Goal: Transaction & Acquisition: Book appointment/travel/reservation

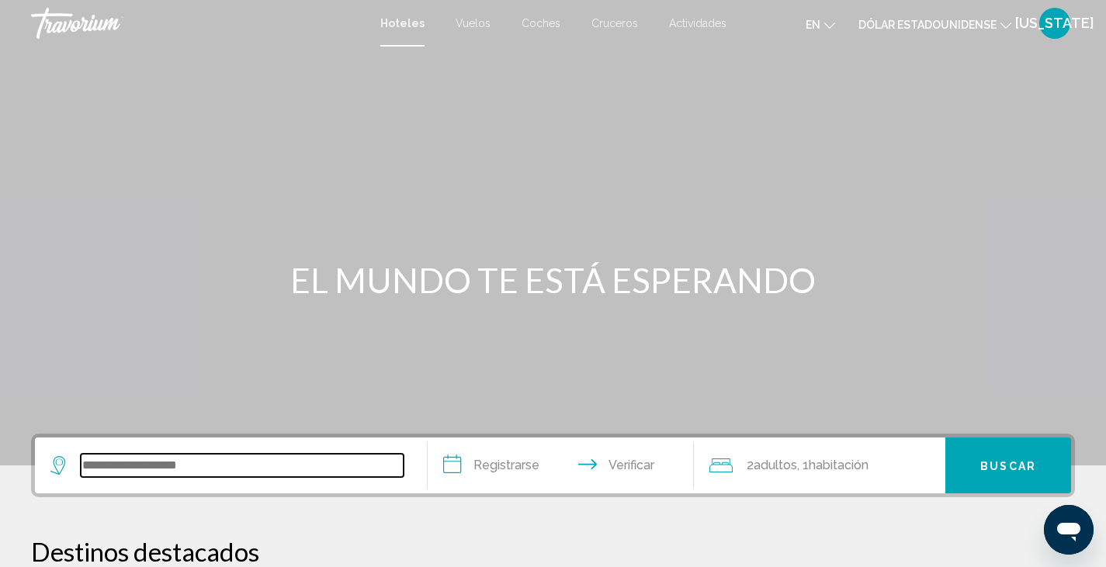
click at [118, 464] on input "Widget de búsqueda" at bounding box center [242, 465] width 323 height 23
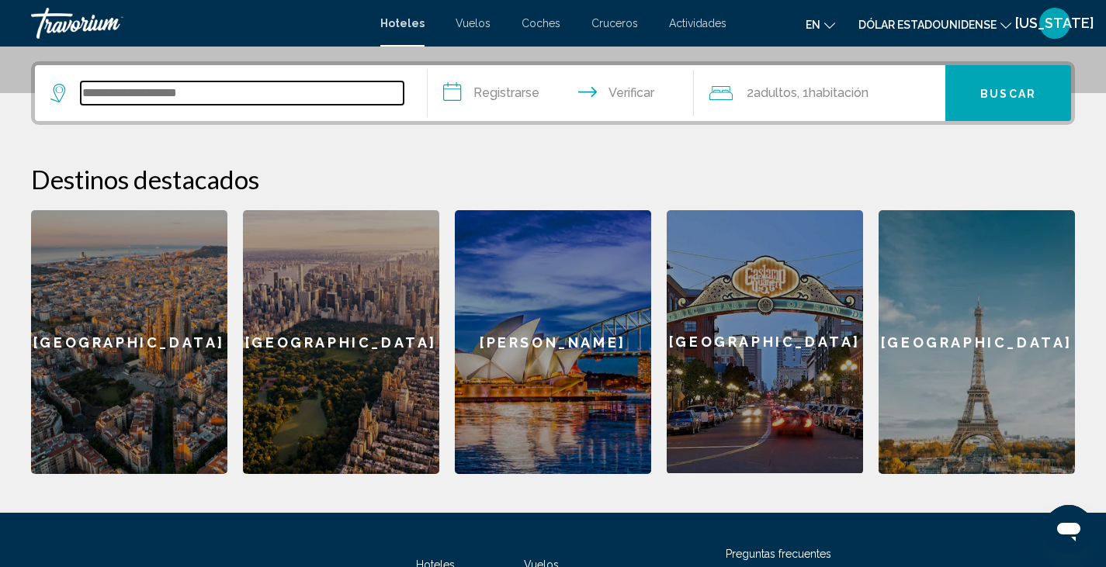
scroll to position [383, 0]
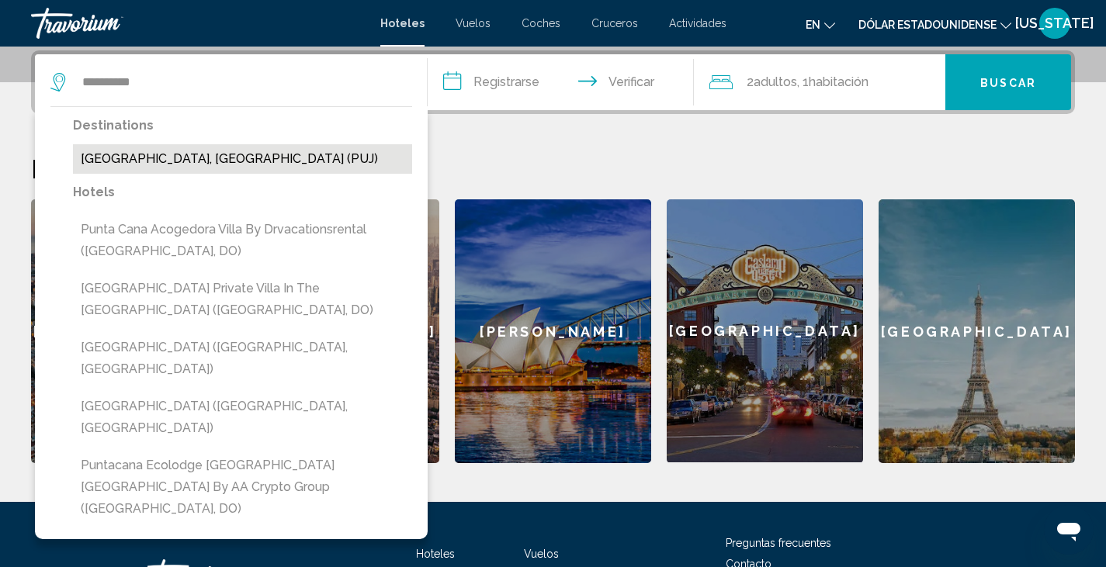
click at [225, 155] on button "[GEOGRAPHIC_DATA], [GEOGRAPHIC_DATA] (PUJ)" at bounding box center [242, 158] width 339 height 29
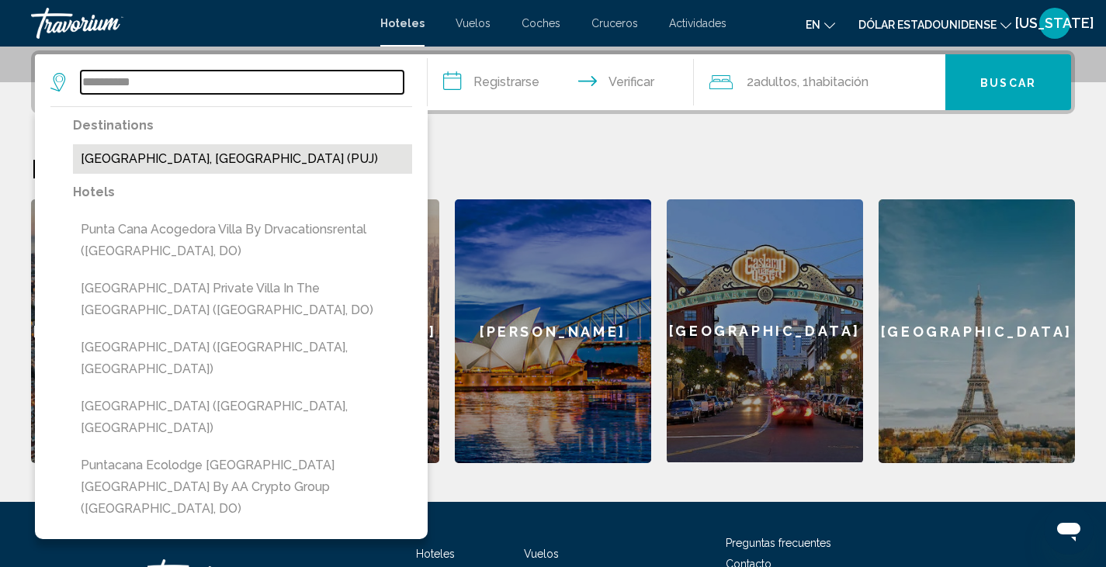
type input "**********"
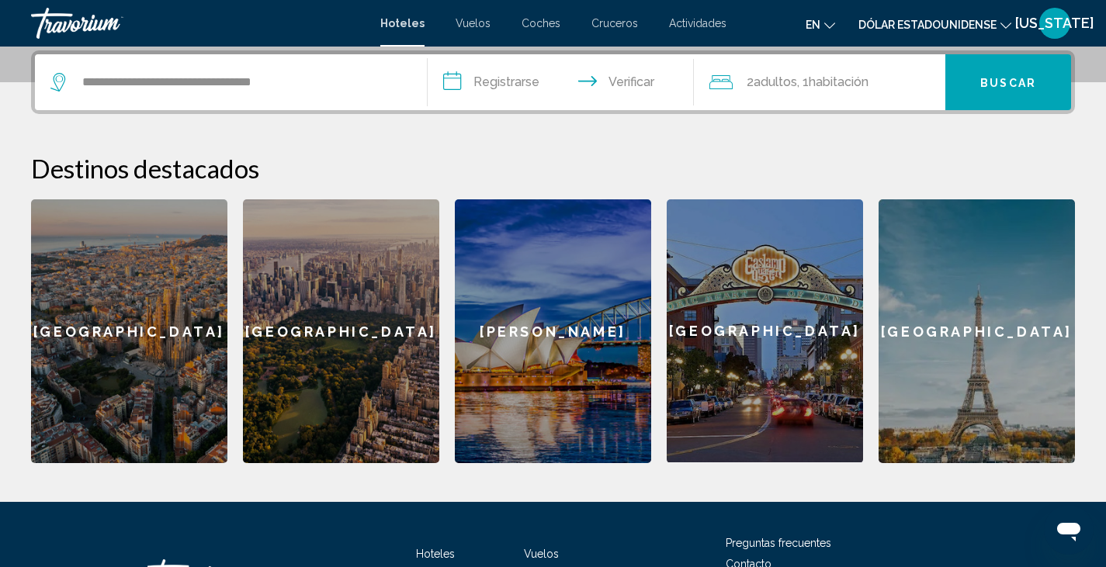
click at [505, 80] on input "**********" at bounding box center [564, 84] width 273 height 61
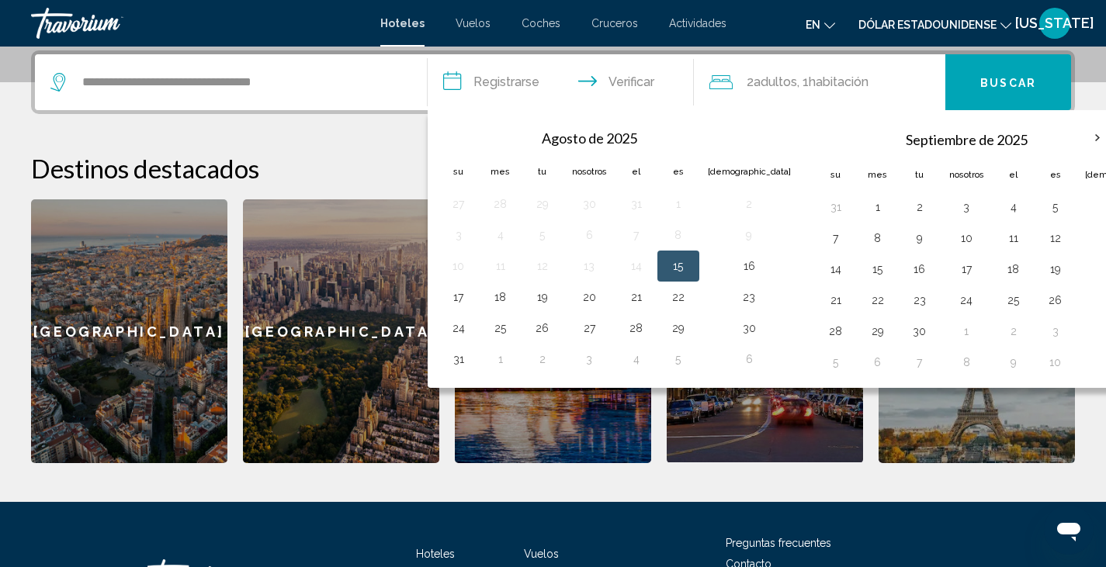
click at [364, 137] on div "**********" at bounding box center [553, 256] width 1106 height 413
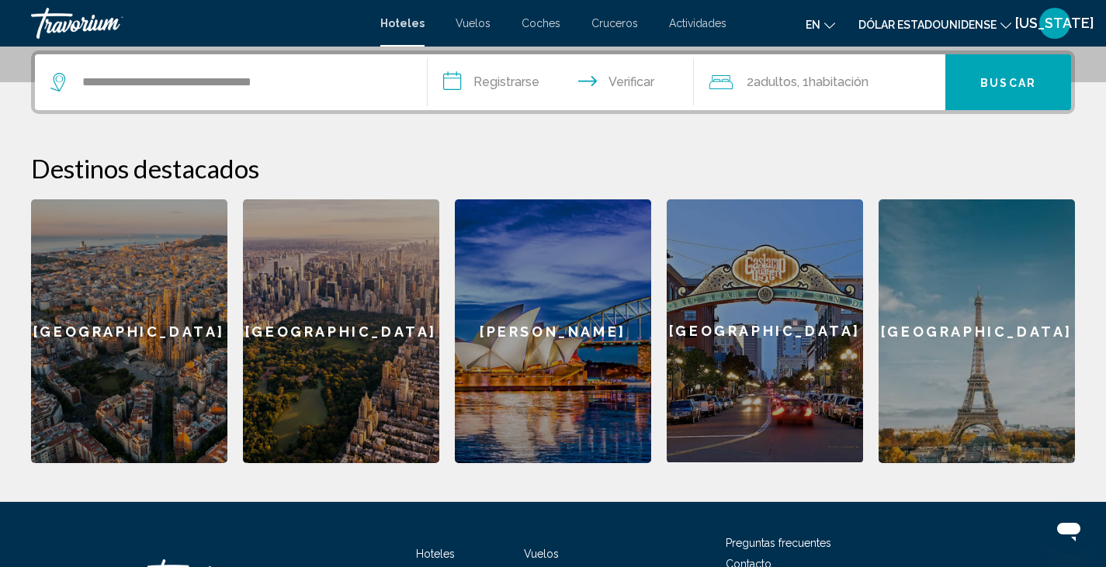
click at [502, 85] on input "**********" at bounding box center [564, 84] width 273 height 61
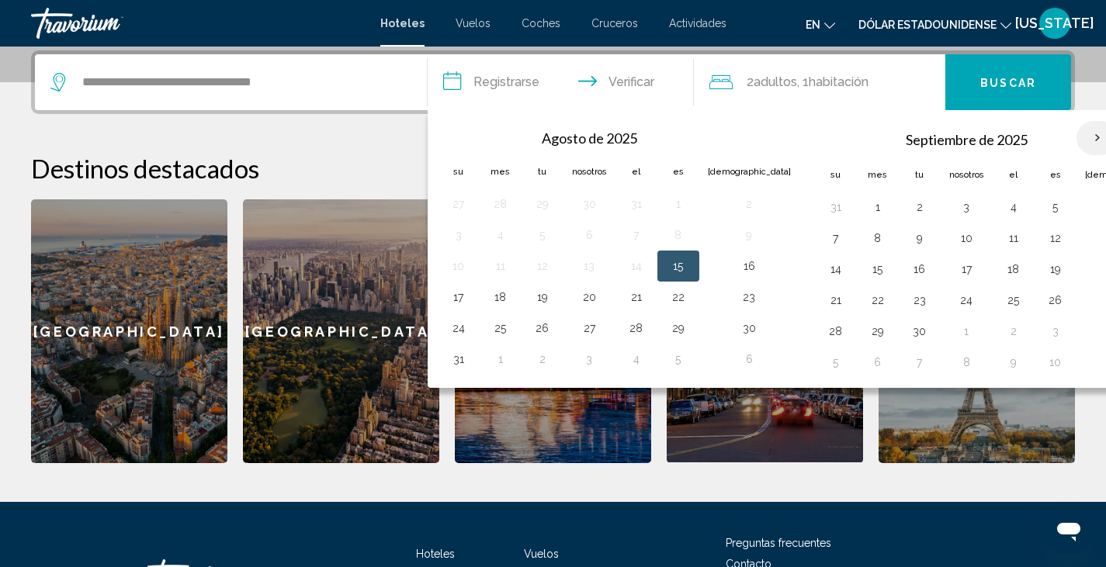
click at [1076, 137] on th "Mes próximo" at bounding box center [1097, 138] width 42 height 34
click at [1076, 141] on th "Mes próximo" at bounding box center [1097, 138] width 42 height 34
drag, startPoint x: 1045, startPoint y: 133, endPoint x: 657, endPoint y: 133, distance: 387.3
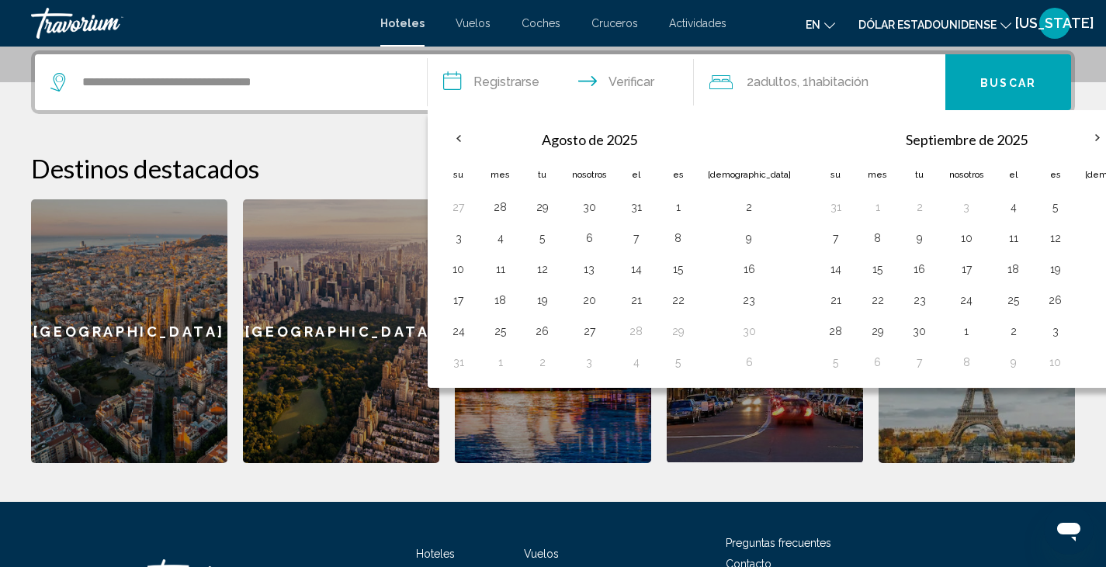
click at [657, 133] on th "Agosto de 2025" at bounding box center [590, 138] width 220 height 37
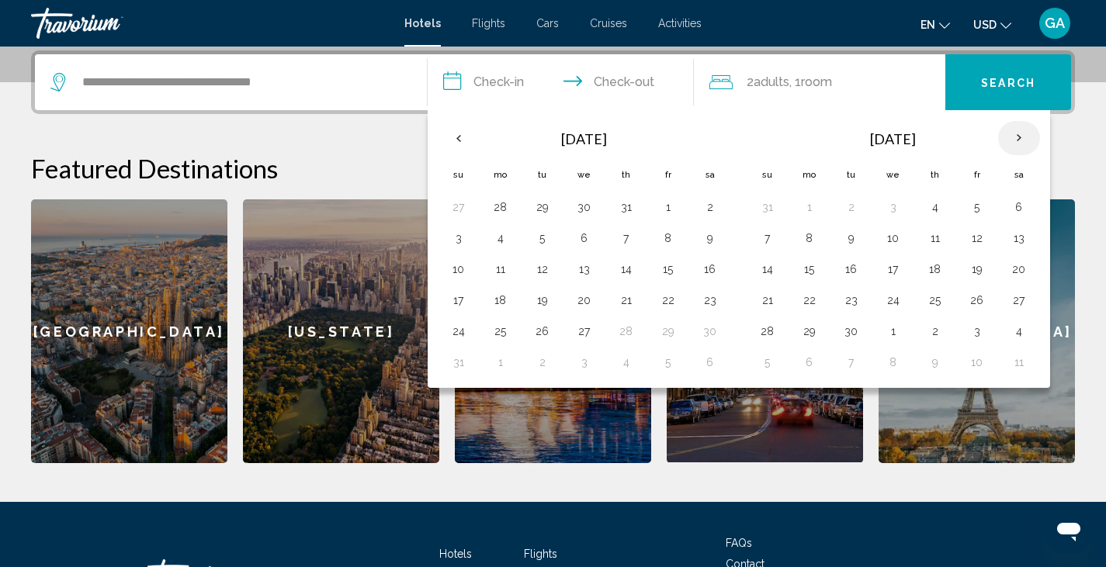
click at [1017, 139] on th "Next month" at bounding box center [1019, 138] width 42 height 34
click at [461, 141] on th "Previous month" at bounding box center [459, 138] width 42 height 34
click at [543, 237] on button "4" at bounding box center [542, 238] width 25 height 22
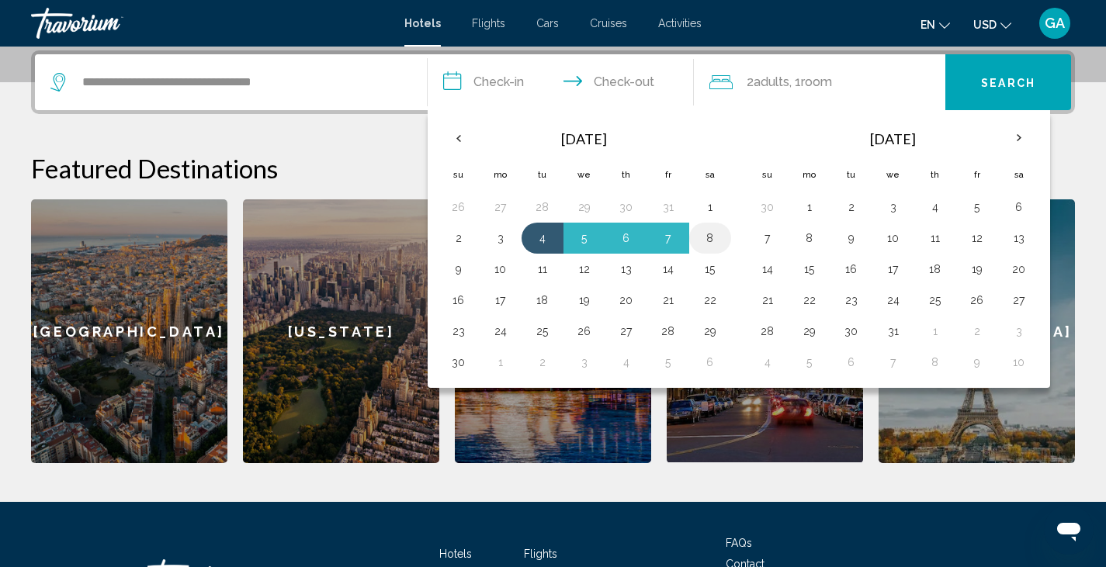
click at [711, 238] on button "8" at bounding box center [710, 238] width 25 height 22
type input "**********"
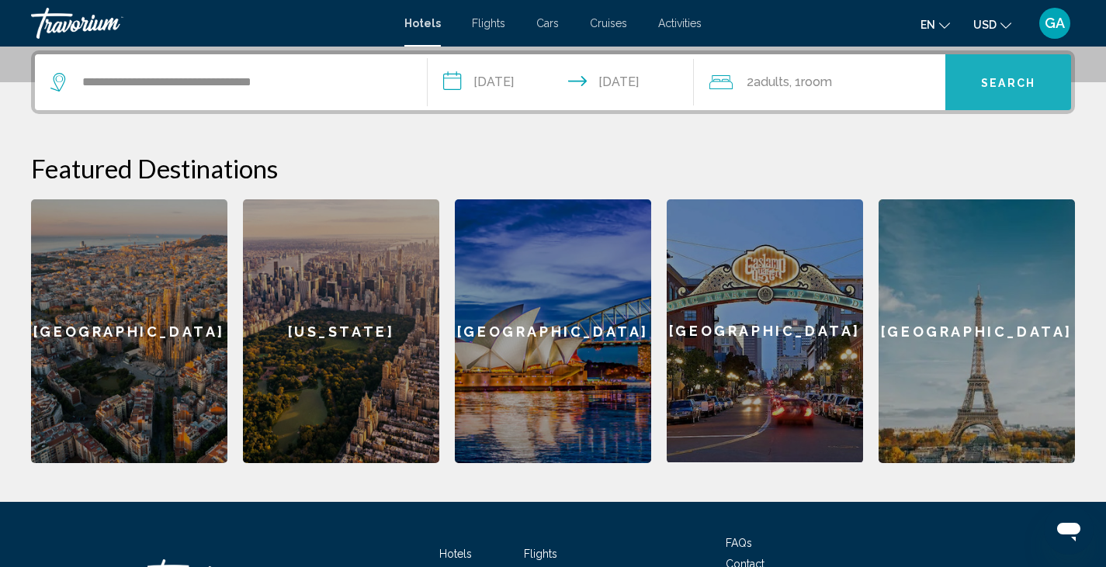
click at [1007, 84] on span "Search" at bounding box center [1008, 83] width 54 height 12
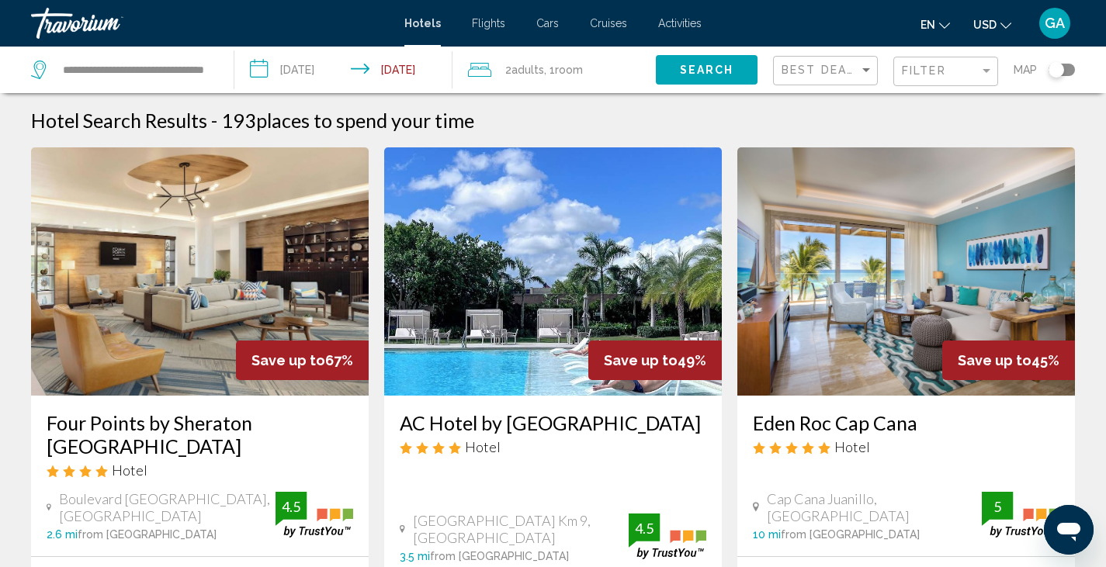
click at [520, 69] on span "Adults" at bounding box center [527, 70] width 33 height 12
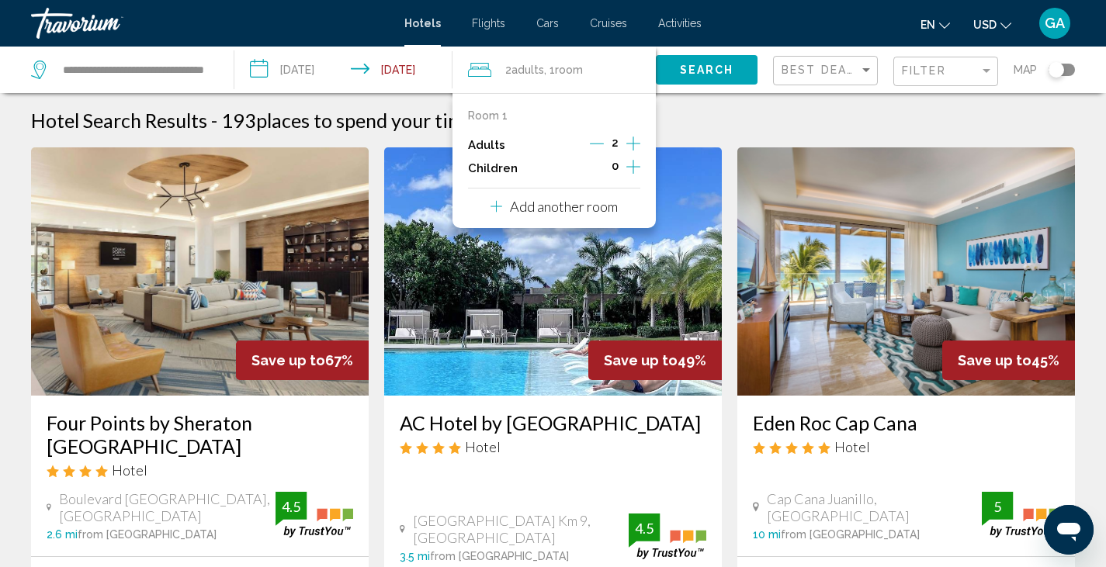
click at [629, 147] on icon "Increment adults" at bounding box center [633, 143] width 14 height 19
click at [593, 67] on div "3 Adult Adults , 1 Room rooms" at bounding box center [562, 70] width 188 height 22
click at [699, 65] on span "Search" at bounding box center [707, 70] width 54 height 12
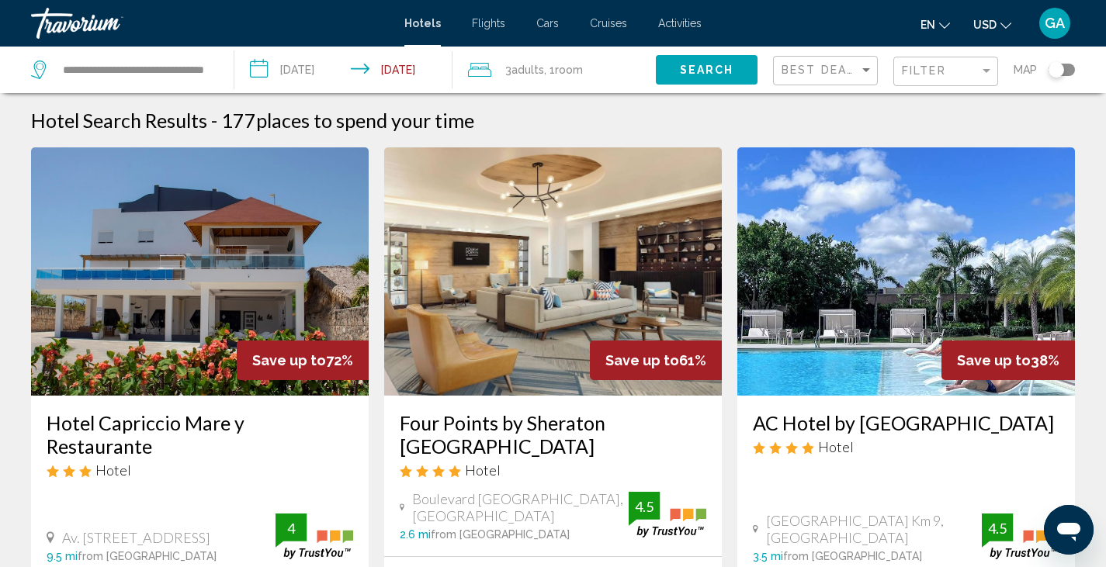
click at [903, 62] on div "Filter" at bounding box center [948, 71] width 92 height 29
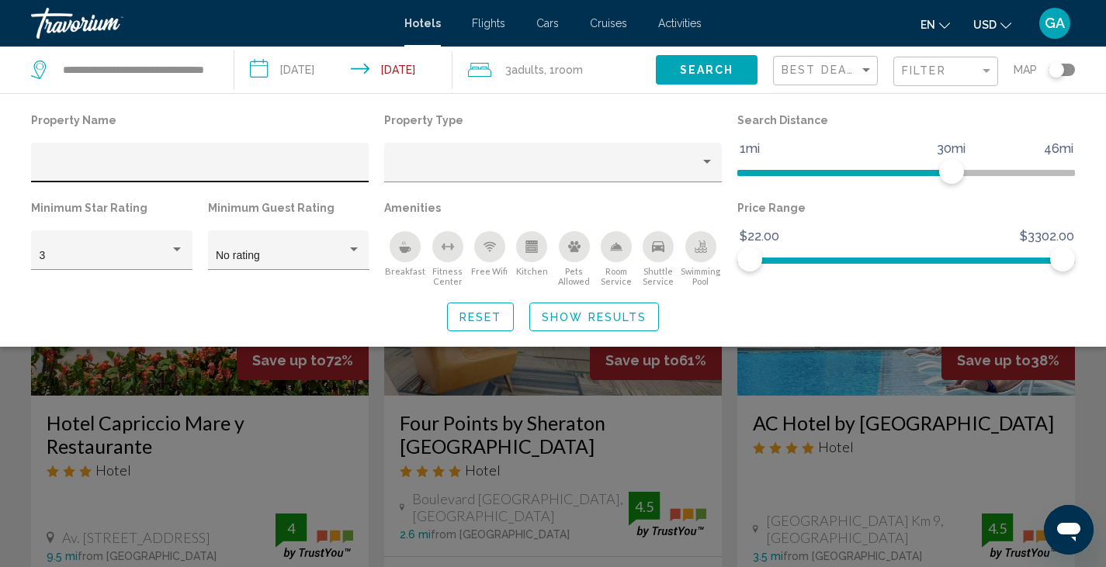
click at [58, 158] on div "Hotel Filters" at bounding box center [200, 167] width 321 height 32
click at [66, 159] on div "Hotel Filters" at bounding box center [200, 167] width 321 height 32
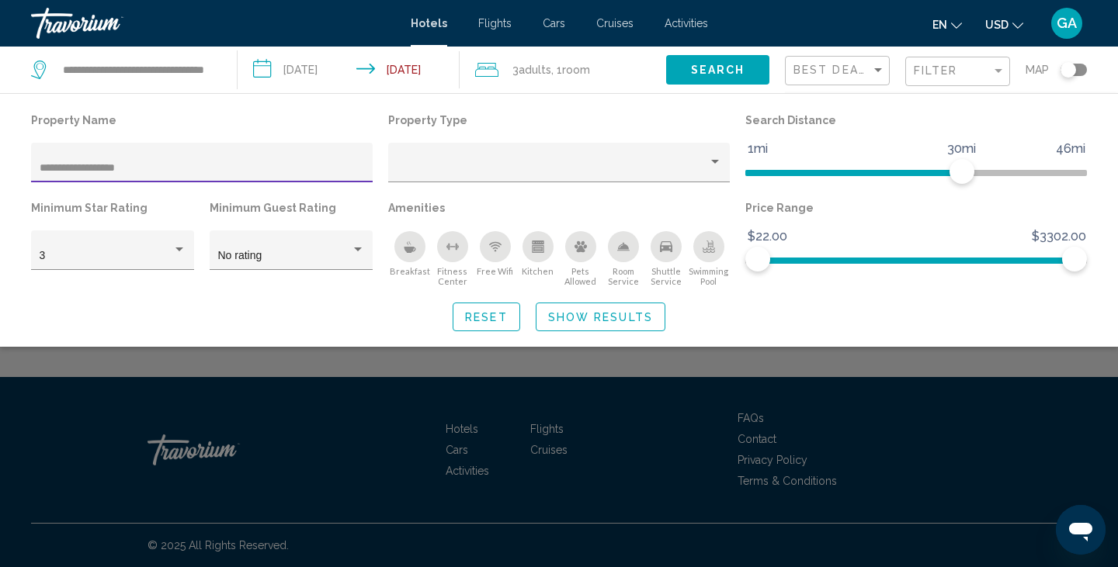
type input "**********"
click at [579, 318] on span "Show Results" at bounding box center [600, 317] width 105 height 12
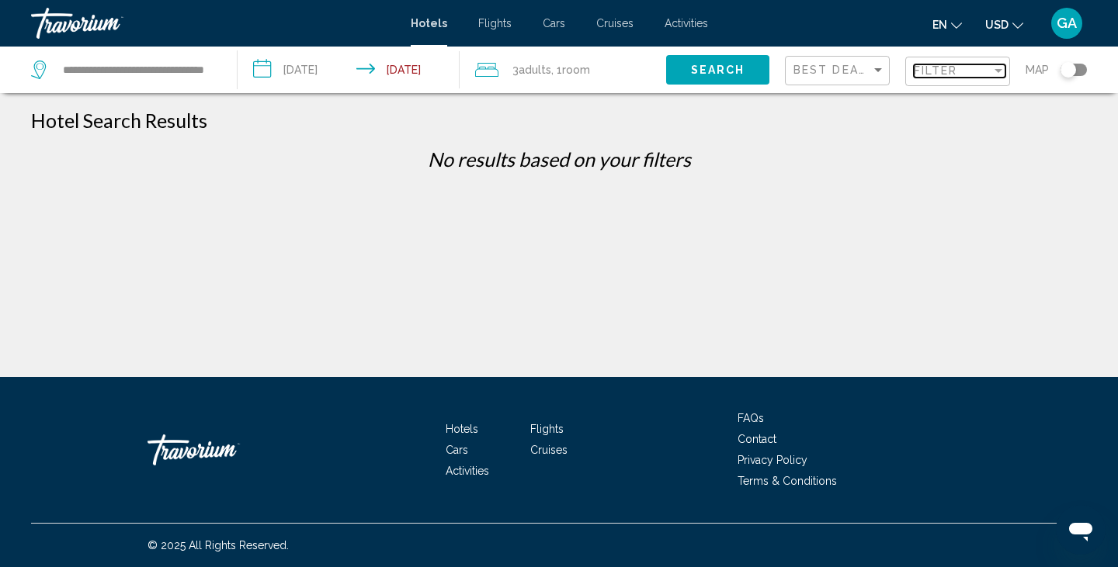
click at [944, 71] on span "Filter" at bounding box center [936, 70] width 44 height 12
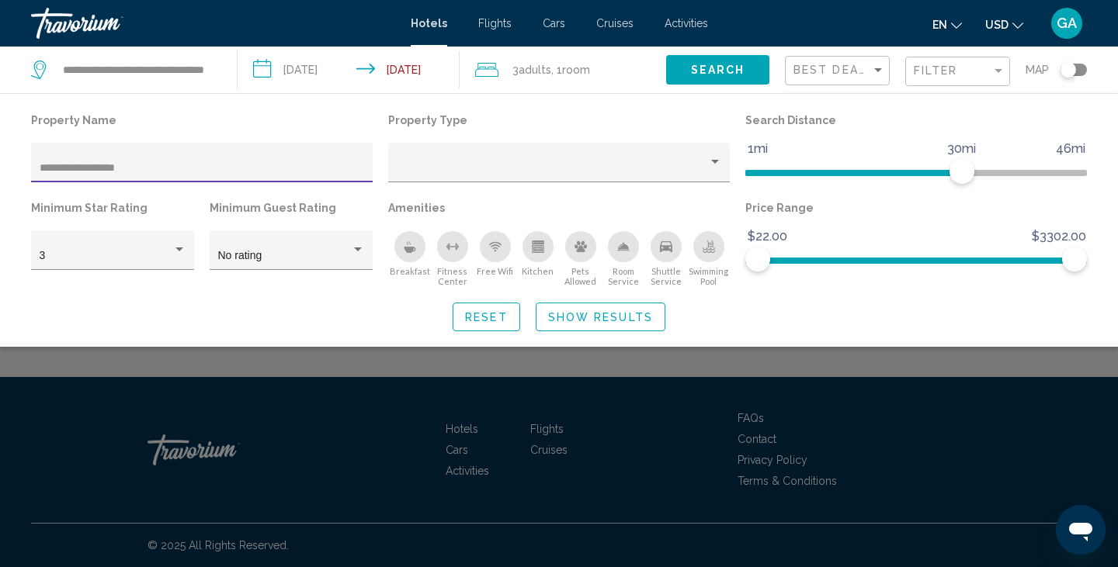
click at [159, 162] on div "**********" at bounding box center [202, 167] width 325 height 32
type input "*****"
click at [621, 311] on span "Show Results" at bounding box center [600, 317] width 105 height 12
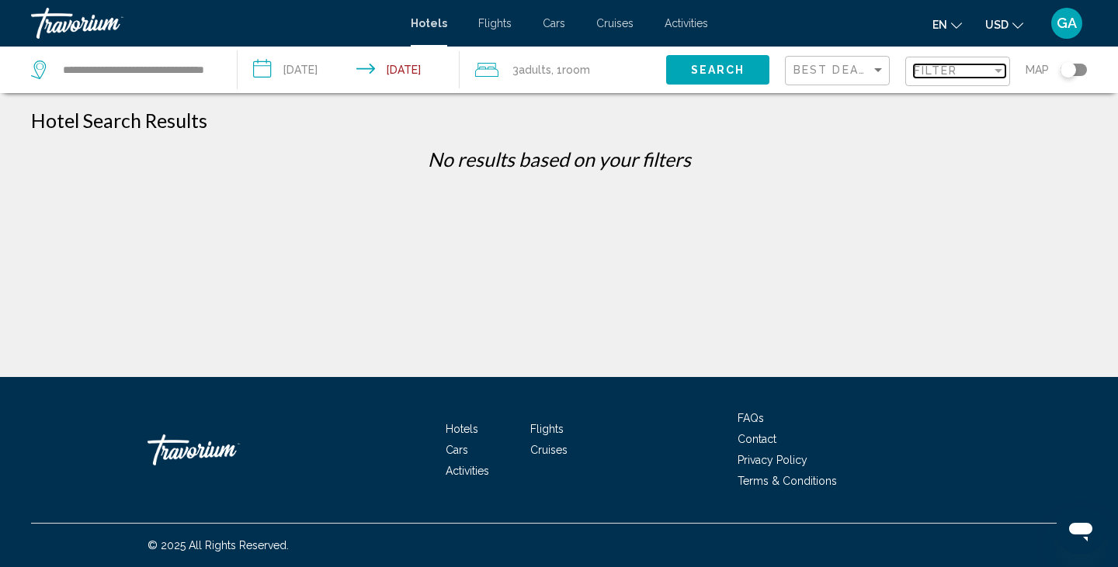
click at [942, 72] on span "Filter" at bounding box center [936, 70] width 44 height 12
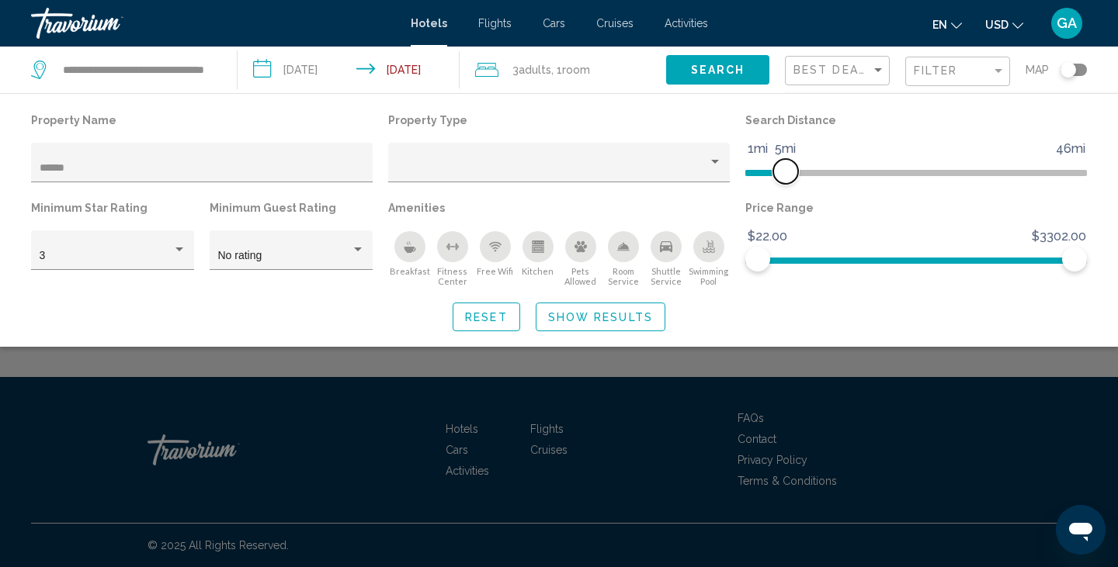
drag, startPoint x: 966, startPoint y: 172, endPoint x: 782, endPoint y: 172, distance: 183.2
click at [782, 172] on span "Hotel Filters" at bounding box center [785, 171] width 25 height 25
click at [627, 314] on span "Show Results" at bounding box center [600, 317] width 105 height 12
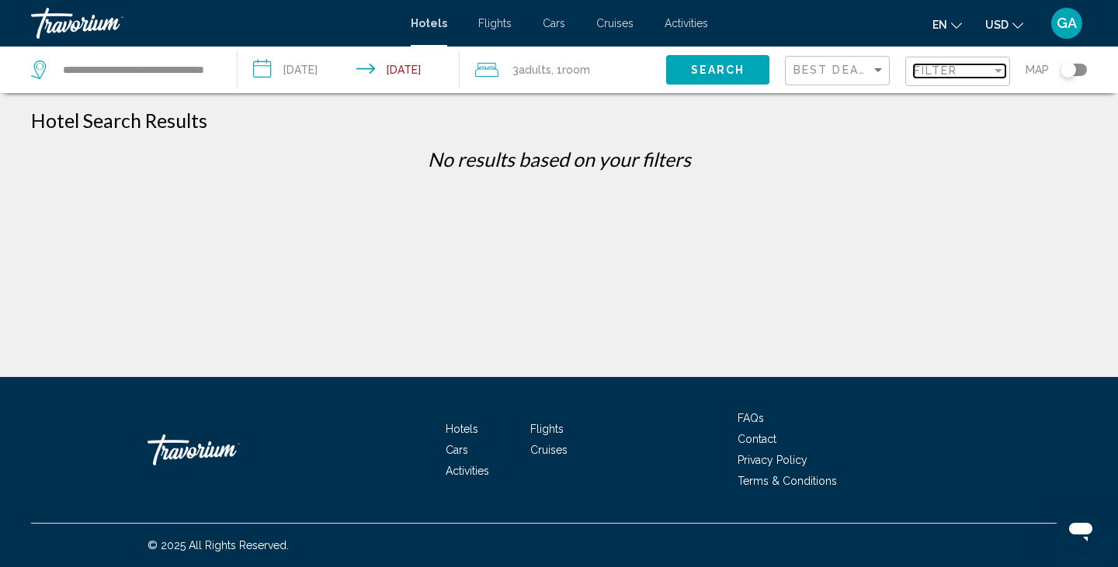
click at [947, 74] on span "Filter" at bounding box center [936, 70] width 44 height 12
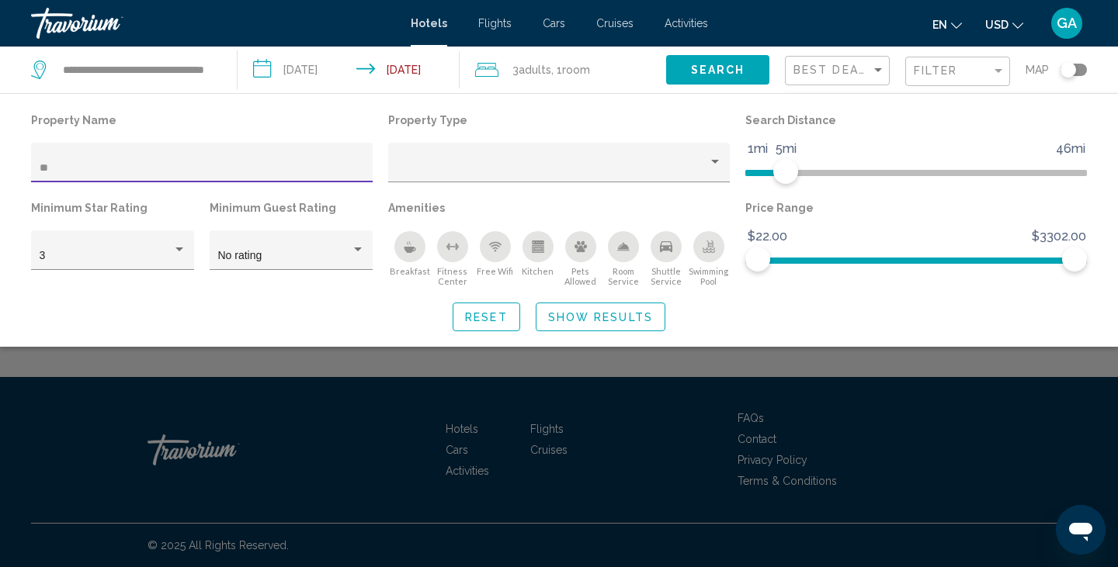
type input "*"
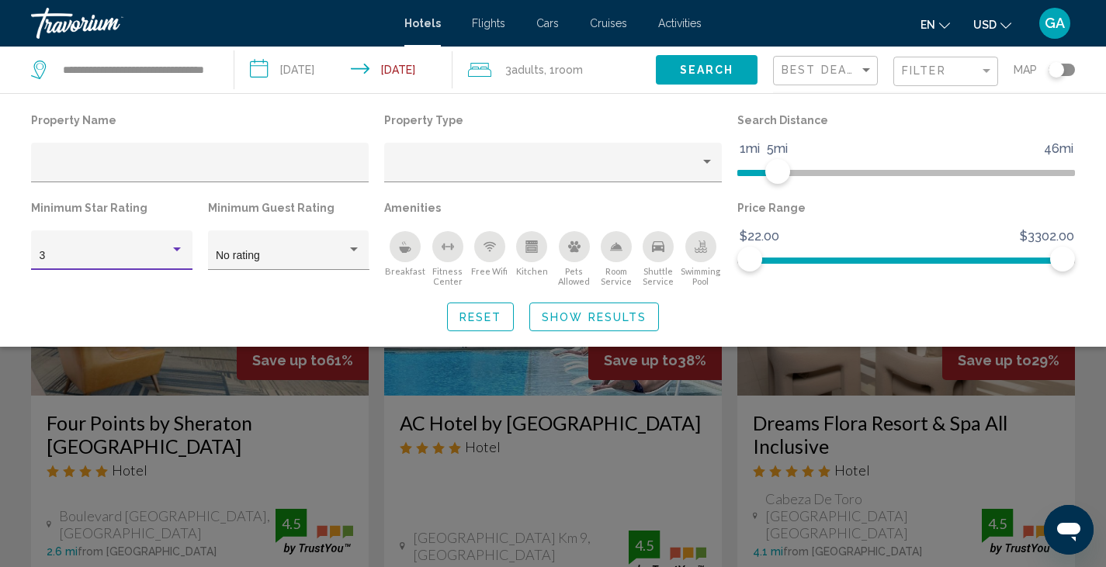
click at [179, 247] on div "Hotel Filters" at bounding box center [177, 250] width 14 height 12
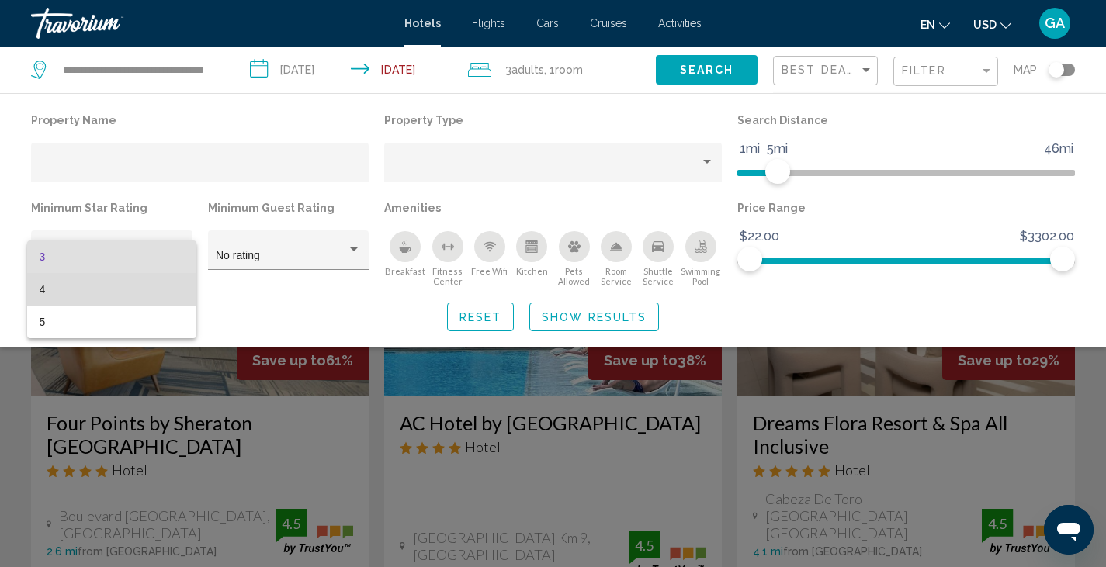
click at [54, 291] on span "4" at bounding box center [112, 289] width 145 height 33
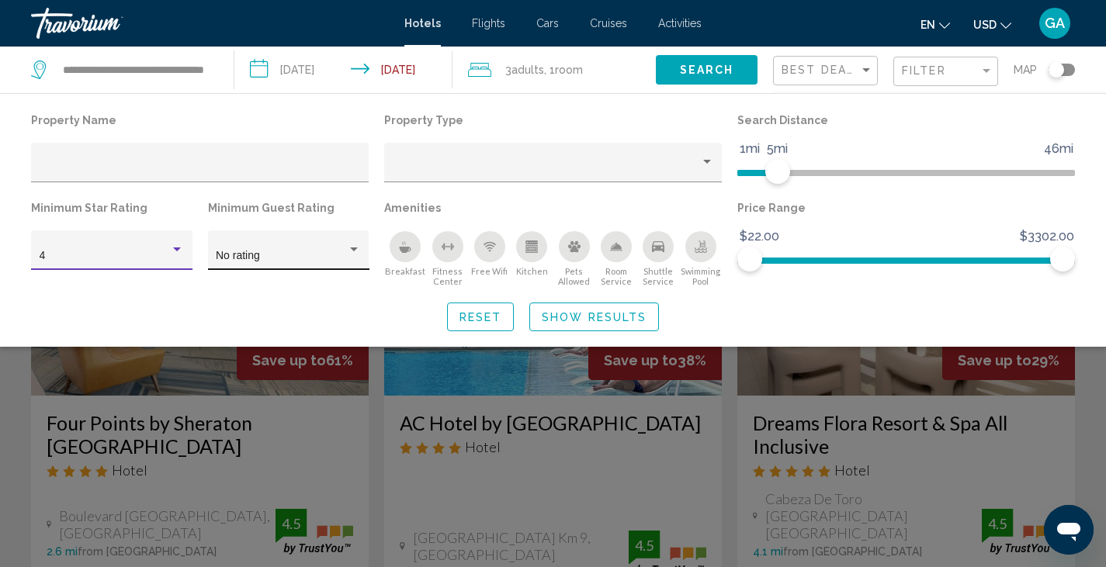
click at [348, 244] on div "Hotel Filters" at bounding box center [354, 250] width 14 height 12
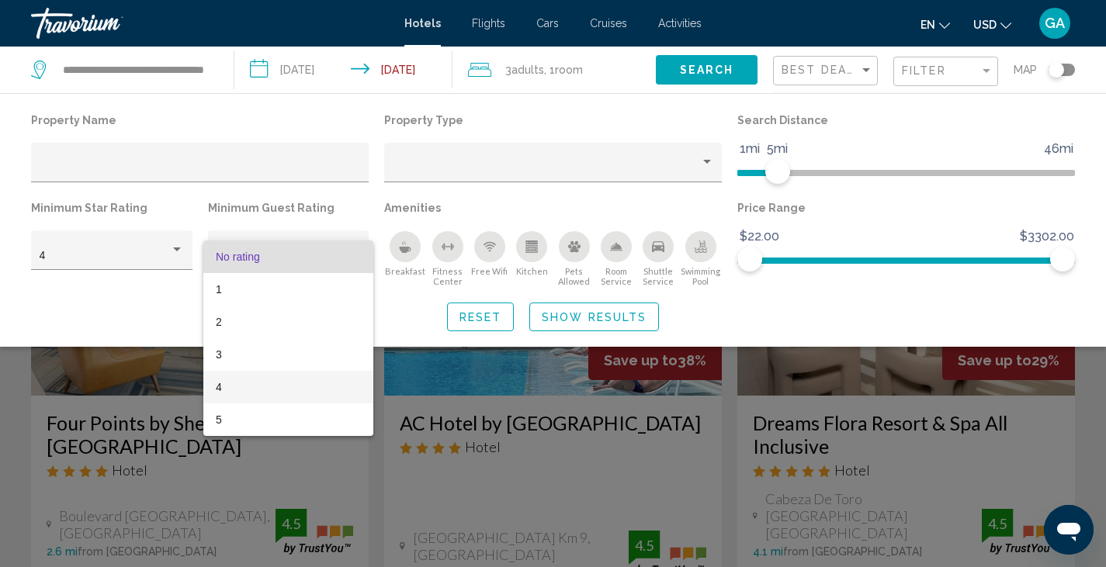
click at [224, 383] on span "4" at bounding box center [288, 387] width 145 height 33
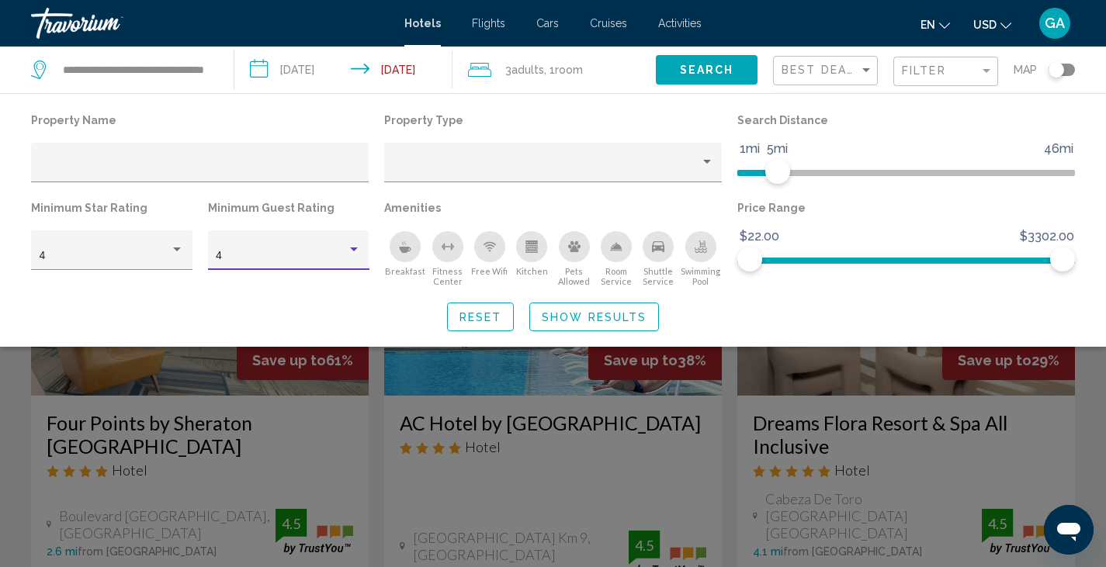
click at [629, 322] on span "Show Results" at bounding box center [594, 317] width 105 height 12
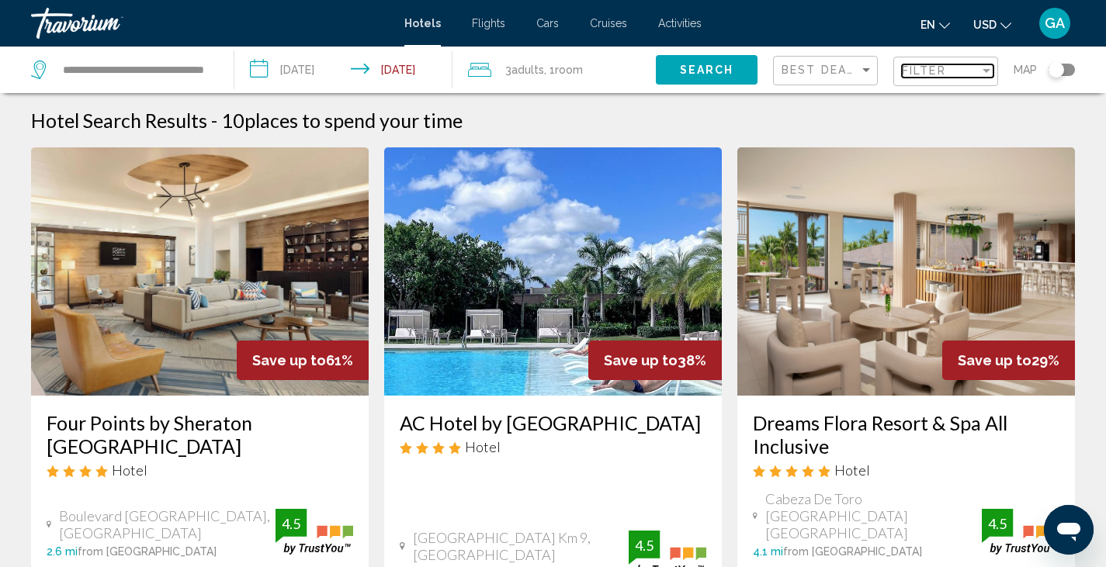
click at [937, 71] on span "Filter" at bounding box center [924, 70] width 44 height 12
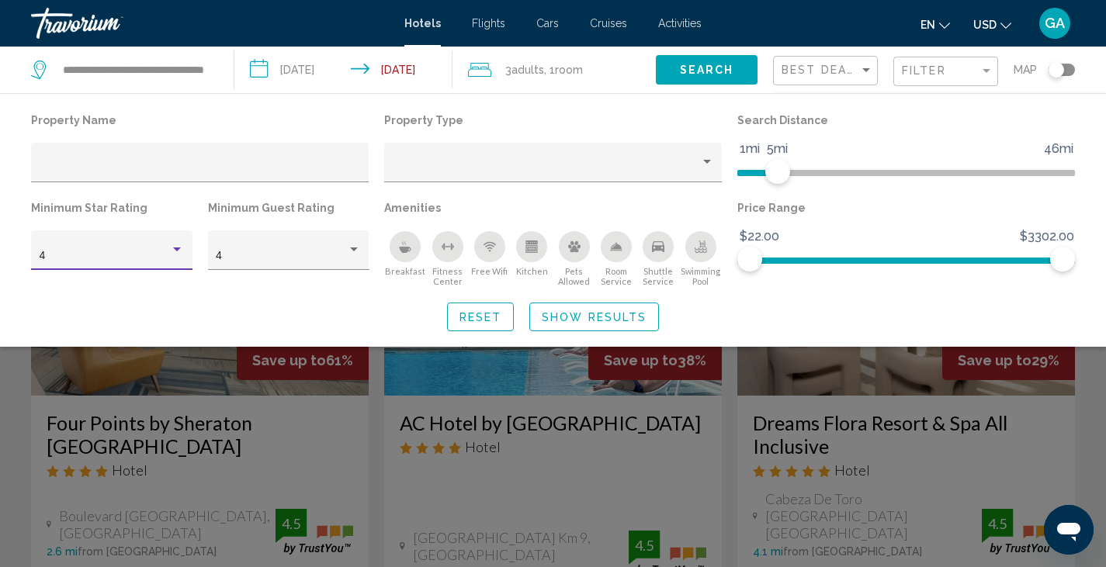
click at [179, 248] on div "Hotel Filters" at bounding box center [177, 250] width 8 height 4
click at [72, 217] on span "3" at bounding box center [112, 224] width 145 height 33
click at [345, 248] on div "4" at bounding box center [288, 255] width 145 height 32
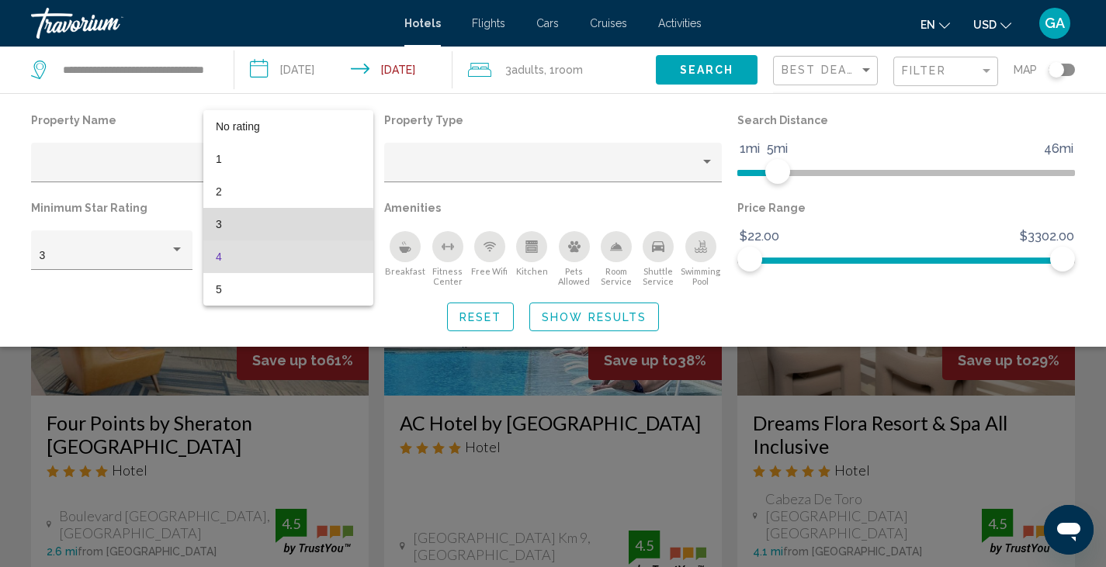
click at [229, 226] on span "3" at bounding box center [288, 224] width 145 height 33
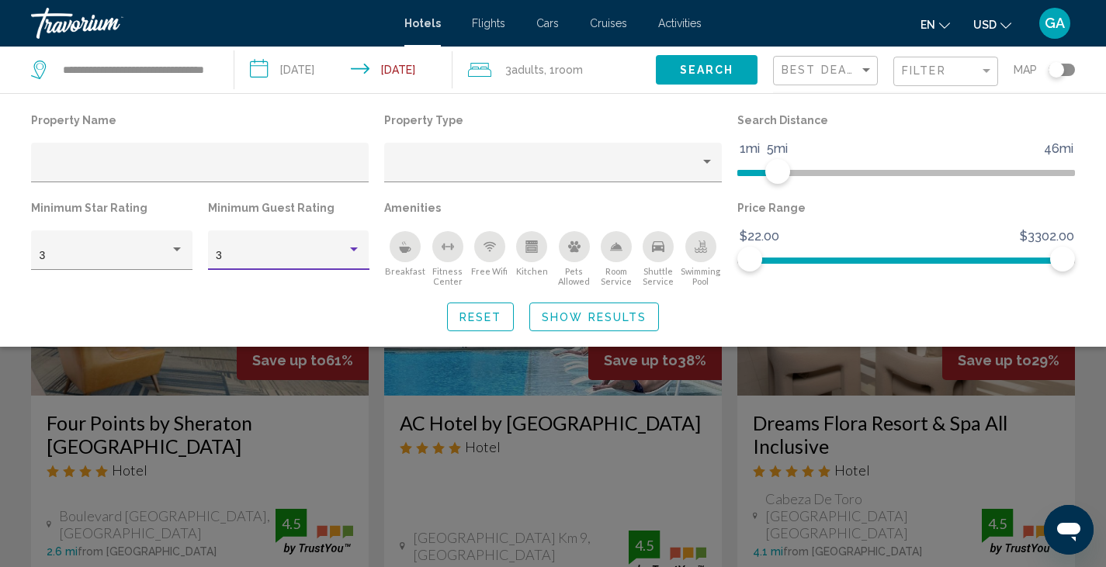
click at [585, 321] on span "Show Results" at bounding box center [594, 317] width 105 height 12
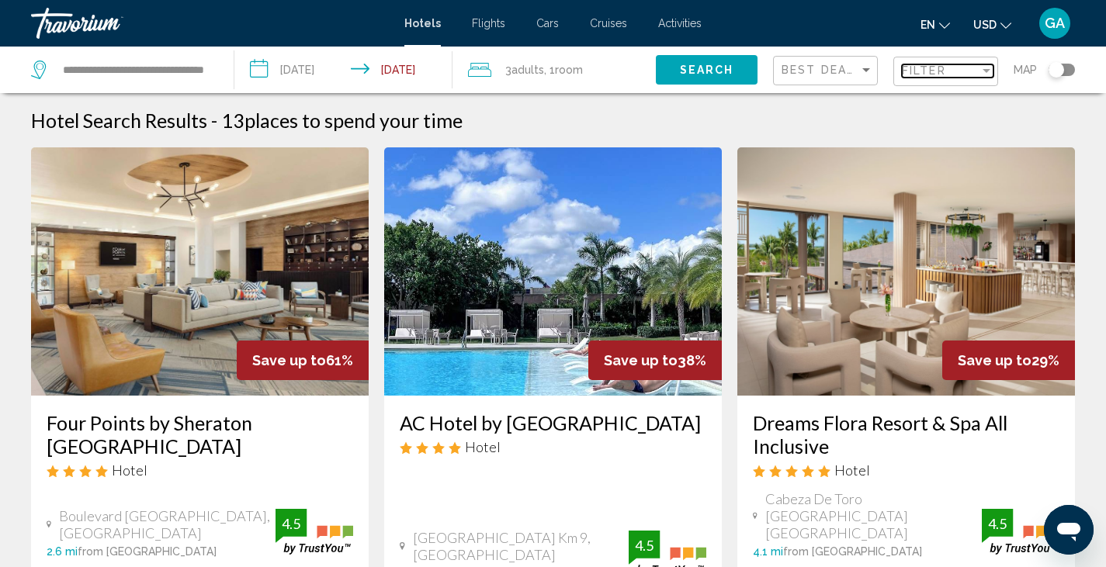
click at [924, 66] on span "Filter" at bounding box center [924, 70] width 44 height 12
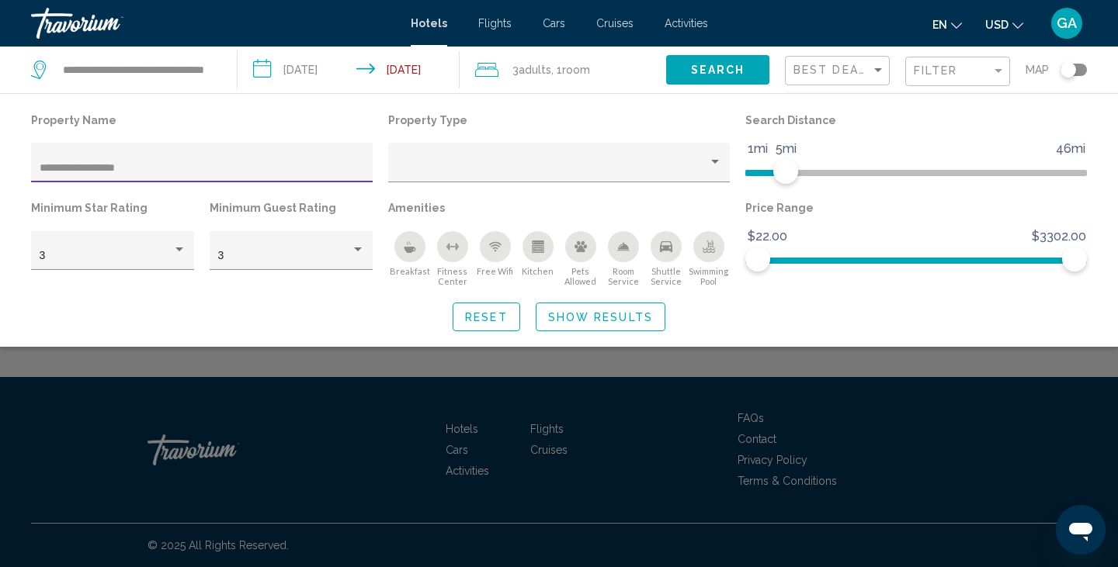
type input "**********"
click at [584, 310] on span "Show Results" at bounding box center [600, 316] width 105 height 12
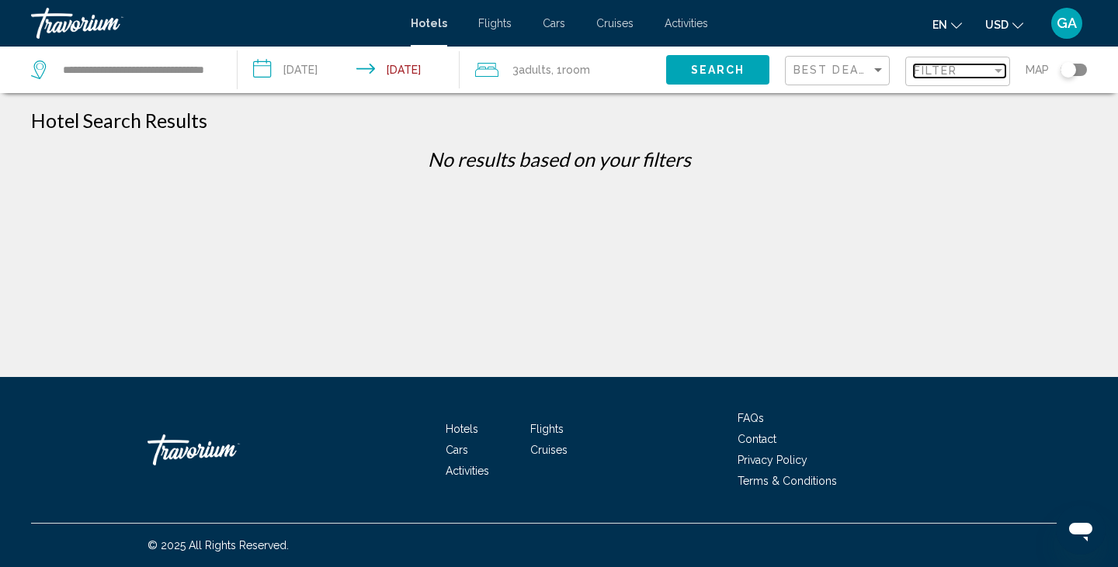
click at [946, 70] on span "Filter" at bounding box center [936, 70] width 44 height 12
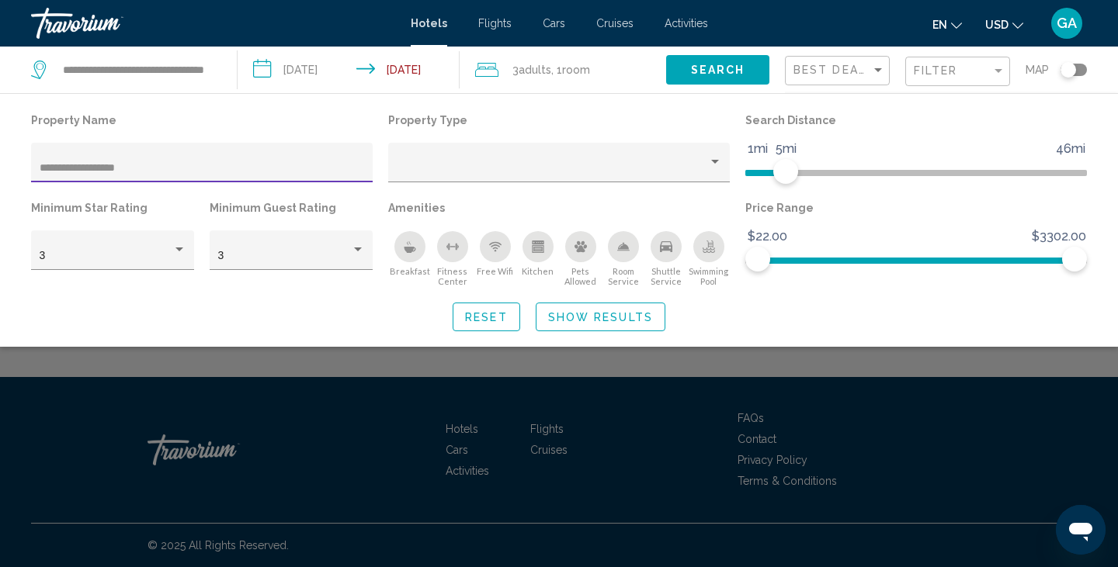
type input "**********"
click at [594, 314] on span "Show Results" at bounding box center [600, 317] width 105 height 12
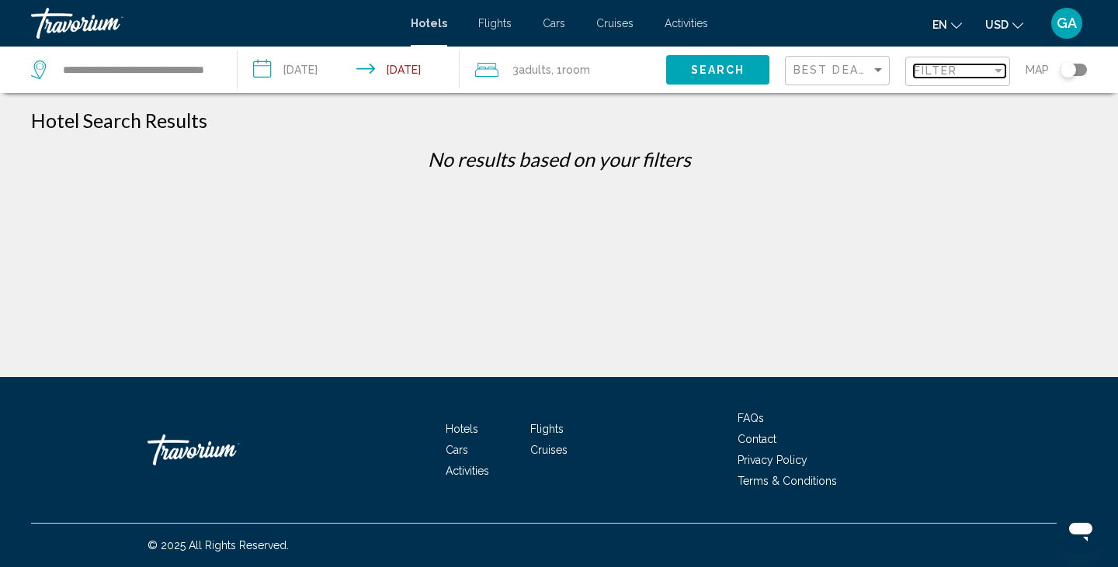
click at [943, 71] on span "Filter" at bounding box center [936, 70] width 44 height 12
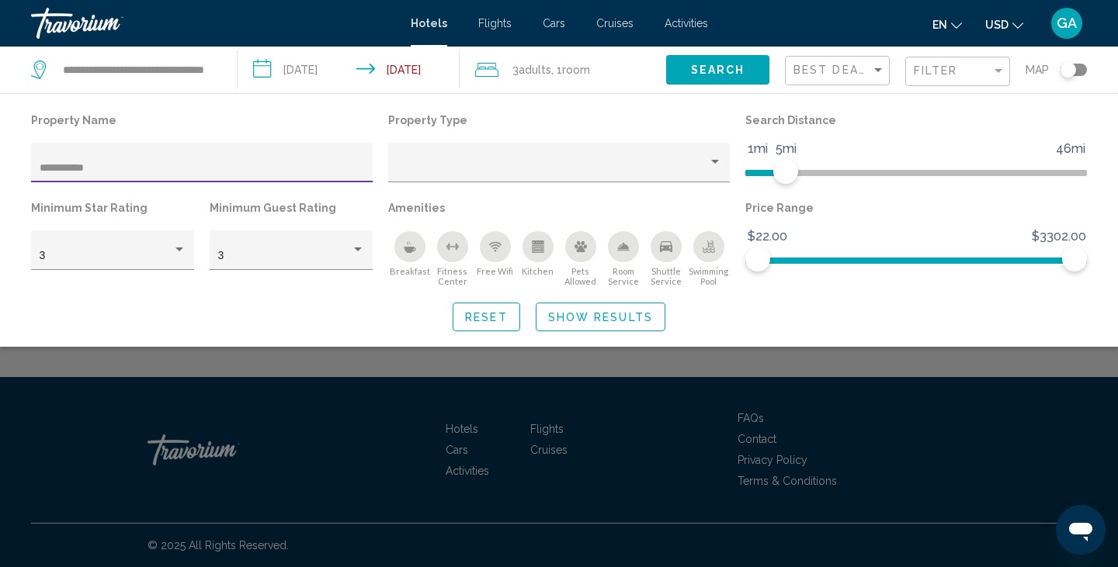
type input "**********"
click at [605, 326] on button "Show Results" at bounding box center [601, 317] width 130 height 29
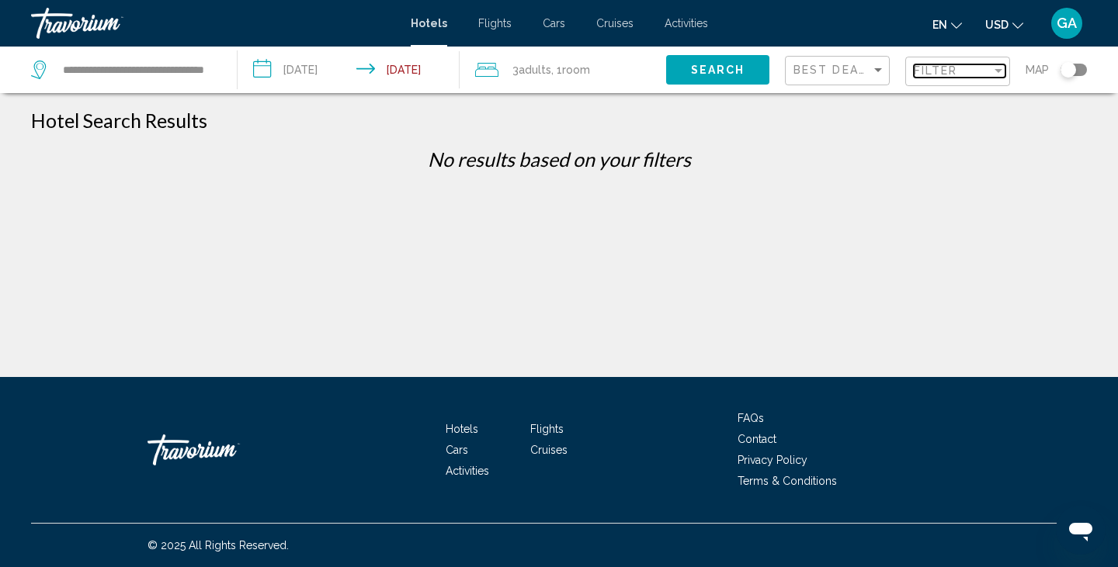
click at [945, 65] on span "Filter" at bounding box center [936, 70] width 44 height 12
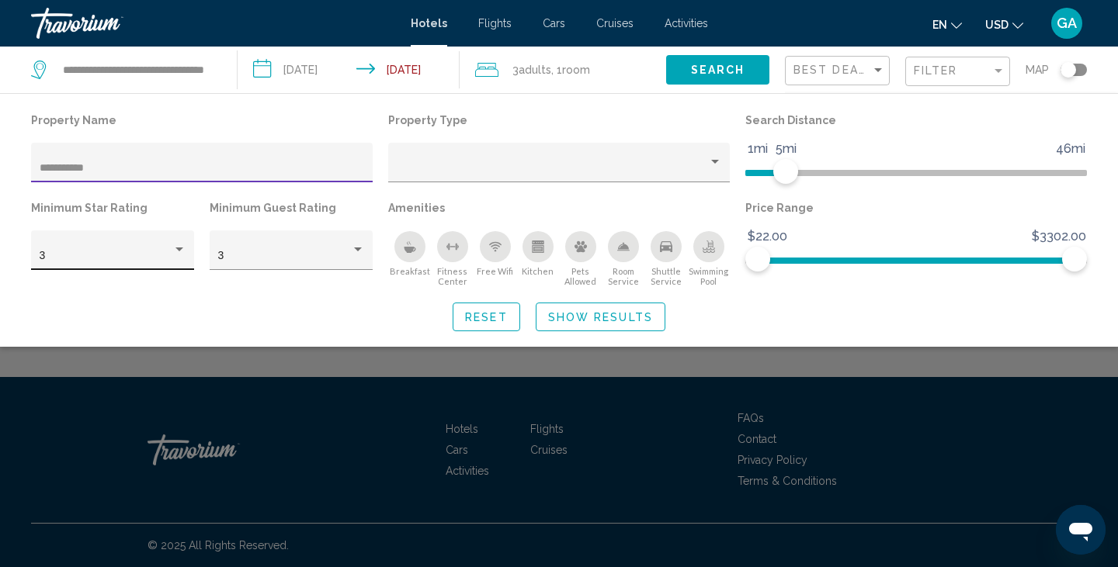
click at [178, 246] on div "Hotel Filters" at bounding box center [179, 250] width 14 height 12
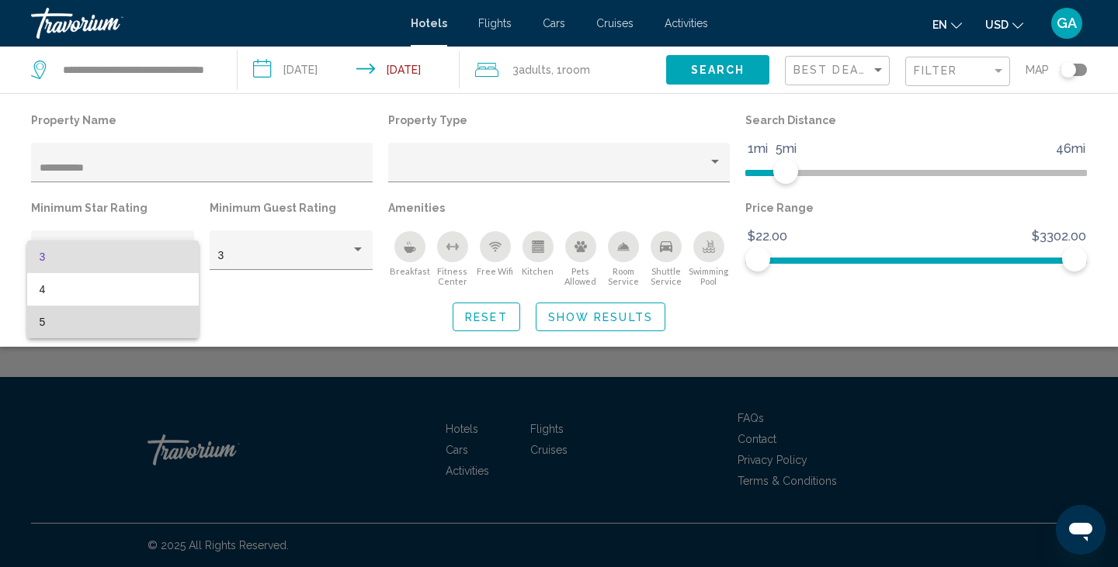
click at [56, 314] on span "5" at bounding box center [113, 322] width 147 height 33
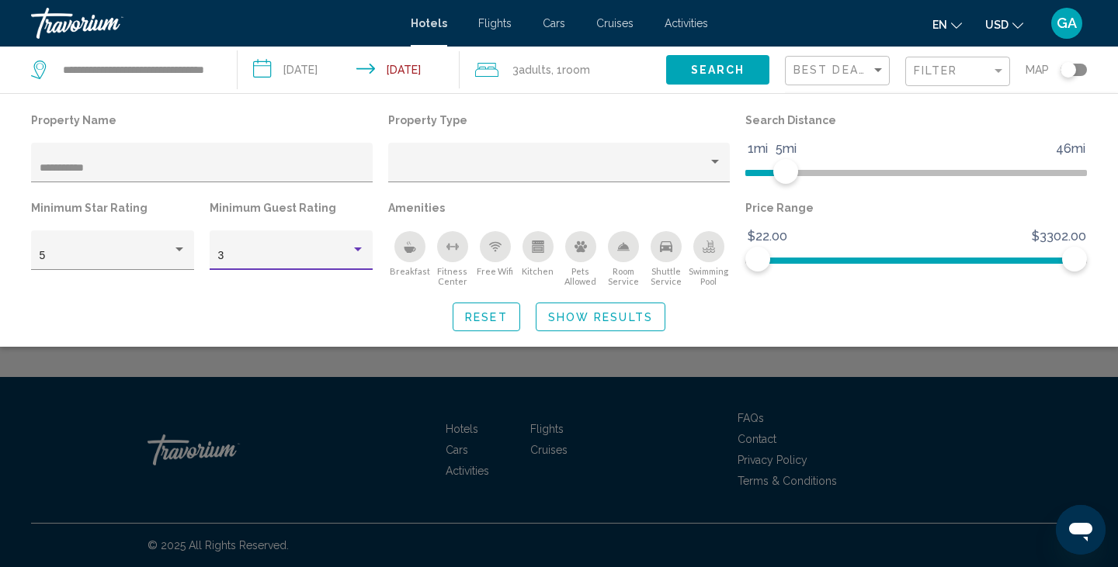
click at [352, 251] on div "Hotel Filters" at bounding box center [358, 250] width 14 height 12
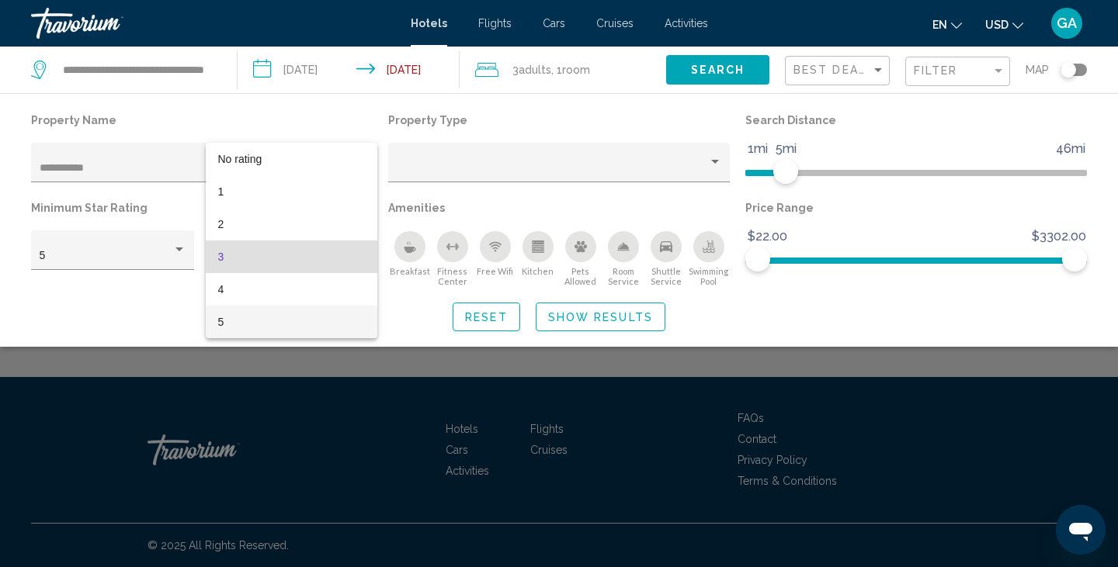
click at [229, 327] on span "5" at bounding box center [291, 322] width 147 height 33
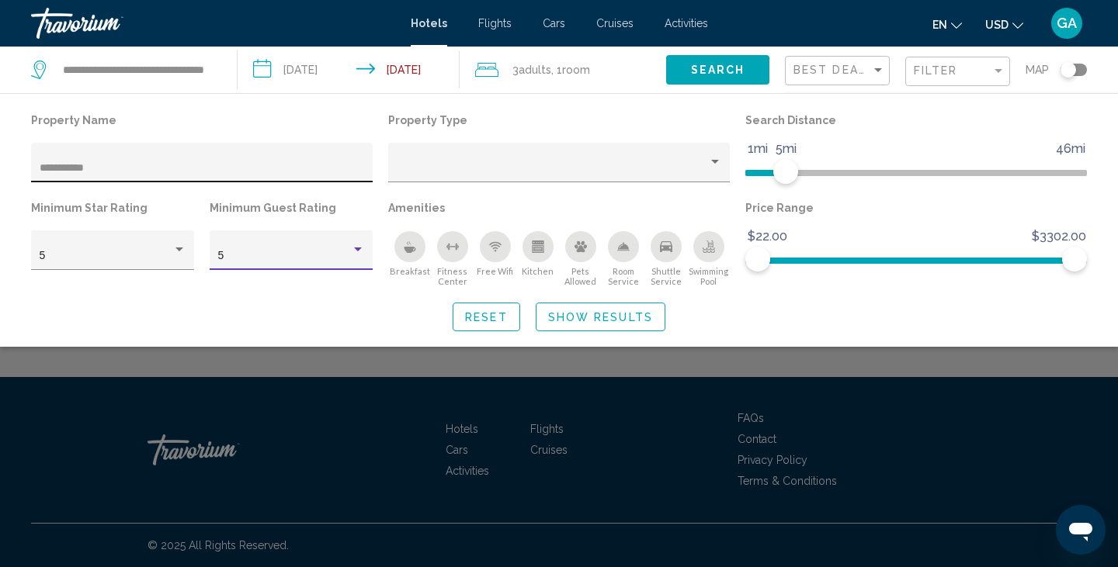
click at [102, 168] on input "**********" at bounding box center [202, 168] width 325 height 12
type input "*****"
click at [598, 310] on button "Show Results" at bounding box center [601, 317] width 130 height 29
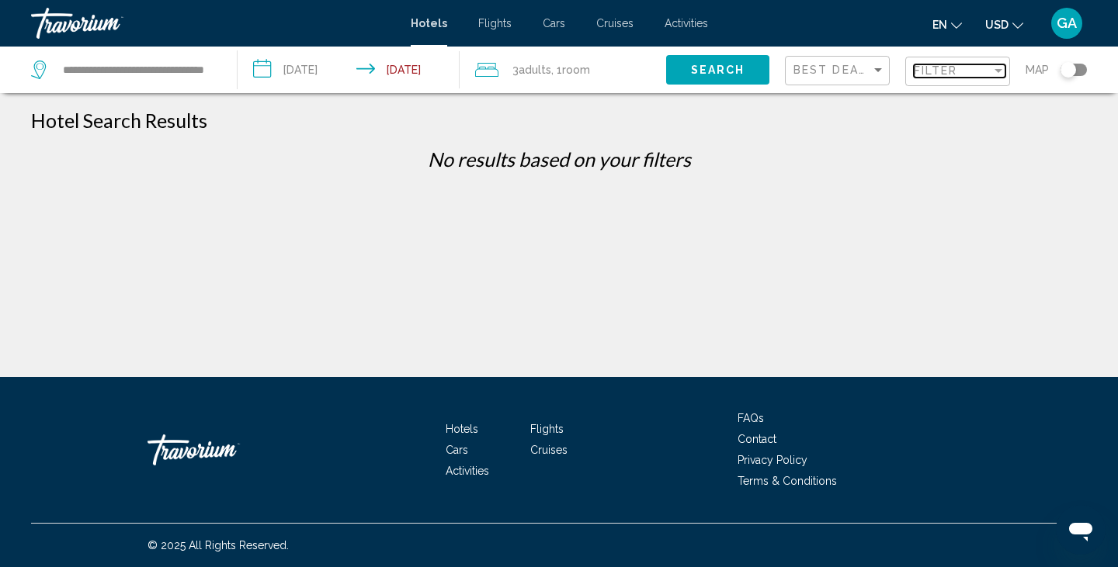
click at [941, 76] on span "Filter" at bounding box center [936, 70] width 44 height 12
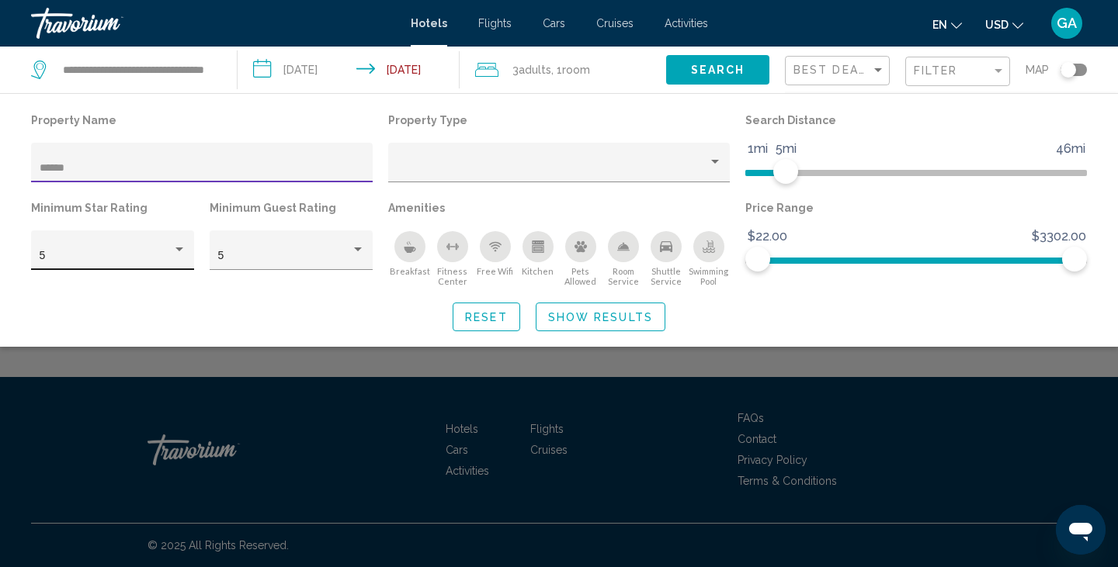
click at [64, 251] on div "5" at bounding box center [106, 256] width 133 height 12
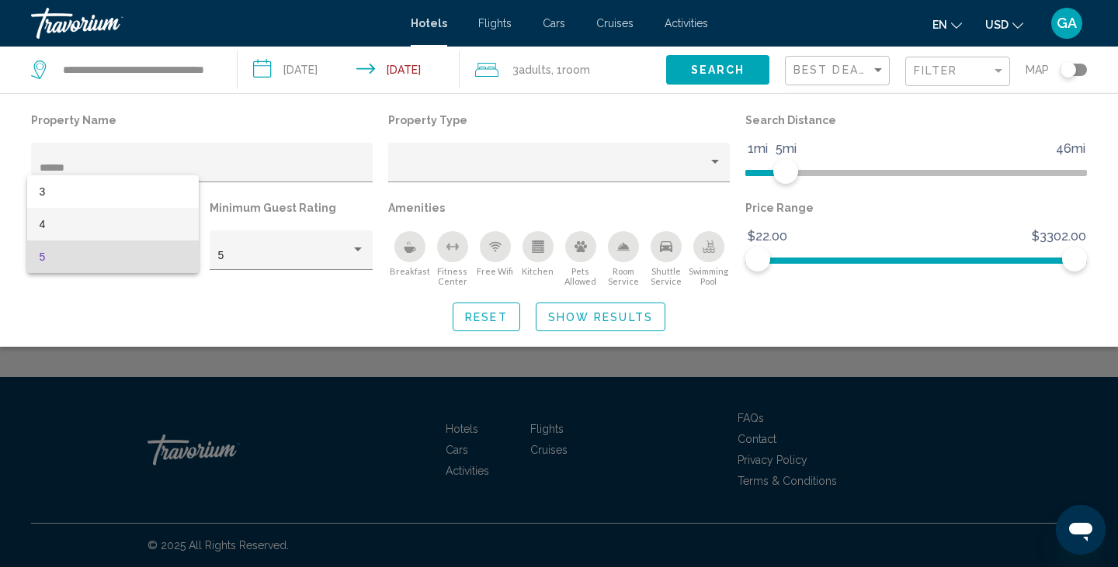
click at [62, 231] on span "4" at bounding box center [113, 224] width 147 height 33
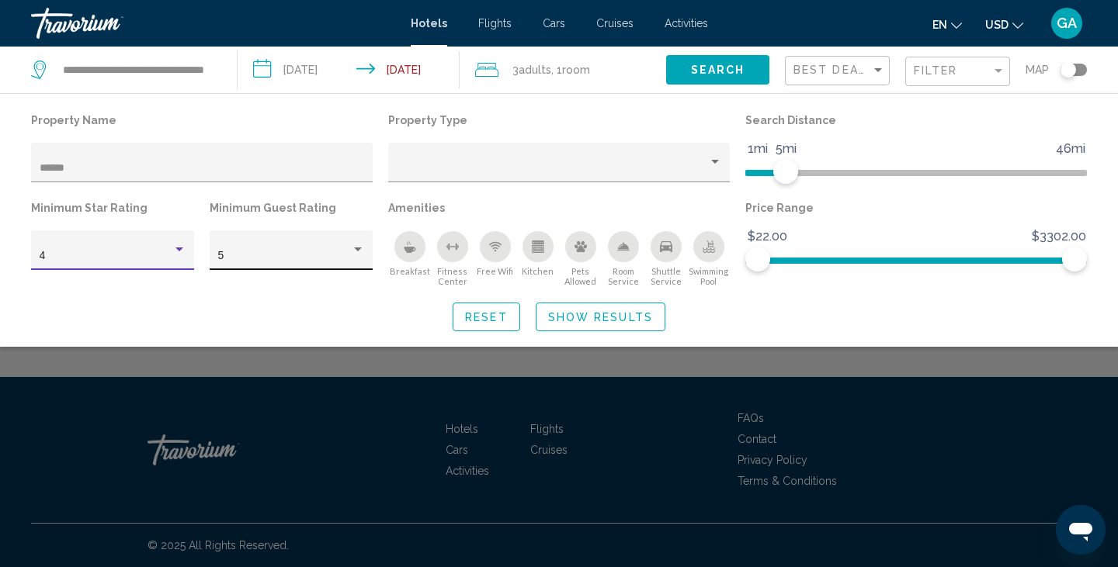
click at [362, 244] on div "Hotel Filters" at bounding box center [358, 250] width 14 height 12
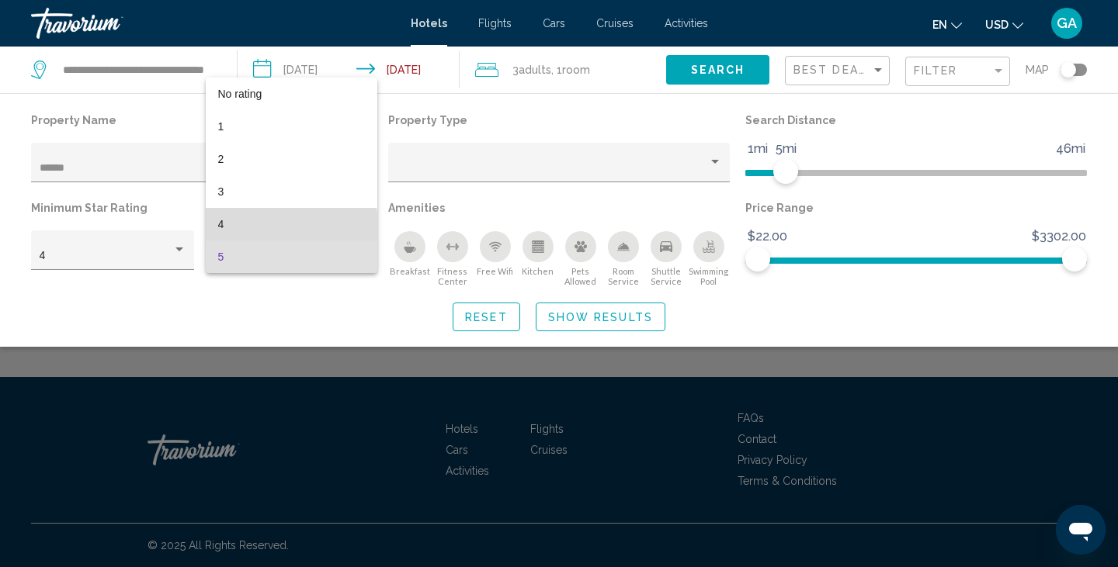
click at [237, 227] on span "4" at bounding box center [291, 224] width 147 height 33
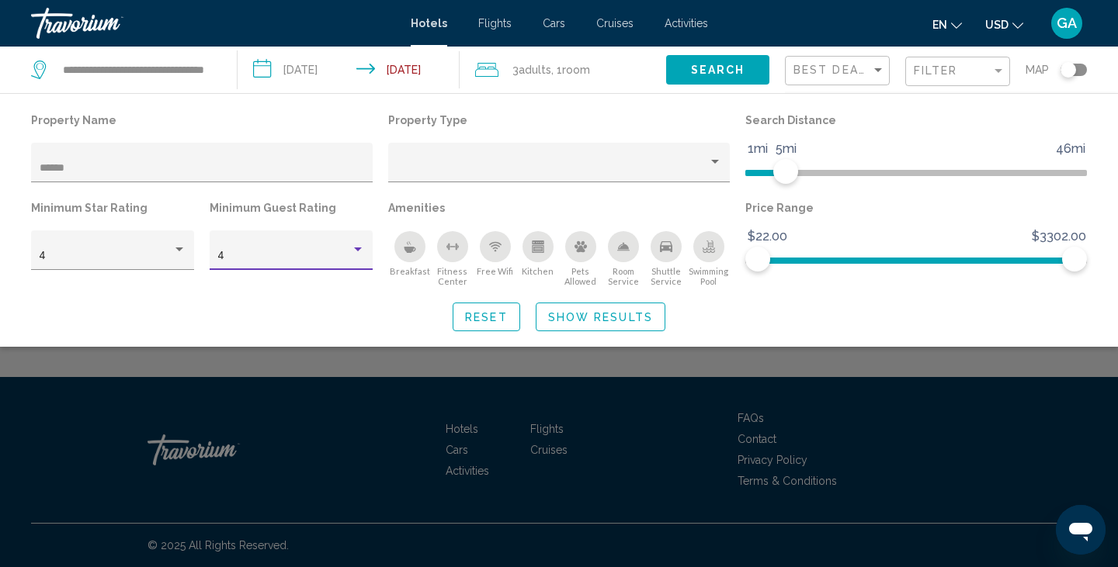
click at [553, 71] on span ", 1 Room rooms" at bounding box center [570, 70] width 39 height 22
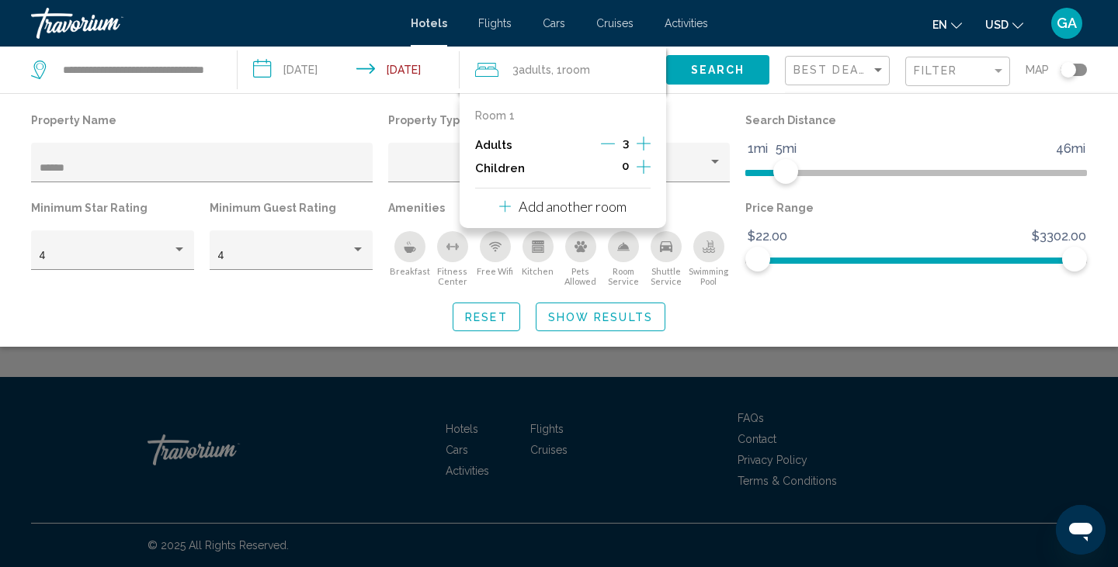
click at [602, 146] on icon "Decrement adults" at bounding box center [608, 144] width 14 height 14
click at [720, 69] on span "Search" at bounding box center [718, 70] width 54 height 12
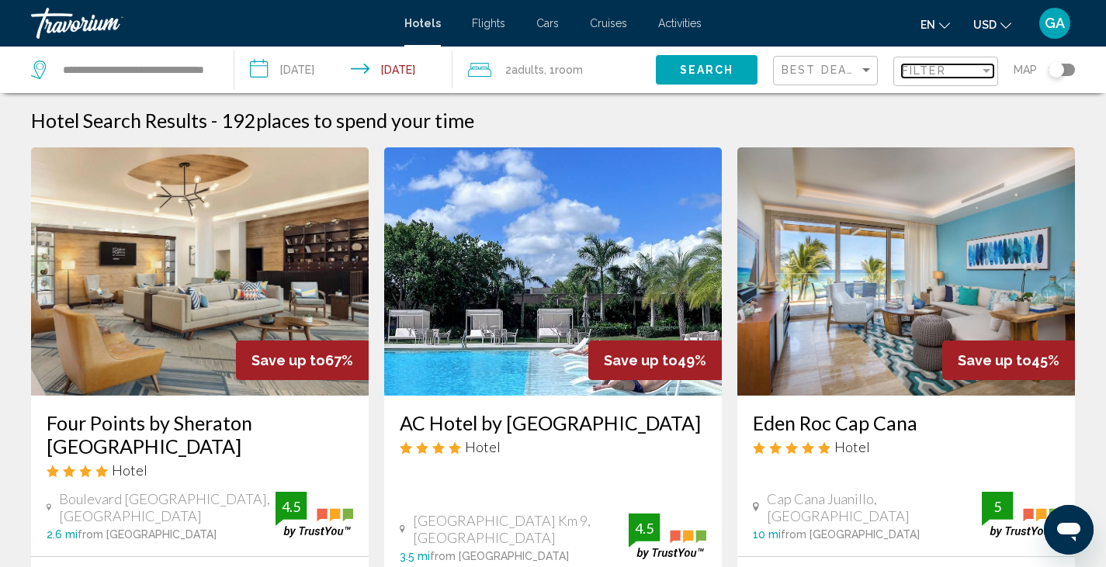
click at [932, 73] on span "Filter" at bounding box center [924, 70] width 44 height 12
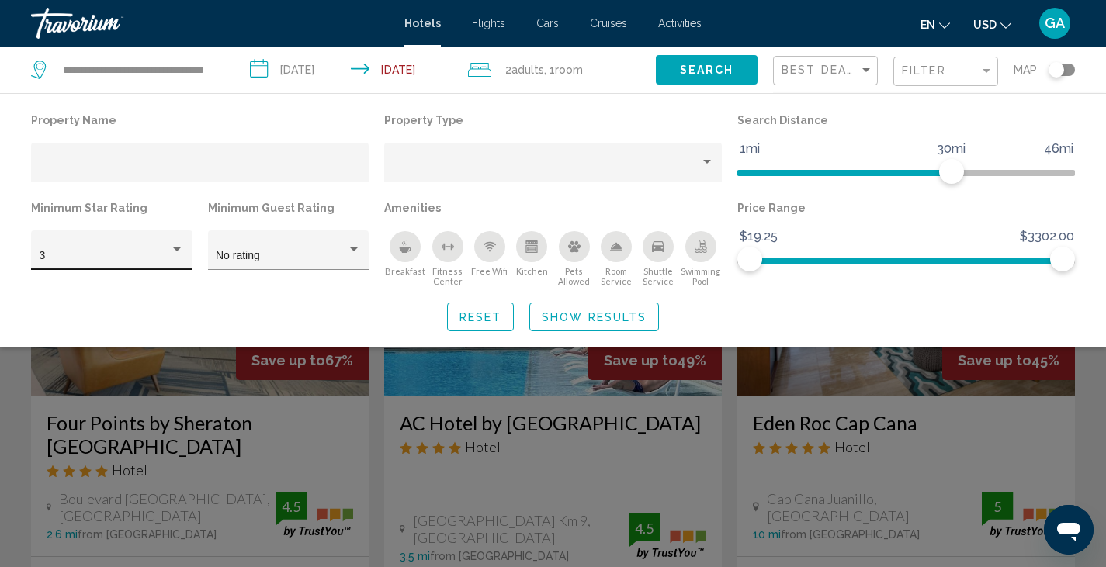
click at [184, 251] on div "3" at bounding box center [111, 251] width 161 height 40
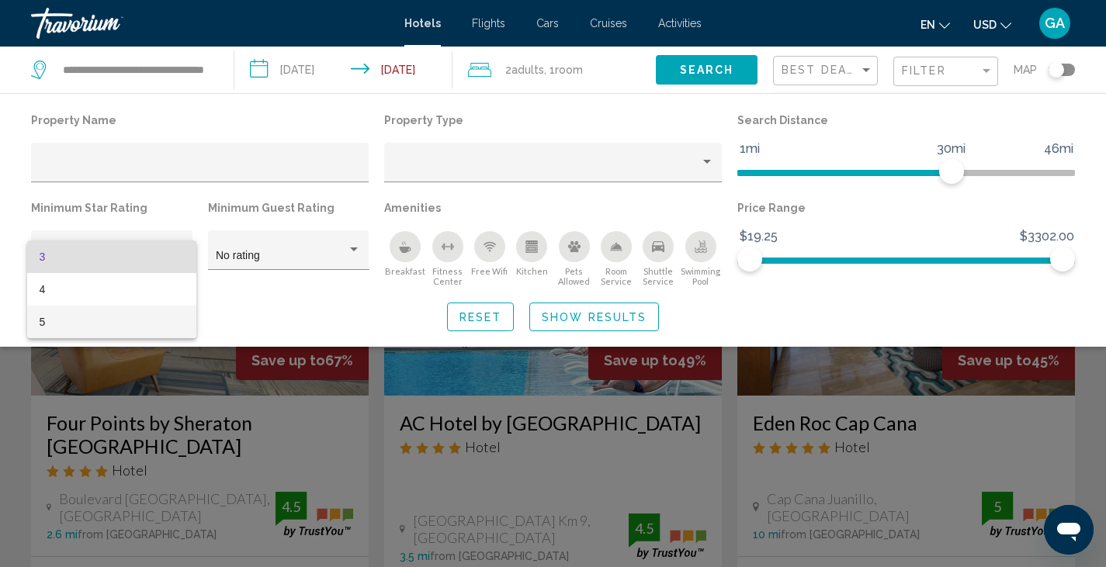
click at [58, 326] on span "5" at bounding box center [112, 322] width 145 height 33
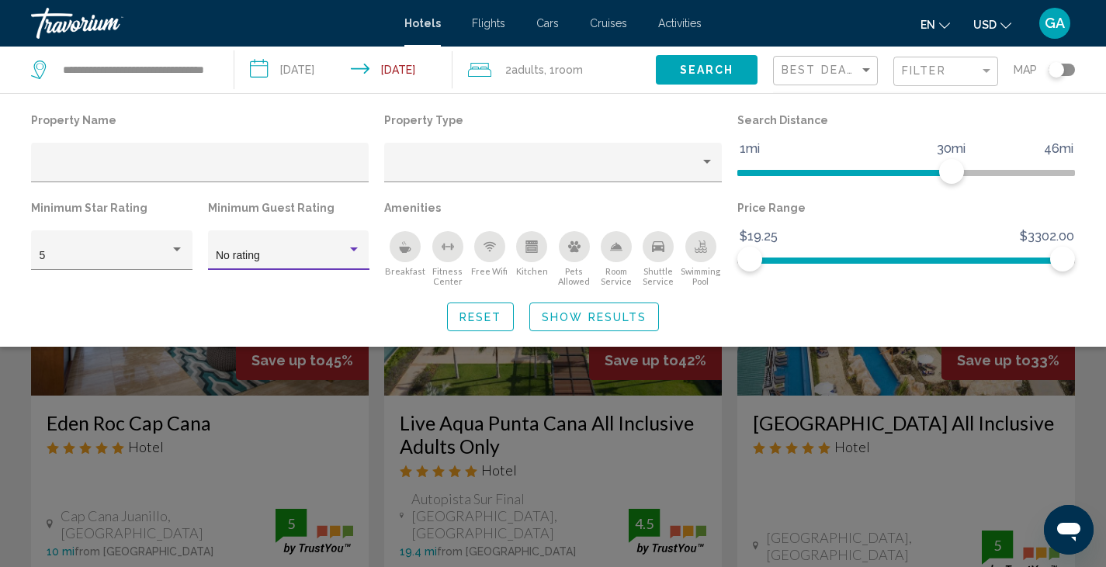
click at [349, 254] on div "Hotel Filters" at bounding box center [354, 250] width 14 height 12
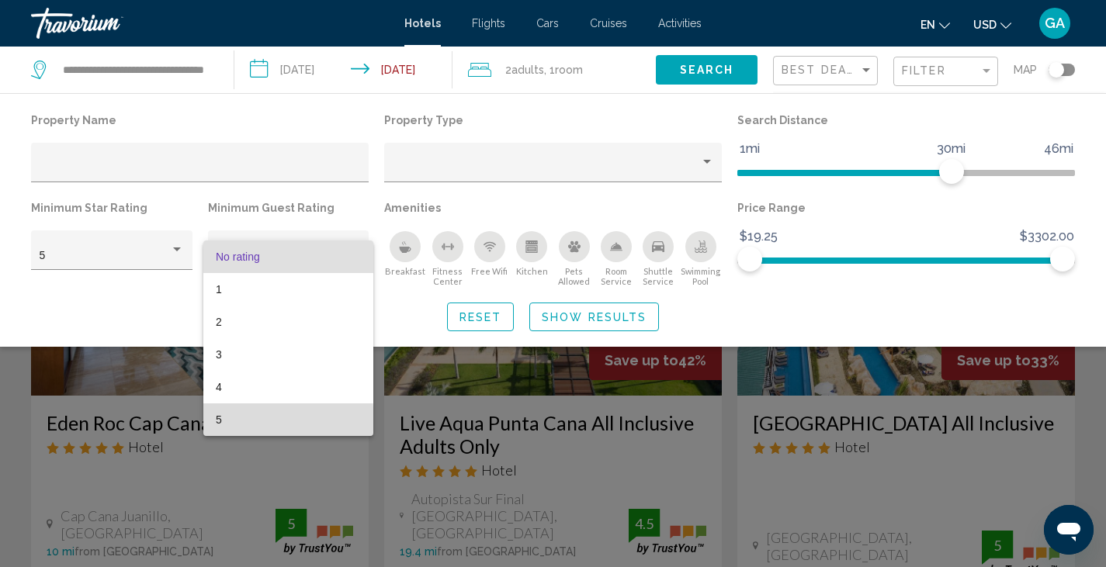
click at [224, 422] on span "5" at bounding box center [288, 420] width 145 height 33
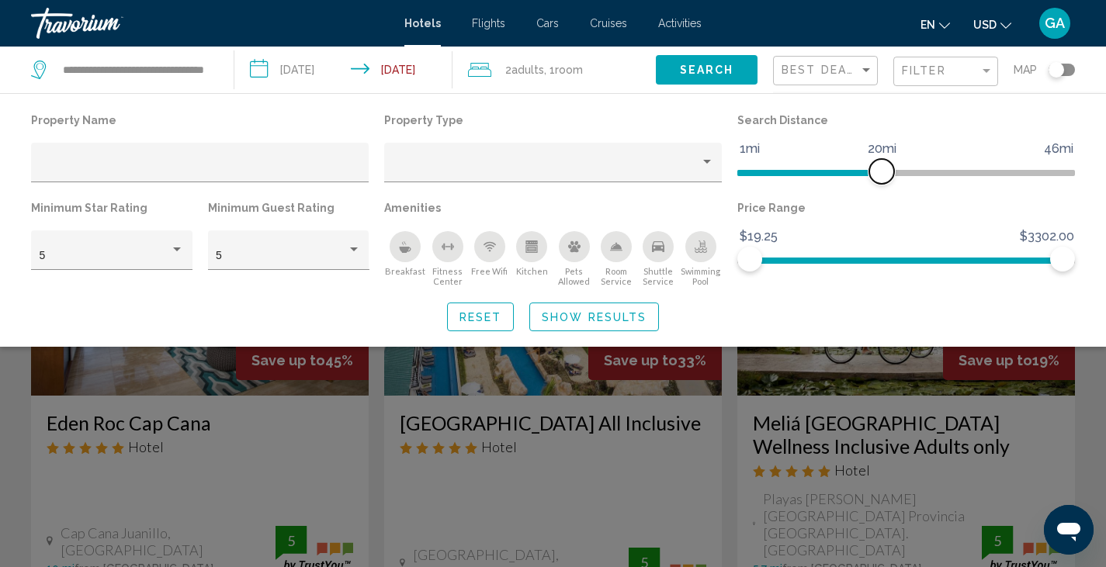
drag, startPoint x: 953, startPoint y: 169, endPoint x: 874, endPoint y: 171, distance: 79.2
click at [874, 171] on span "Hotel Filters" at bounding box center [881, 171] width 25 height 25
click at [709, 165] on div "Property type" at bounding box center [707, 162] width 14 height 12
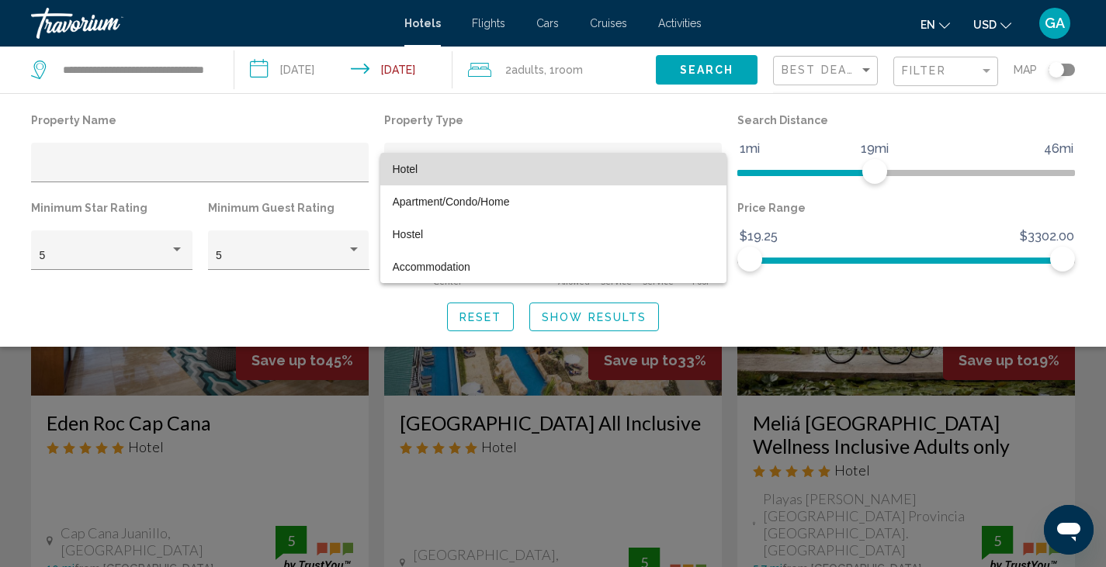
click at [418, 178] on span "Hotel" at bounding box center [553, 169] width 321 height 33
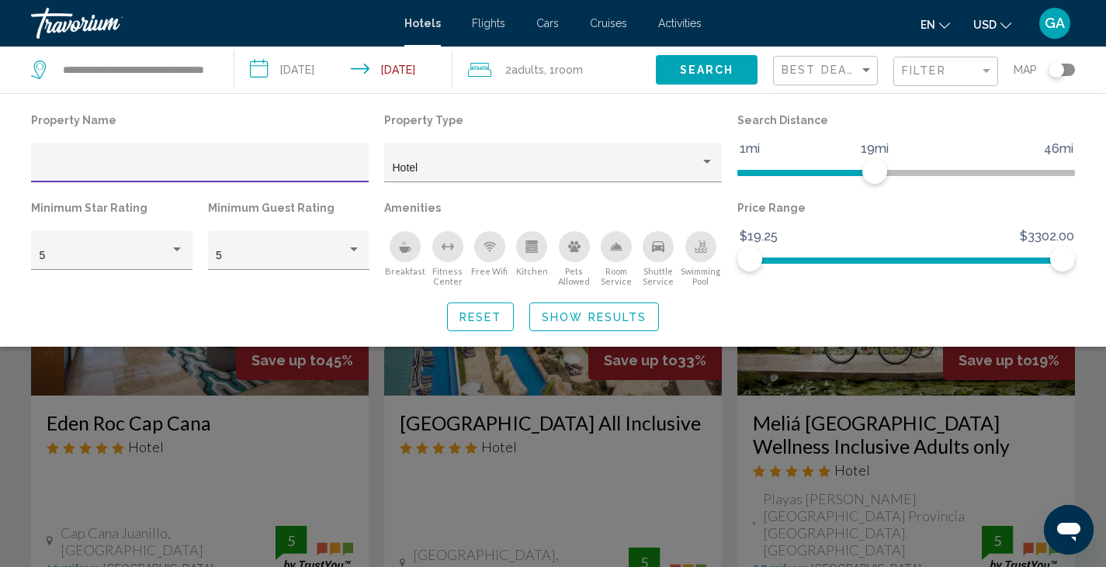
click at [73, 174] on input "Hotel Filters" at bounding box center [200, 168] width 321 height 12
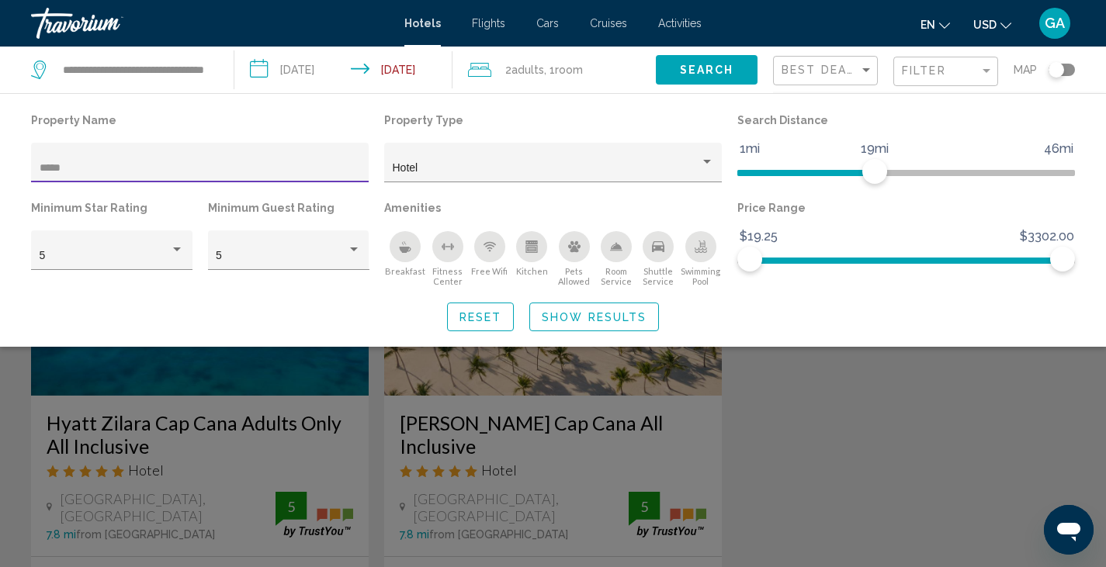
type input "*****"
click at [618, 324] on button "Show Results" at bounding box center [594, 317] width 130 height 29
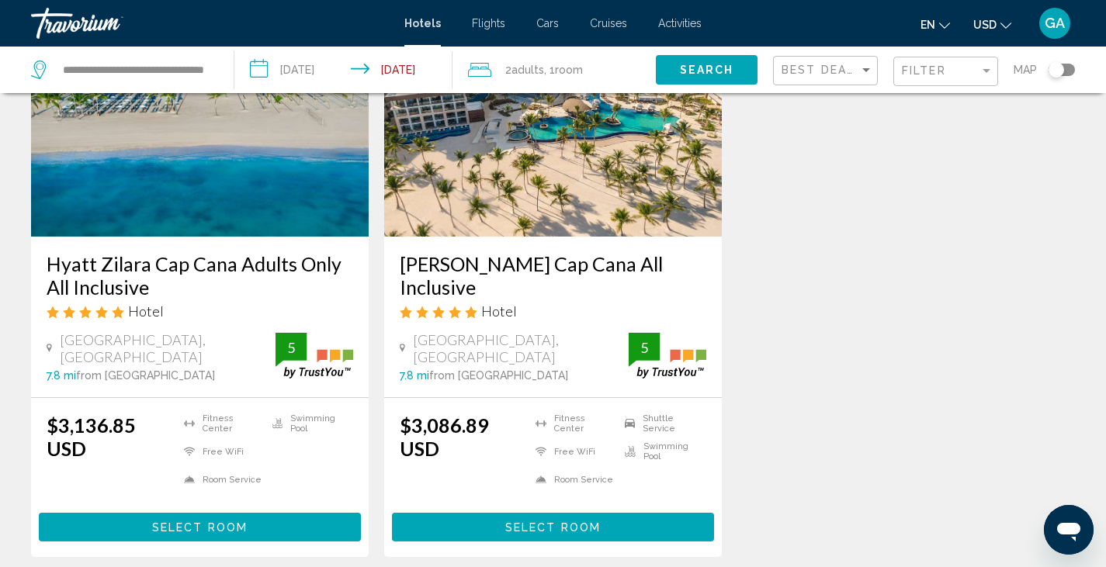
scroll to position [156, 0]
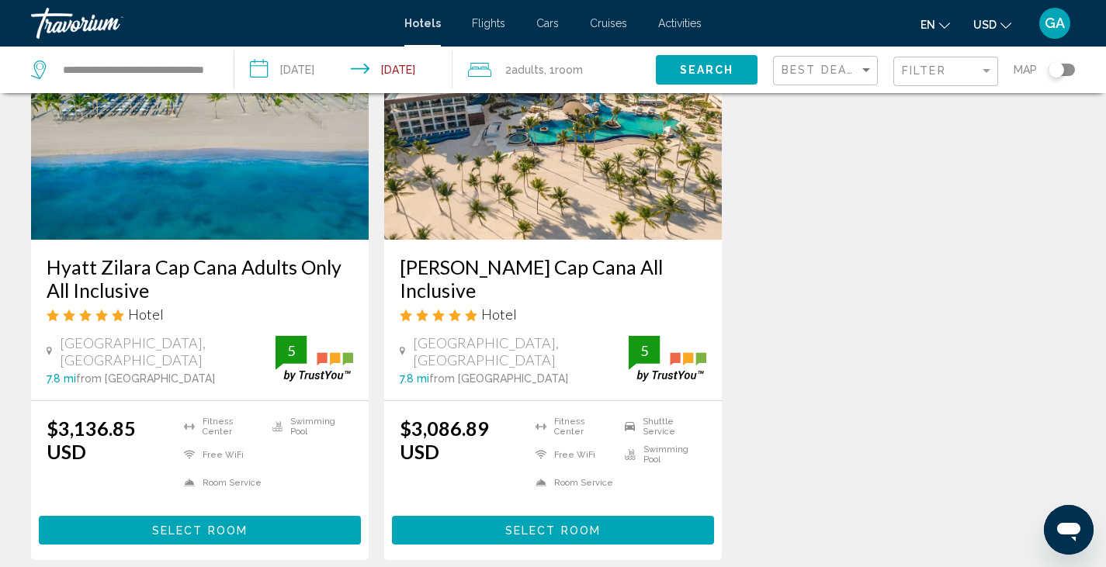
click at [560, 172] on img "Main content" at bounding box center [553, 115] width 338 height 248
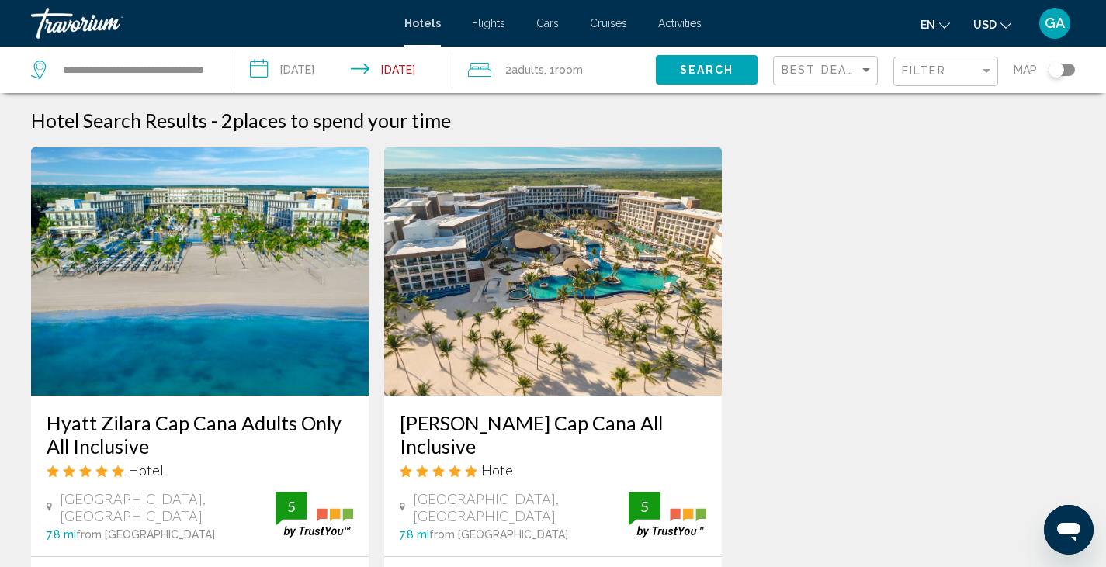
click at [962, 78] on div "Filter" at bounding box center [948, 71] width 92 height 29
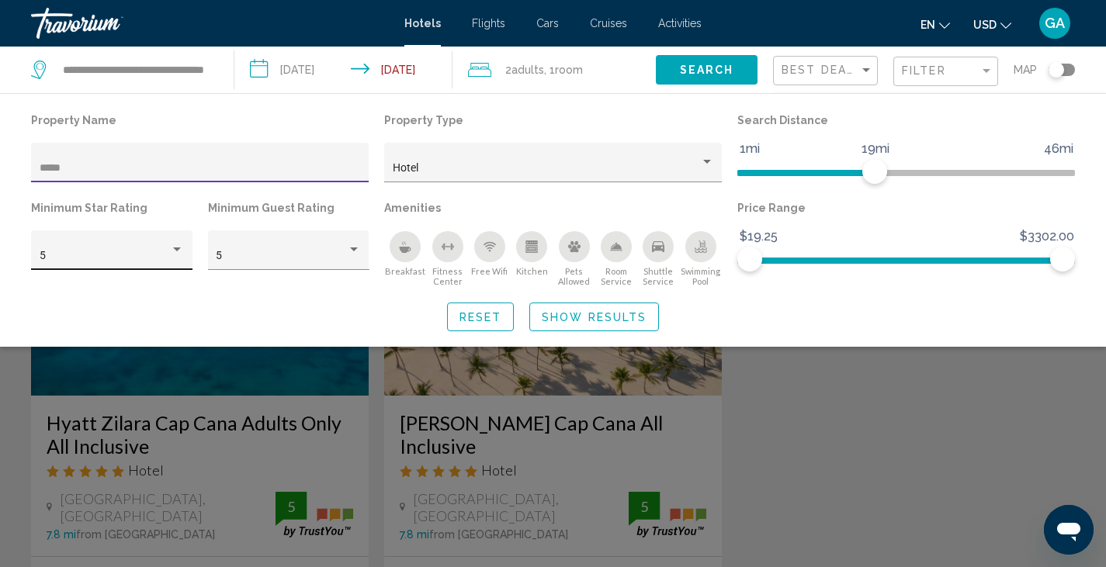
click at [175, 248] on div "Hotel Filters" at bounding box center [177, 250] width 14 height 12
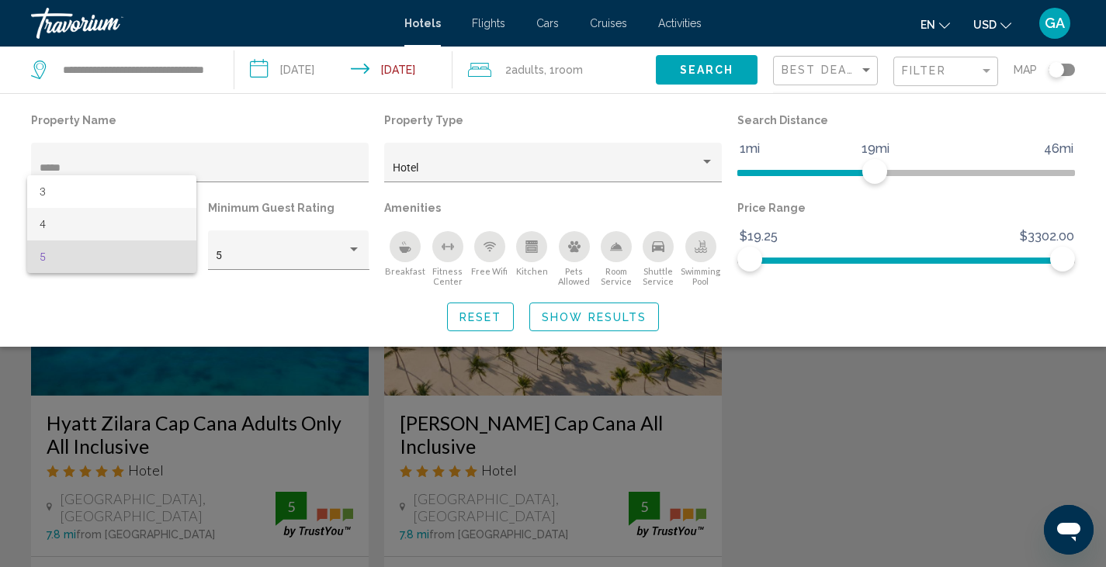
click at [50, 226] on span "4" at bounding box center [112, 224] width 145 height 33
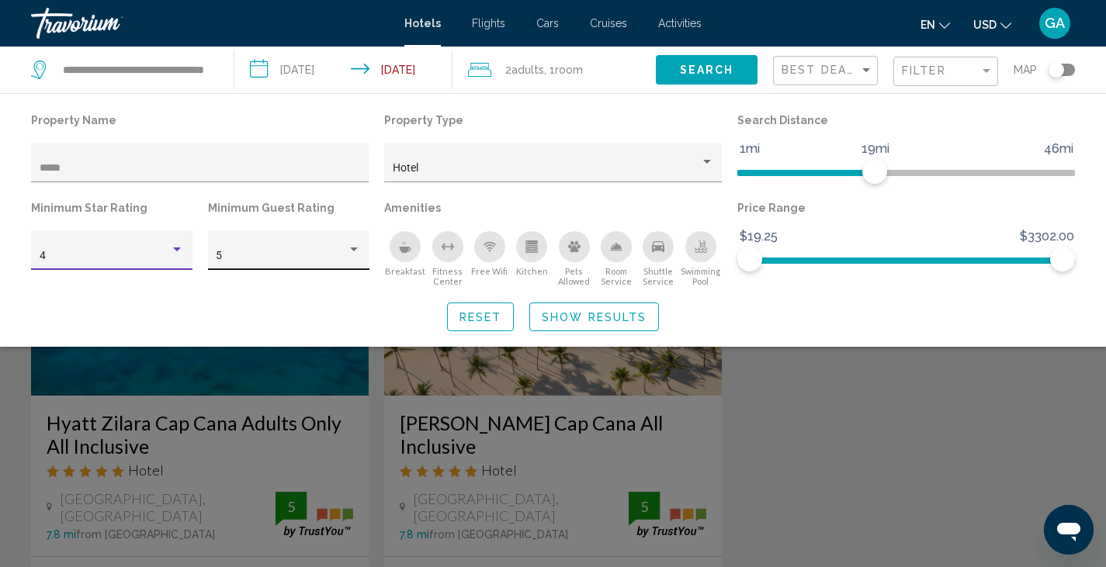
click at [351, 254] on div "Hotel Filters" at bounding box center [354, 250] width 14 height 12
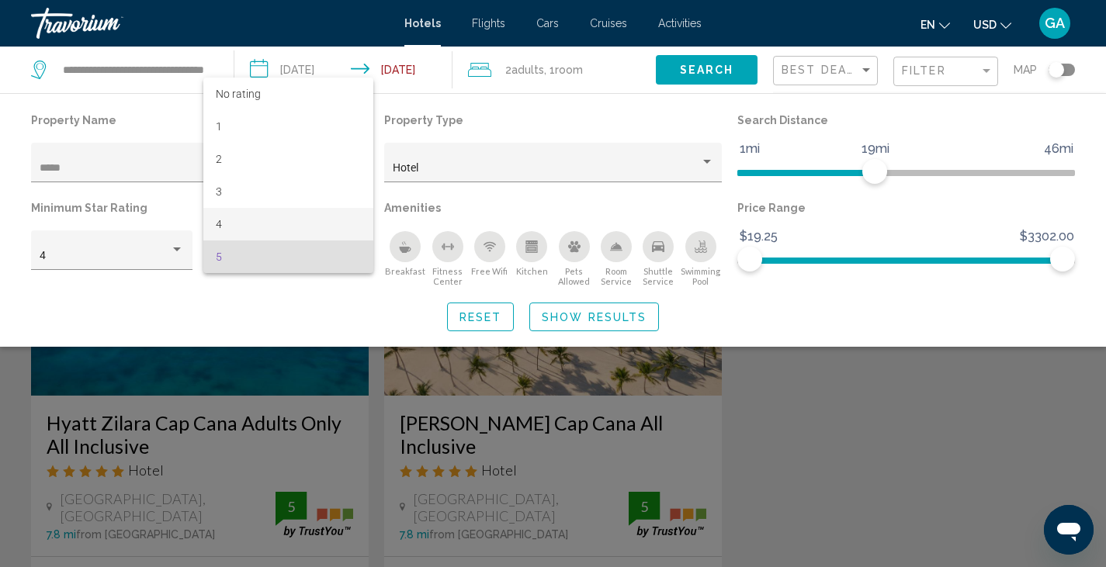
click at [222, 224] on span "4" at bounding box center [288, 224] width 145 height 33
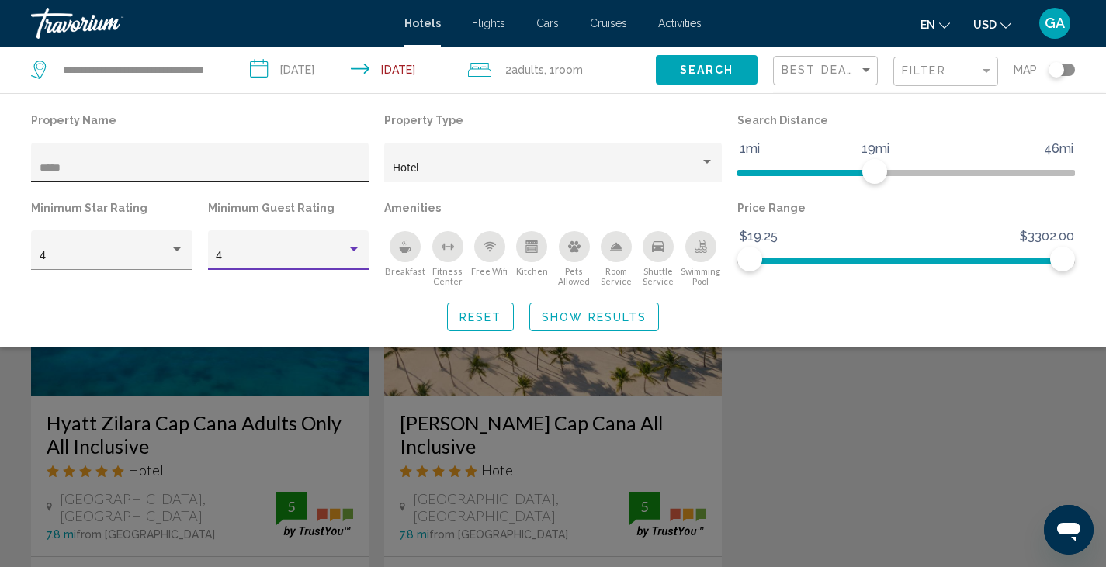
click at [76, 163] on input "*****" at bounding box center [200, 168] width 321 height 12
type input "*"
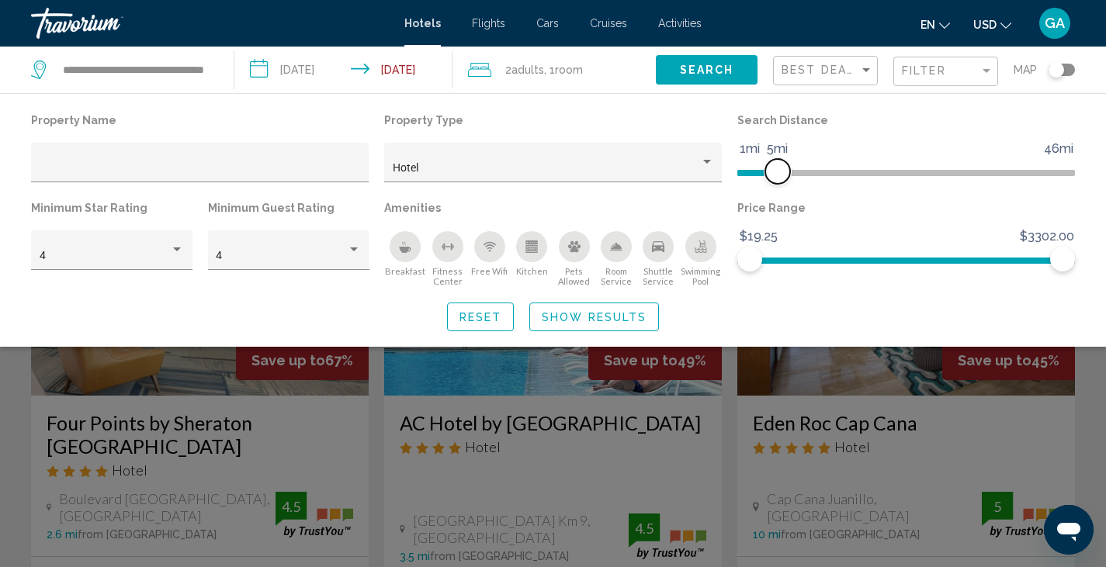
drag, startPoint x: 876, startPoint y: 167, endPoint x: 778, endPoint y: 167, distance: 97.8
click at [778, 167] on span "Hotel Filters" at bounding box center [777, 171] width 25 height 25
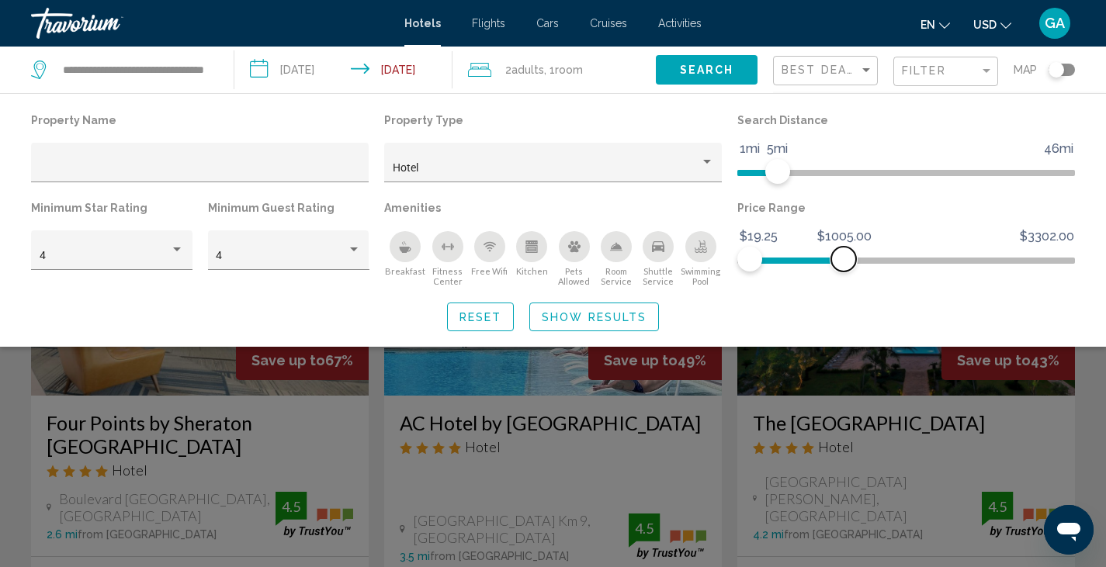
drag, startPoint x: 1064, startPoint y: 257, endPoint x: 844, endPoint y: 259, distance: 220.4
click at [844, 259] on span "Hotel Filters" at bounding box center [843, 259] width 25 height 25
click at [595, 314] on span "Show Results" at bounding box center [594, 317] width 105 height 12
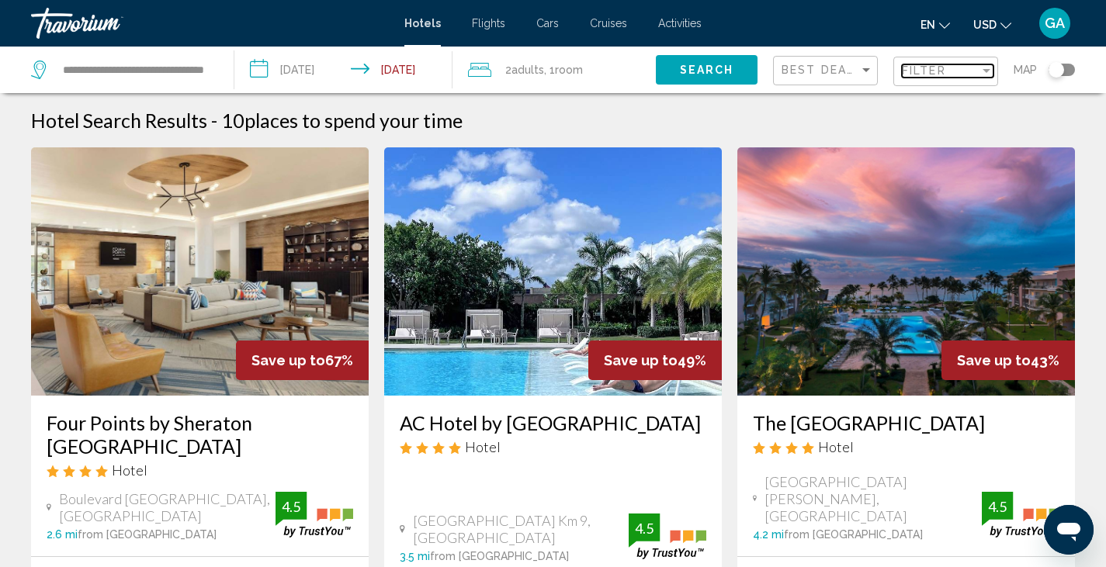
click at [938, 70] on span "Filter" at bounding box center [924, 70] width 44 height 12
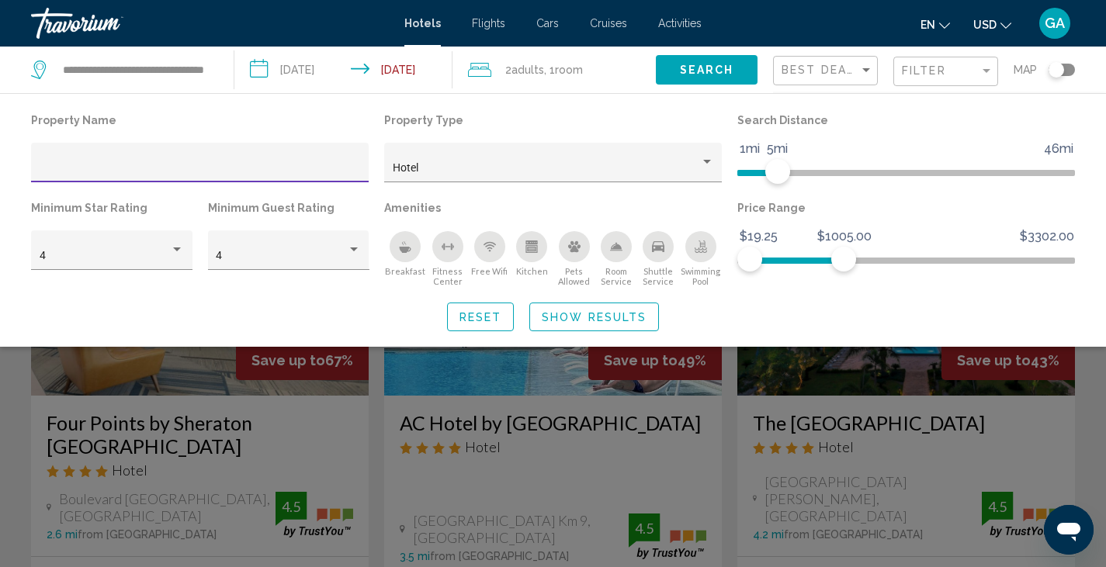
click at [848, 60] on div "Best Deals" at bounding box center [828, 71] width 92 height 29
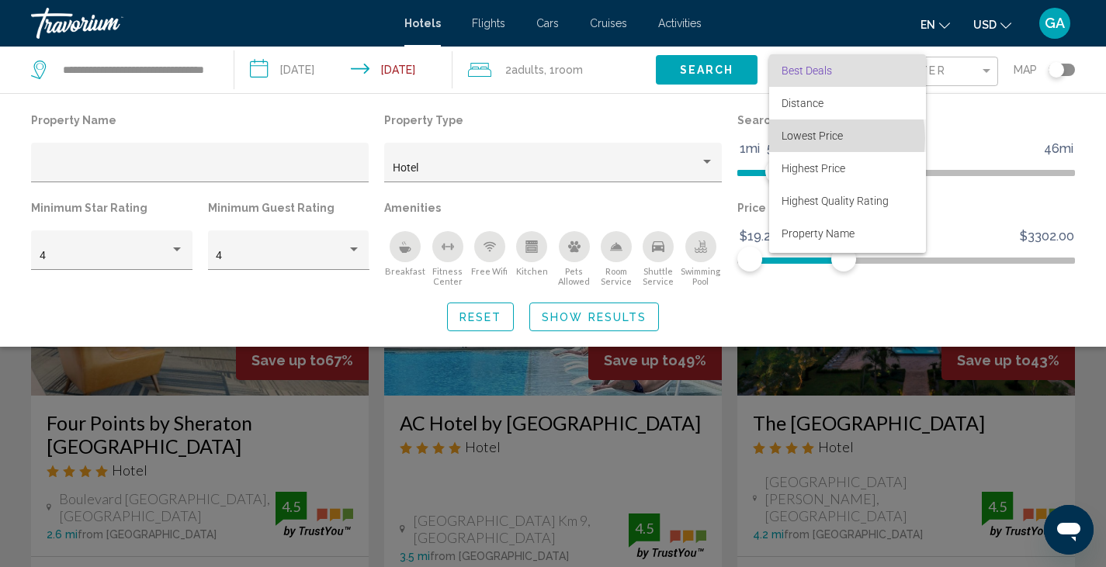
click at [810, 138] on span "Lowest Price" at bounding box center [812, 136] width 61 height 12
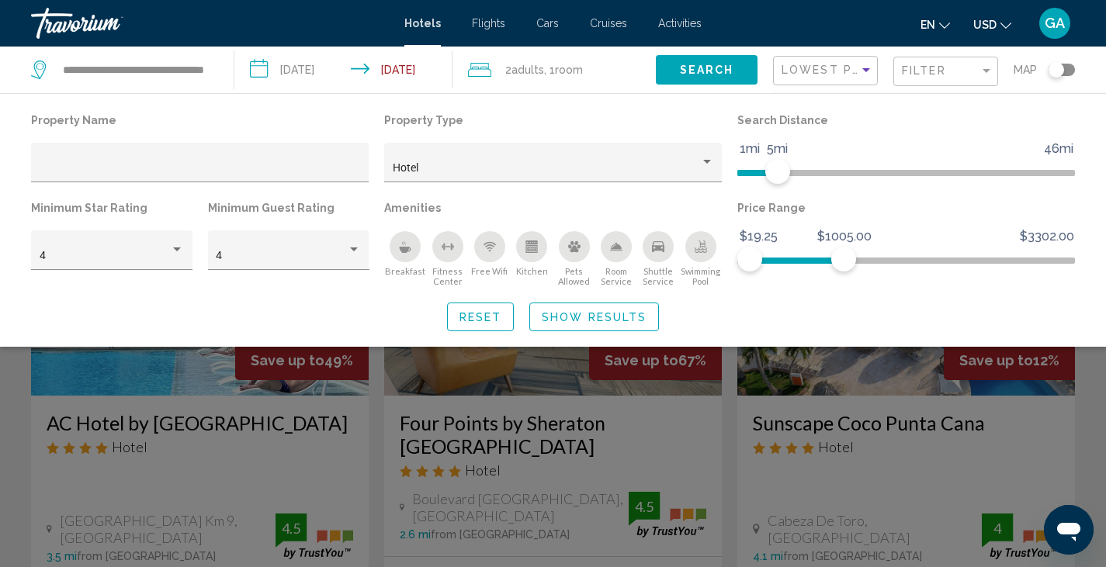
click at [714, 78] on button "Search" at bounding box center [707, 69] width 102 height 29
click at [599, 323] on span "Show Results" at bounding box center [594, 317] width 105 height 12
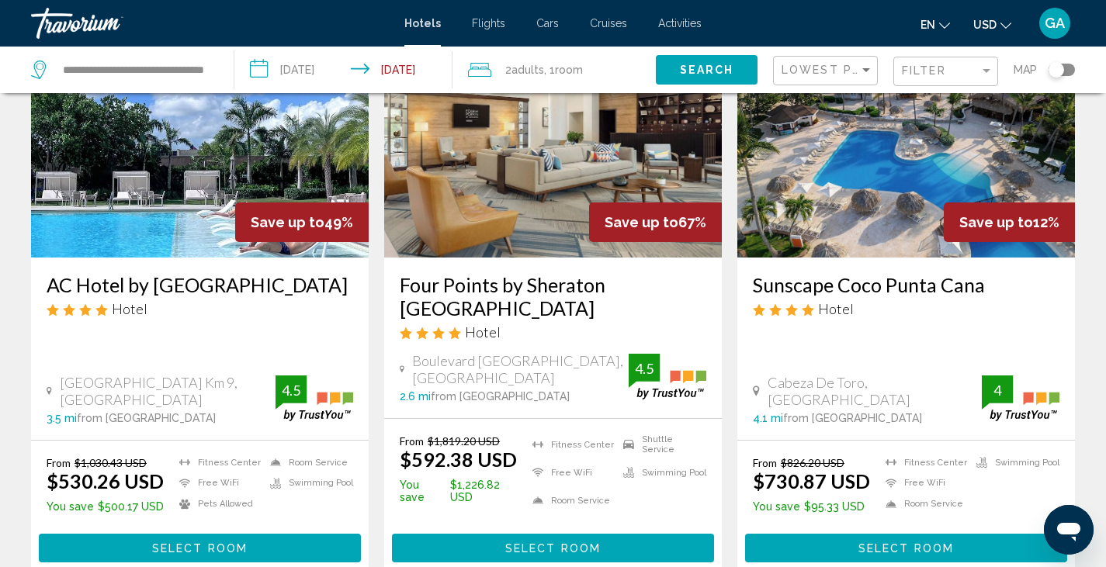
scroll to position [140, 0]
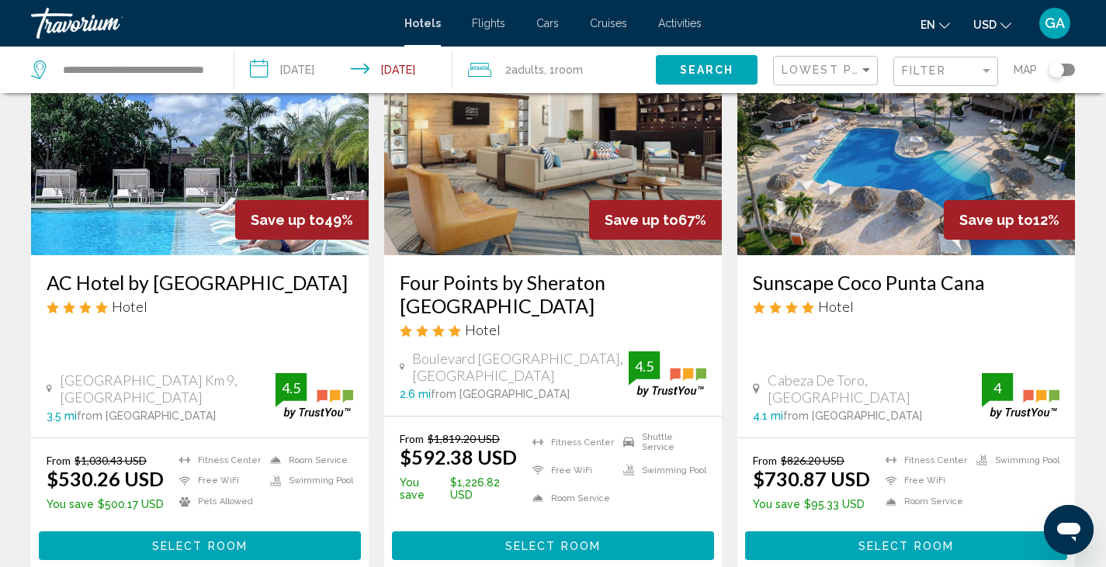
click at [165, 179] on img "Main content" at bounding box center [200, 131] width 338 height 248
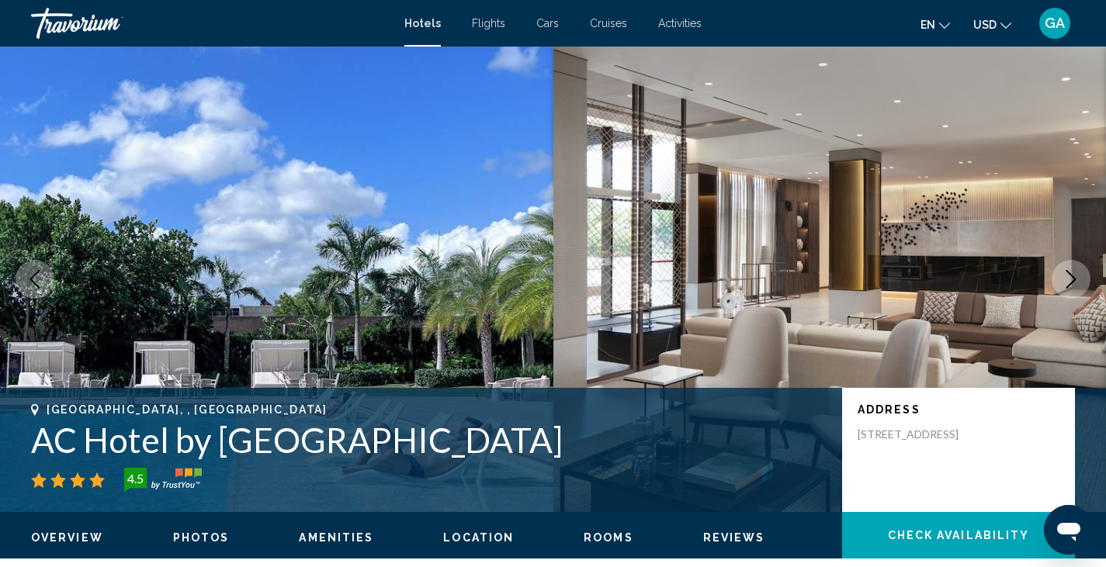
click at [605, 539] on span "Rooms" at bounding box center [609, 538] width 50 height 12
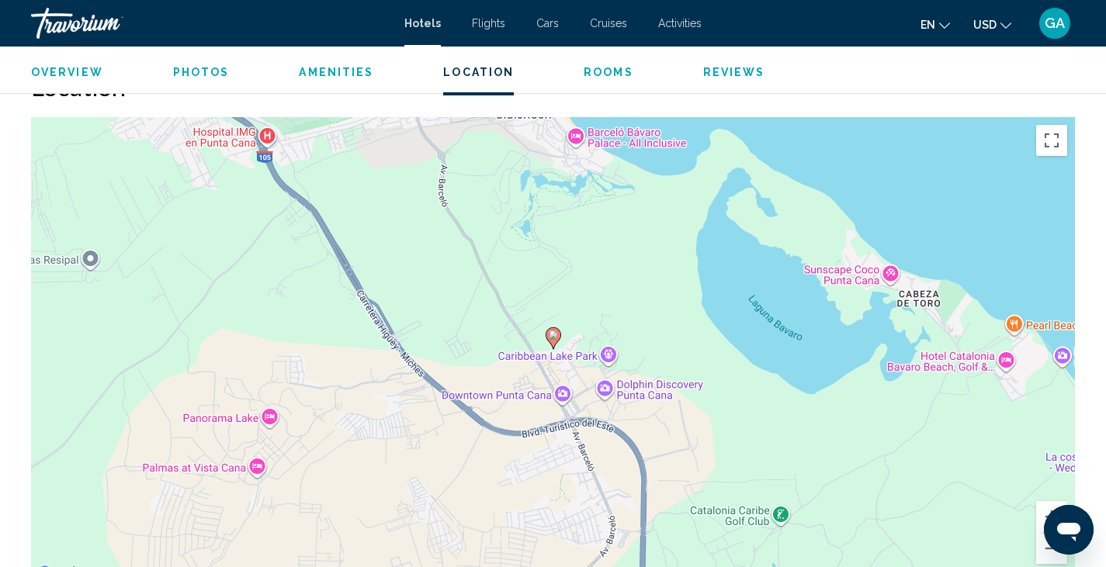
scroll to position [1355, 0]
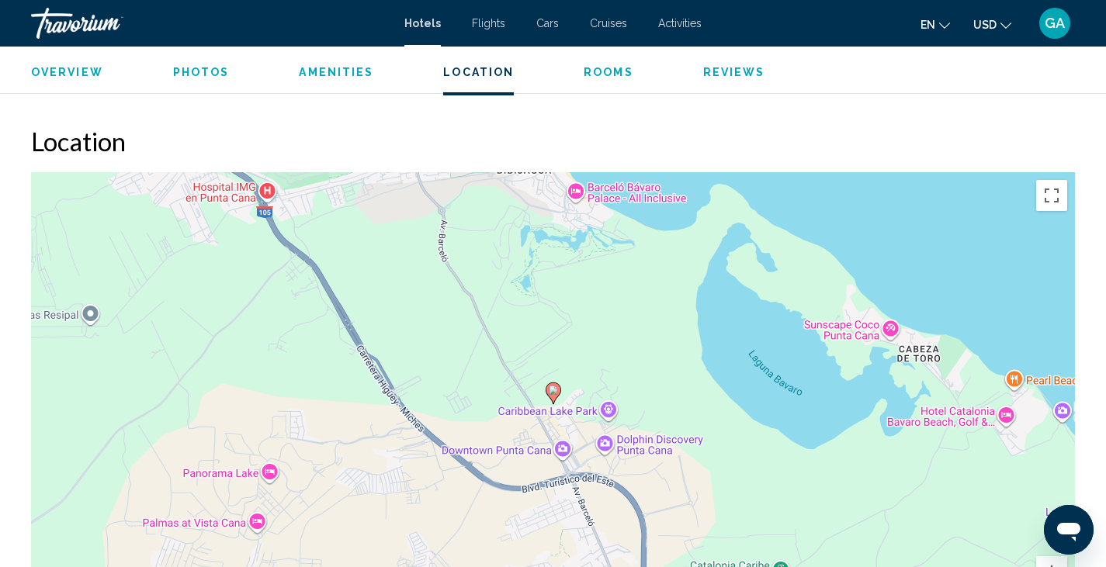
click at [198, 70] on span "Photos" at bounding box center [201, 72] width 57 height 12
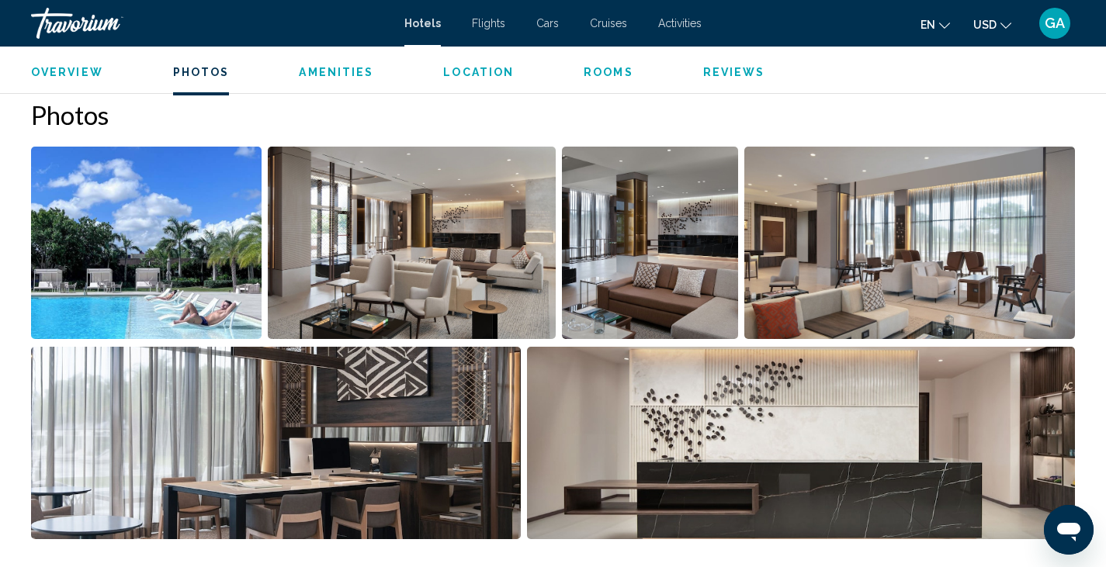
scroll to position [712, 0]
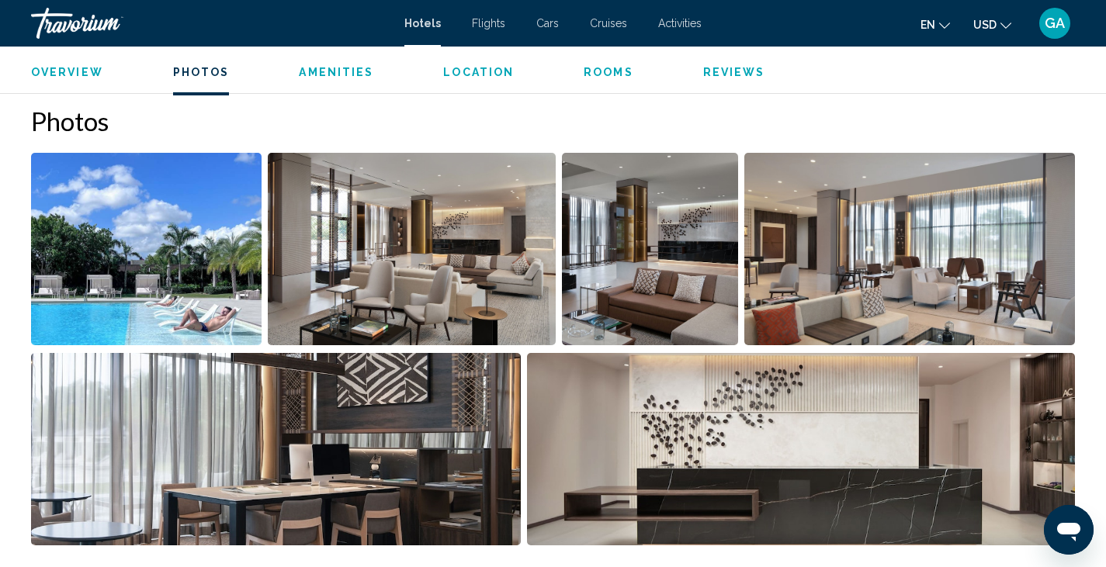
click at [175, 243] on img "Open full-screen image slider" at bounding box center [146, 249] width 231 height 192
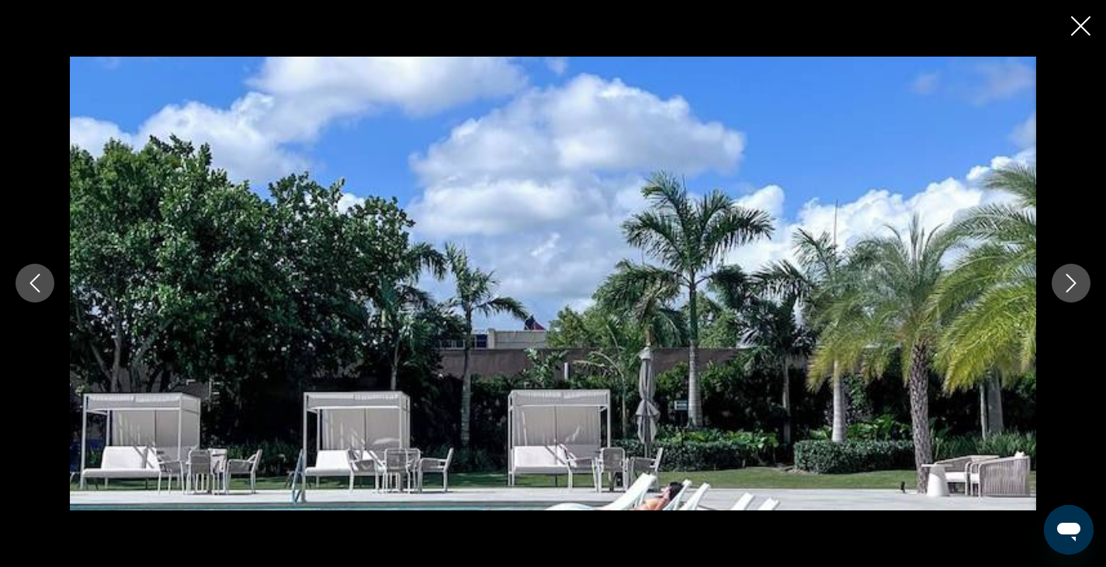
click at [1074, 286] on icon "Next image" at bounding box center [1071, 284] width 10 height 19
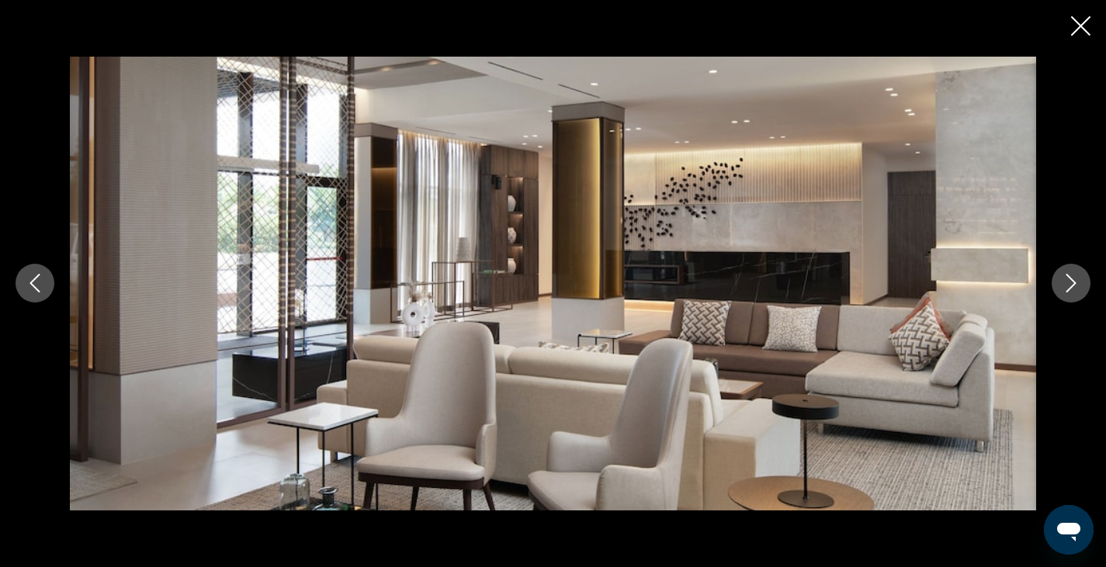
click at [1074, 286] on icon "Next image" at bounding box center [1071, 284] width 10 height 19
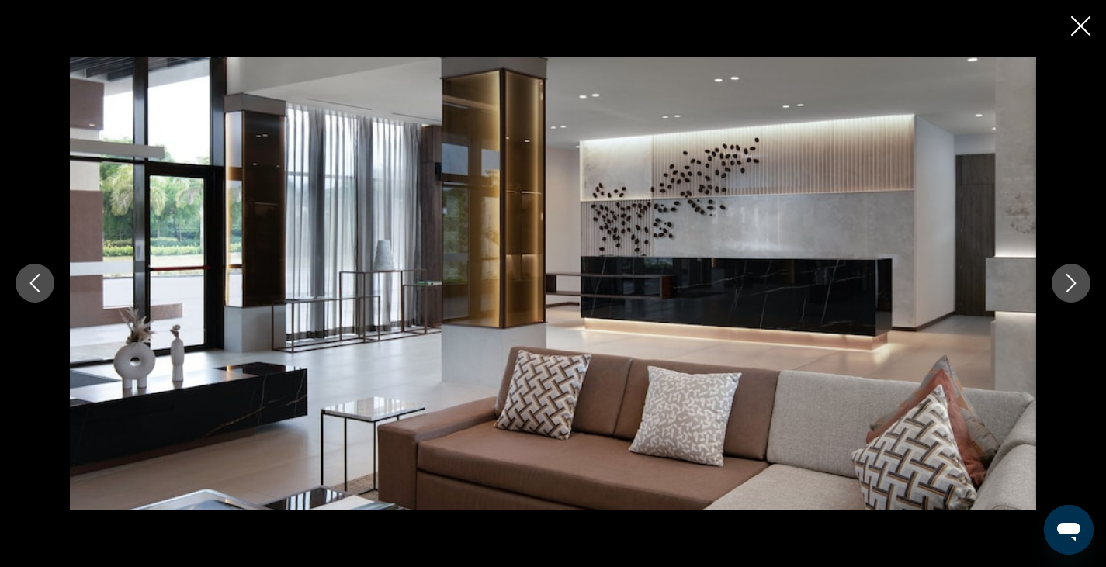
click at [1074, 286] on icon "Next image" at bounding box center [1071, 284] width 10 height 19
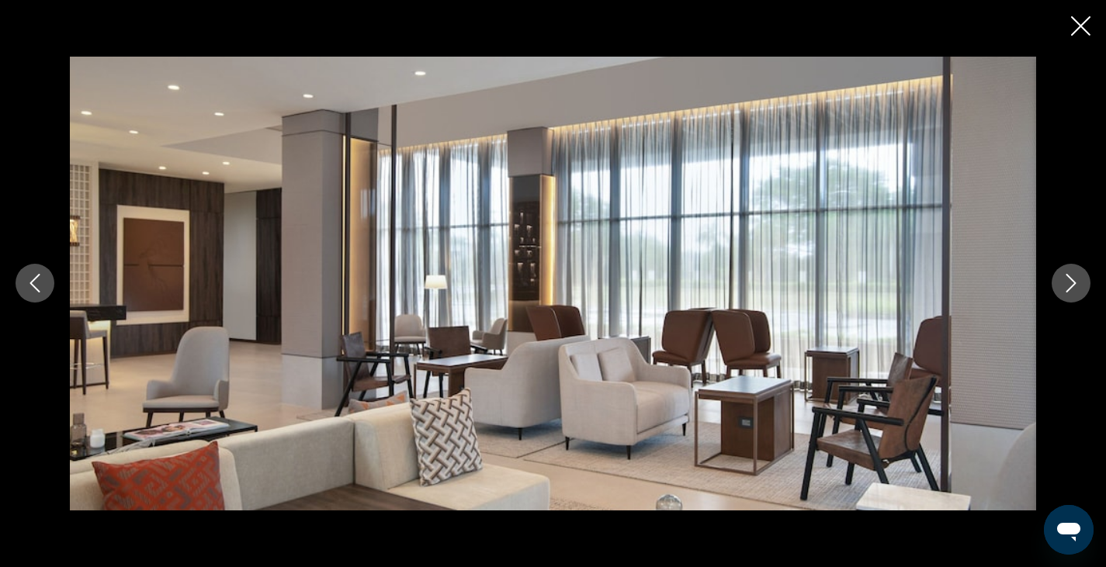
click at [1074, 286] on icon "Next image" at bounding box center [1071, 284] width 10 height 19
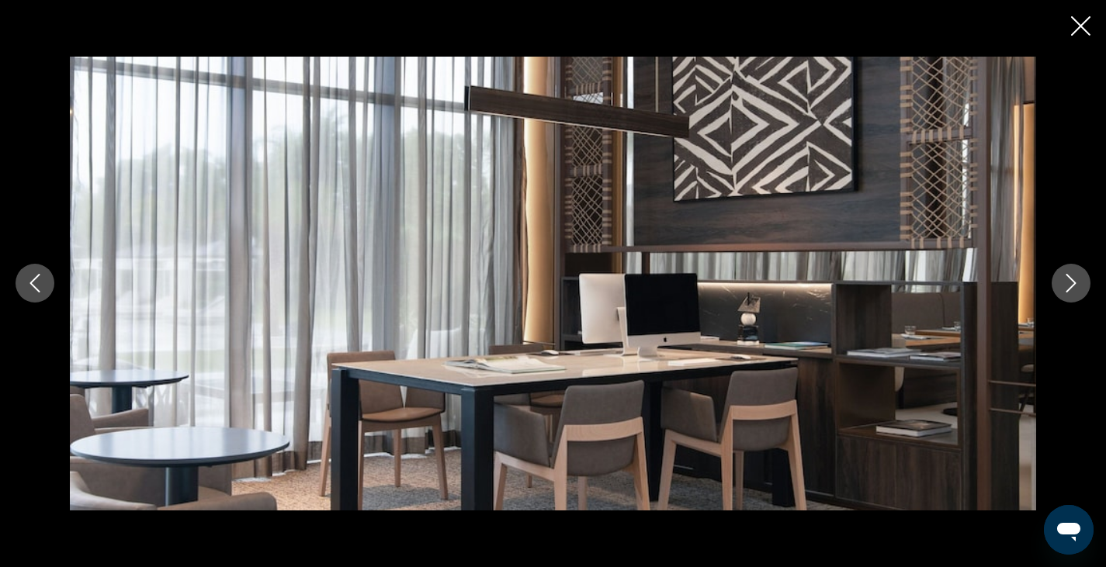
click at [1074, 286] on icon "Next image" at bounding box center [1071, 284] width 10 height 19
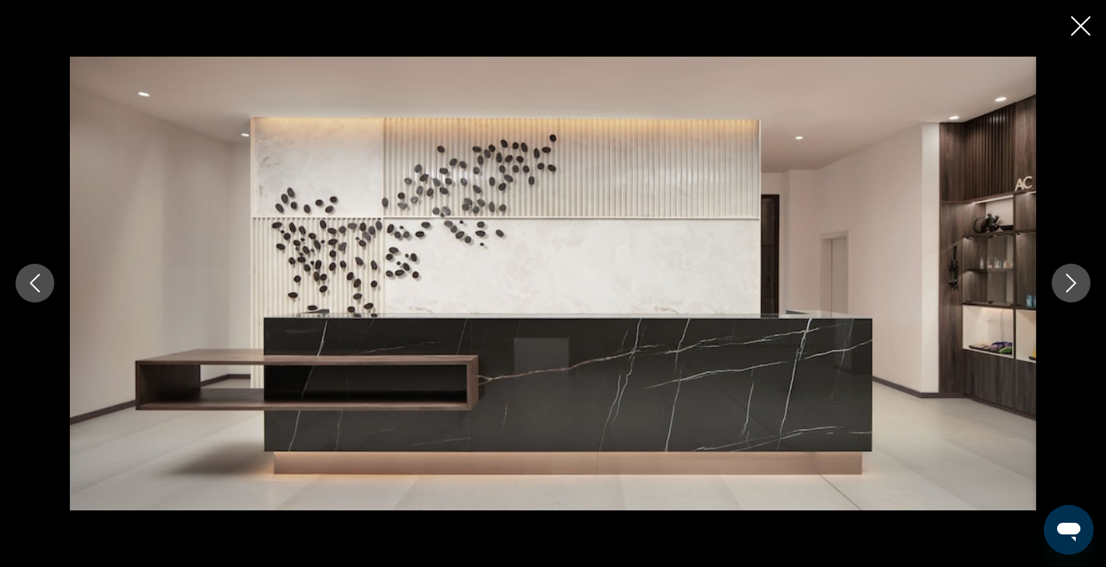
click at [1074, 286] on icon "Next image" at bounding box center [1071, 284] width 10 height 19
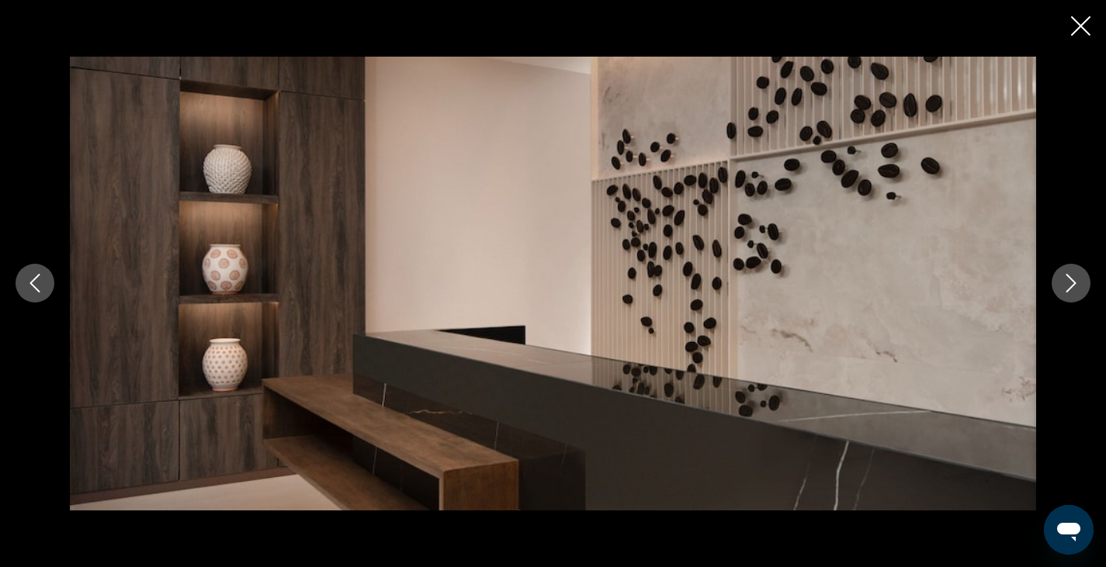
click at [1074, 286] on icon "Next image" at bounding box center [1071, 284] width 10 height 19
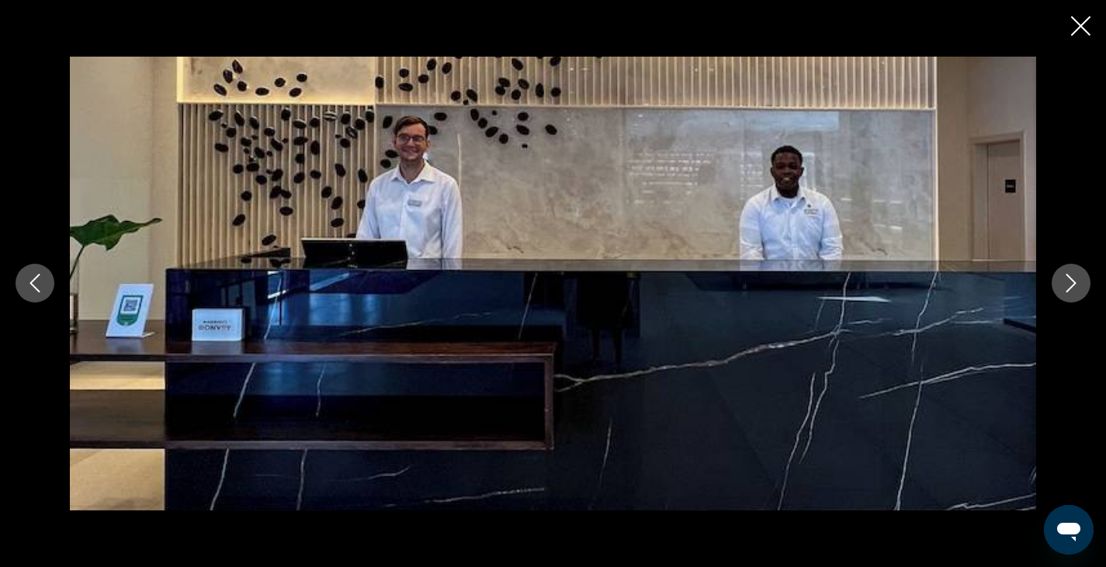
click at [1074, 286] on icon "Next image" at bounding box center [1071, 284] width 10 height 19
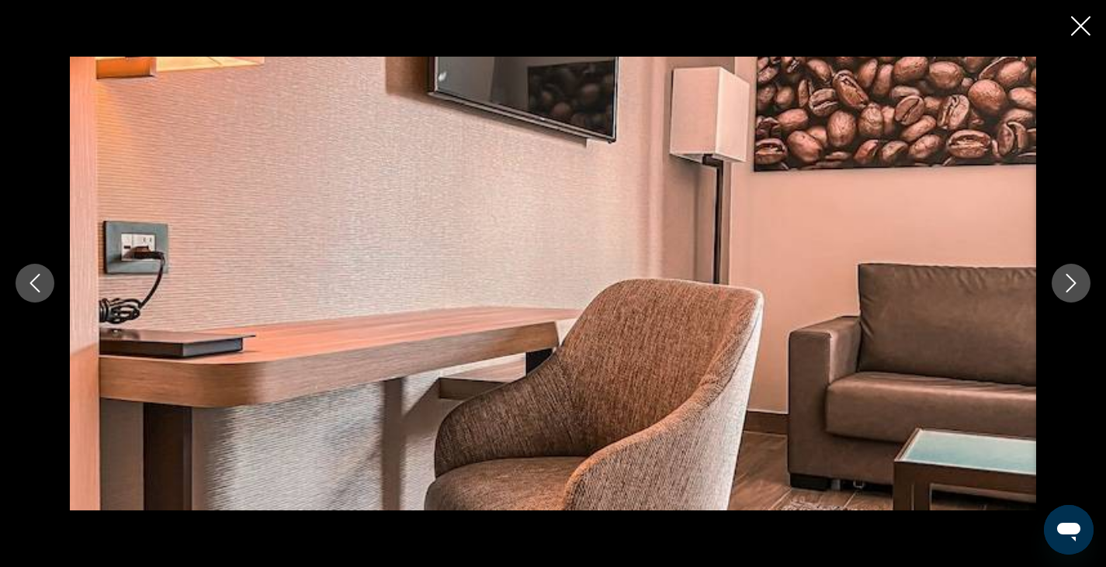
click at [1074, 286] on icon "Next image" at bounding box center [1071, 284] width 10 height 19
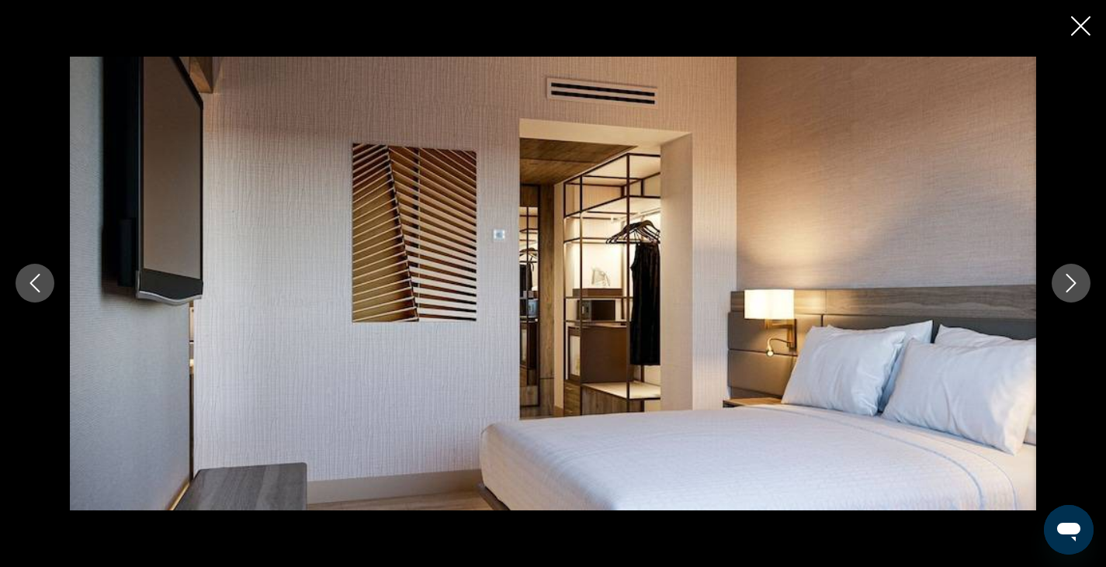
click at [1074, 286] on icon "Next image" at bounding box center [1071, 284] width 10 height 19
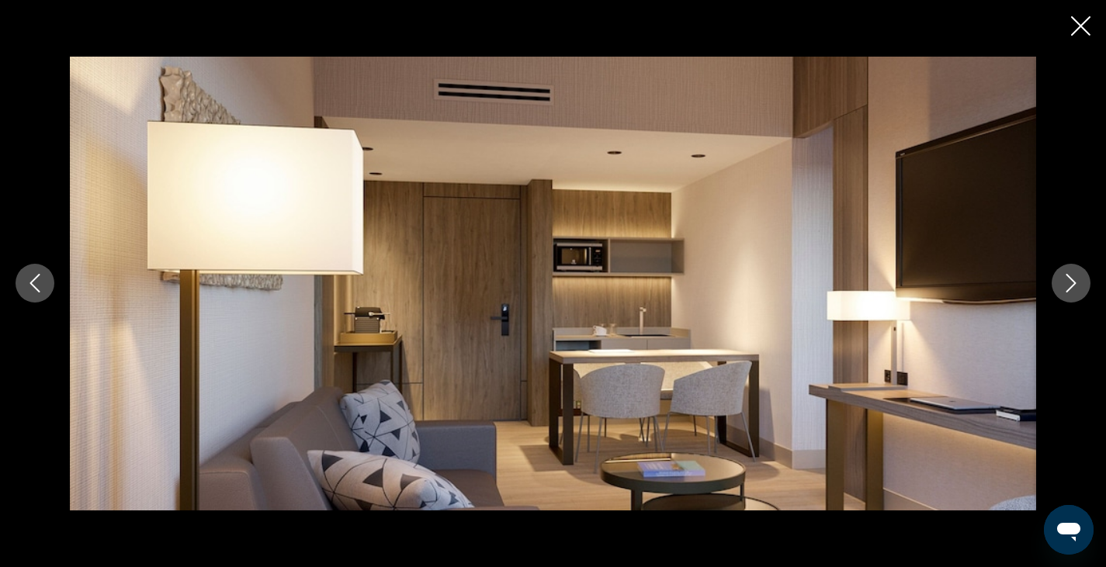
click at [1074, 286] on icon "Next image" at bounding box center [1071, 284] width 10 height 19
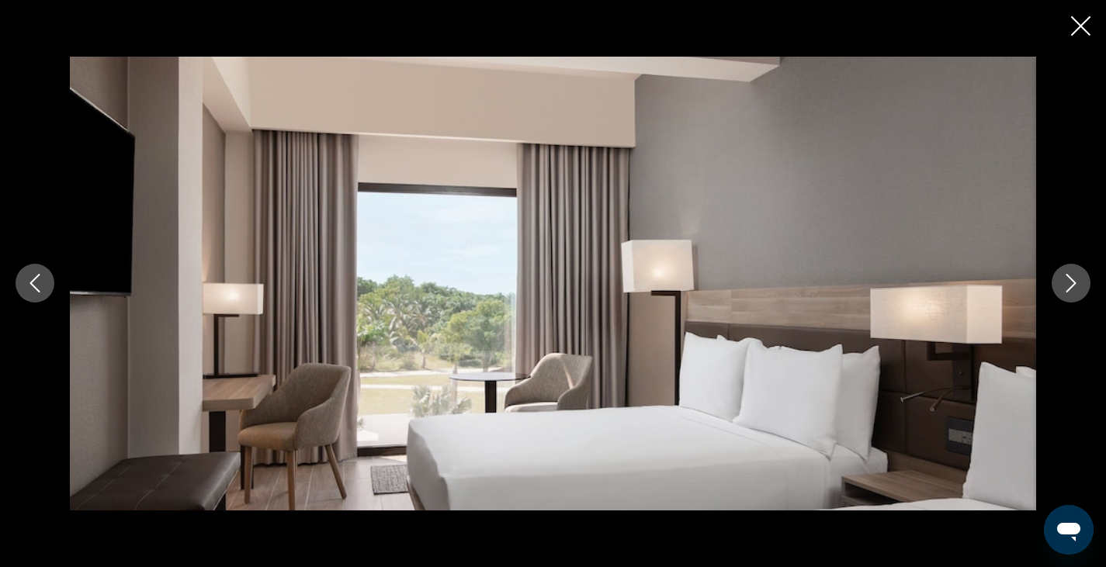
click at [32, 288] on icon "Previous image" at bounding box center [35, 283] width 19 height 19
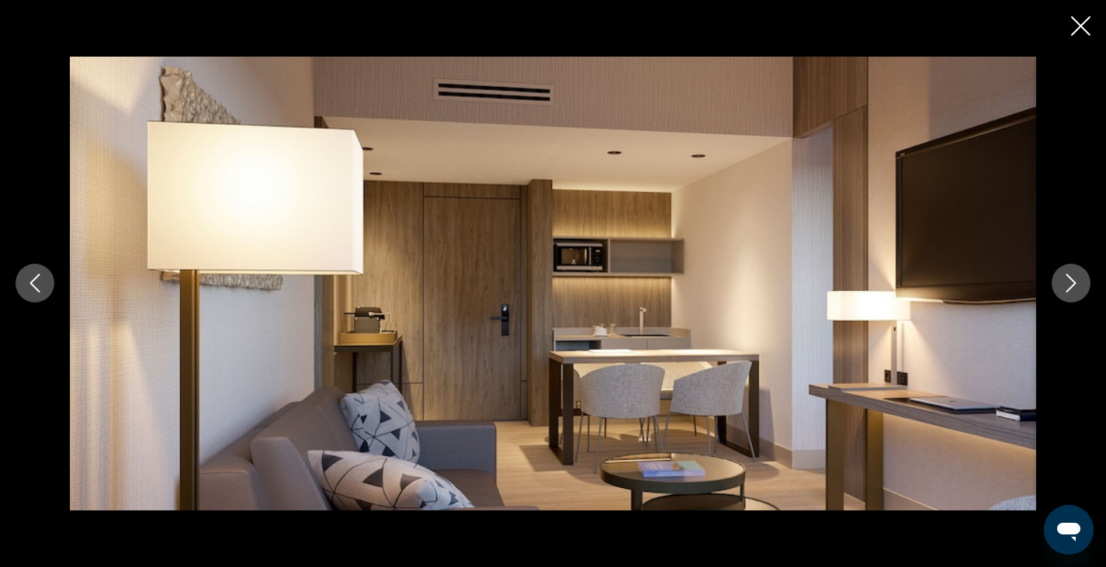
click at [1070, 285] on icon "Next image" at bounding box center [1071, 283] width 19 height 19
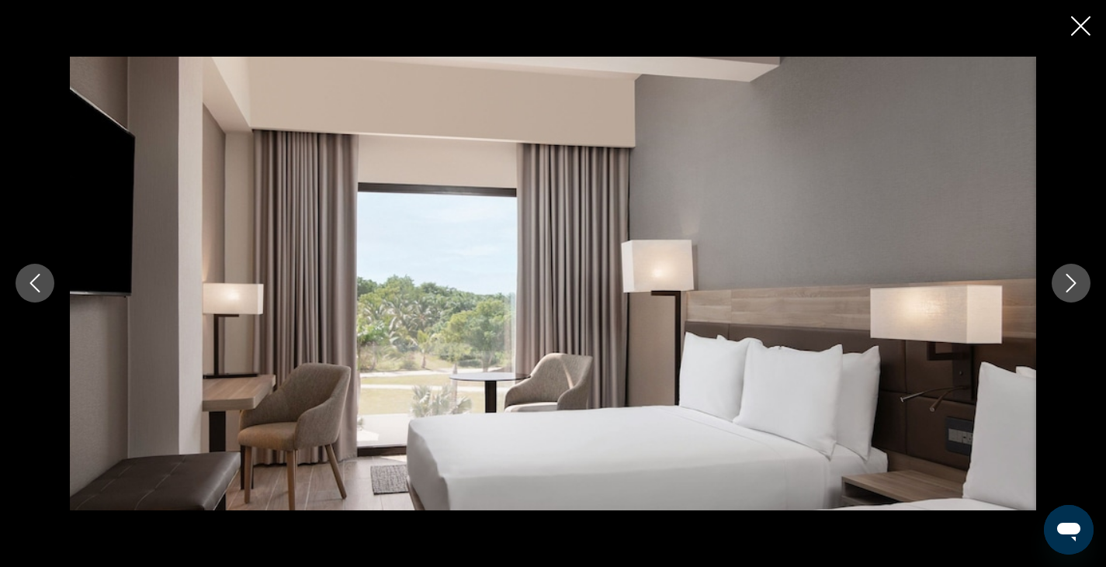
drag, startPoint x: 1070, startPoint y: 285, endPoint x: 1078, endPoint y: 291, distance: 9.9
click at [1078, 291] on icon "Next image" at bounding box center [1071, 283] width 19 height 19
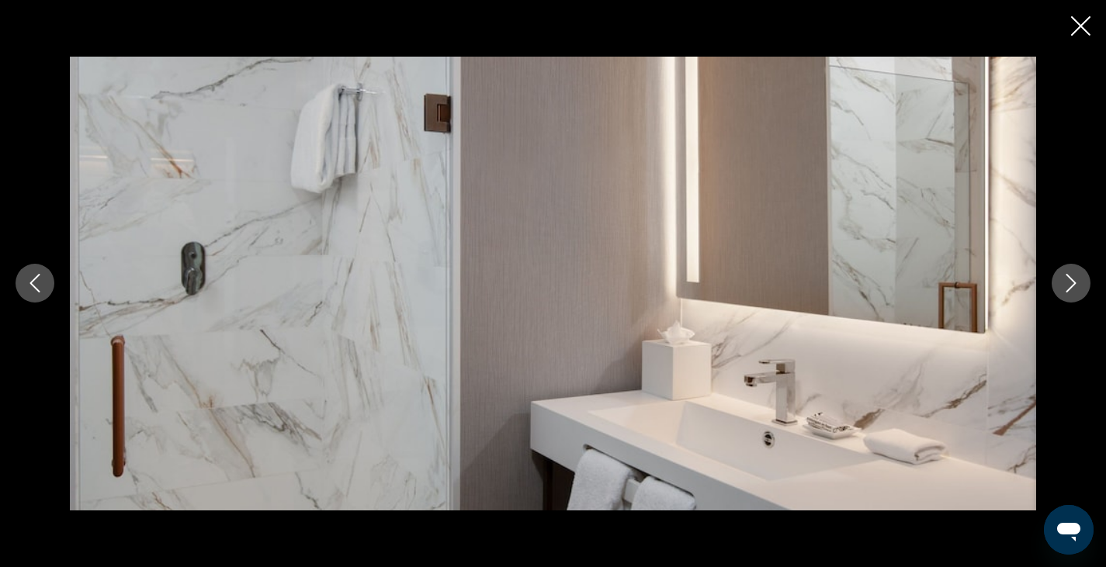
click at [1070, 290] on icon "Next image" at bounding box center [1071, 283] width 19 height 19
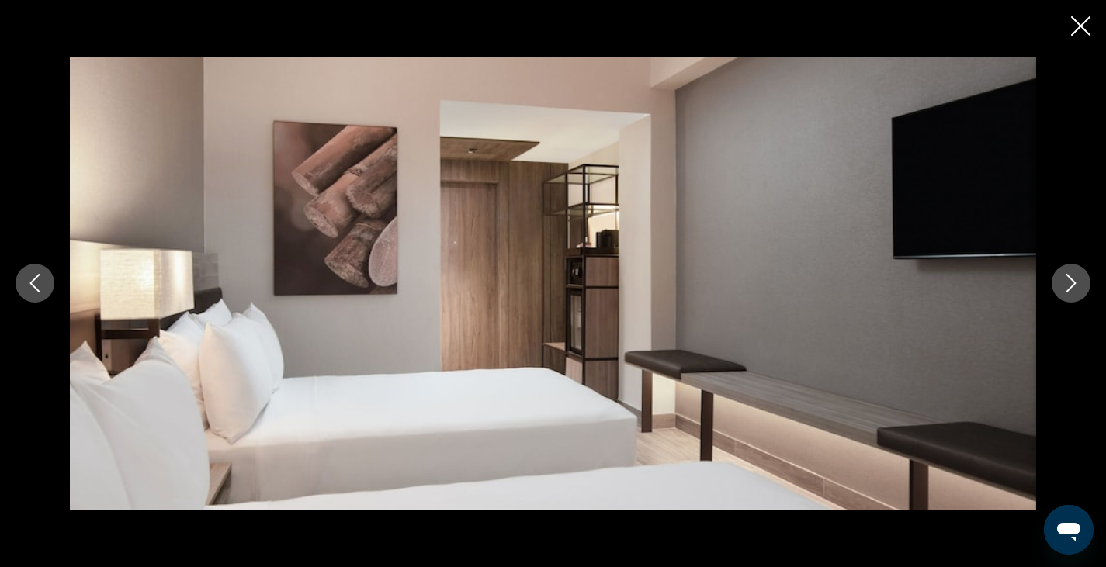
click at [1066, 285] on icon "Next image" at bounding box center [1071, 283] width 19 height 19
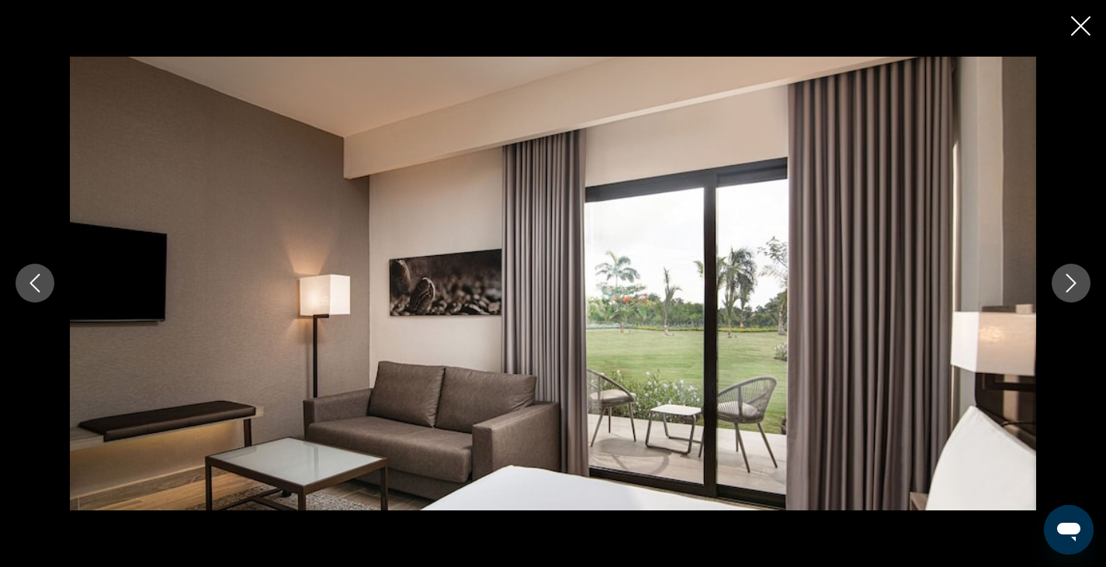
click at [1072, 286] on icon "Next image" at bounding box center [1071, 283] width 19 height 19
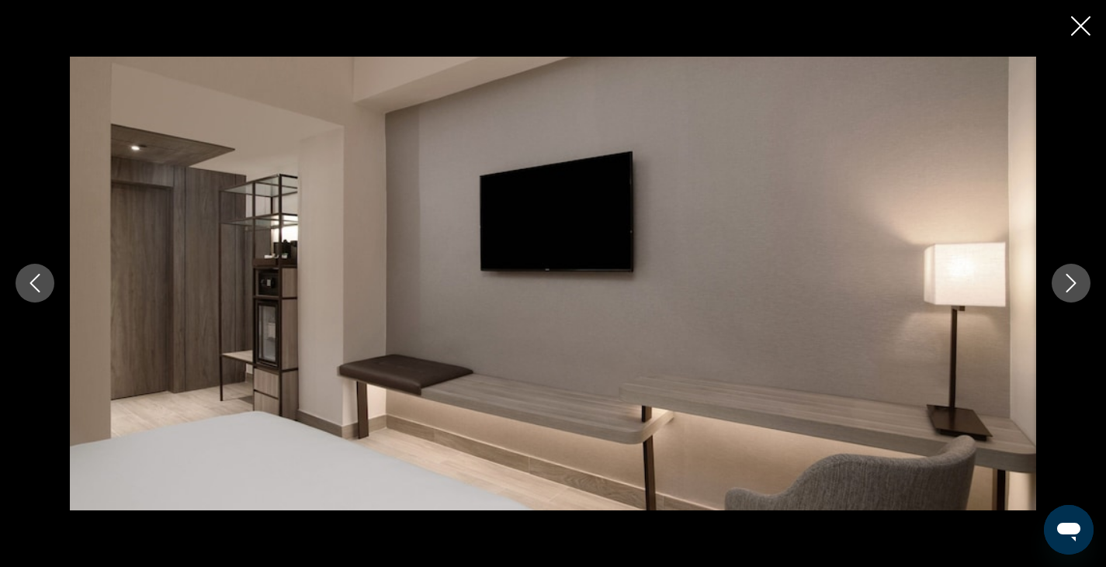
click at [1072, 286] on icon "Next image" at bounding box center [1071, 283] width 19 height 19
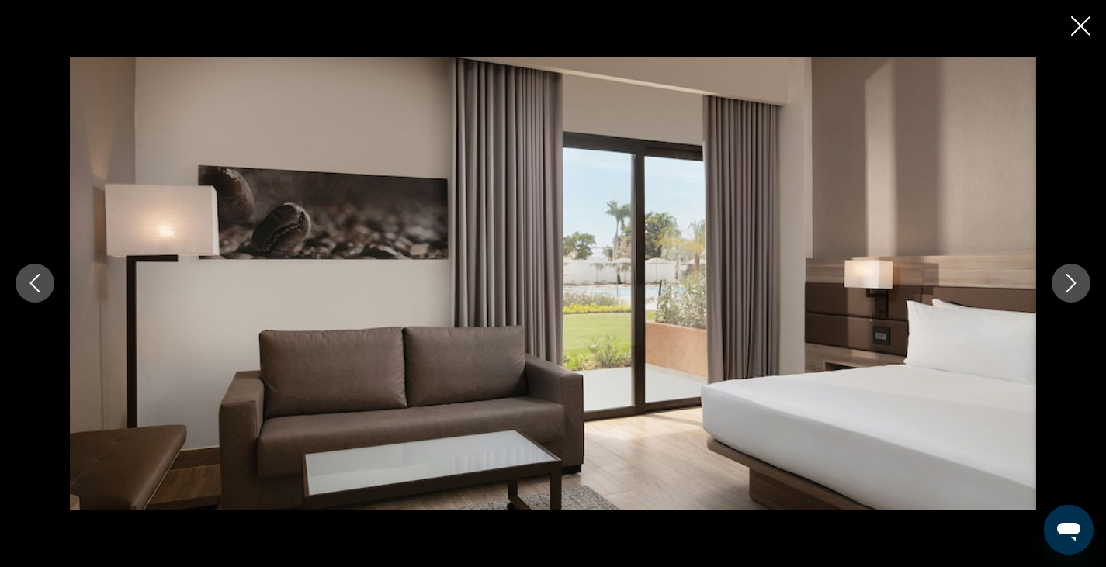
click at [1072, 286] on icon "Next image" at bounding box center [1071, 283] width 19 height 19
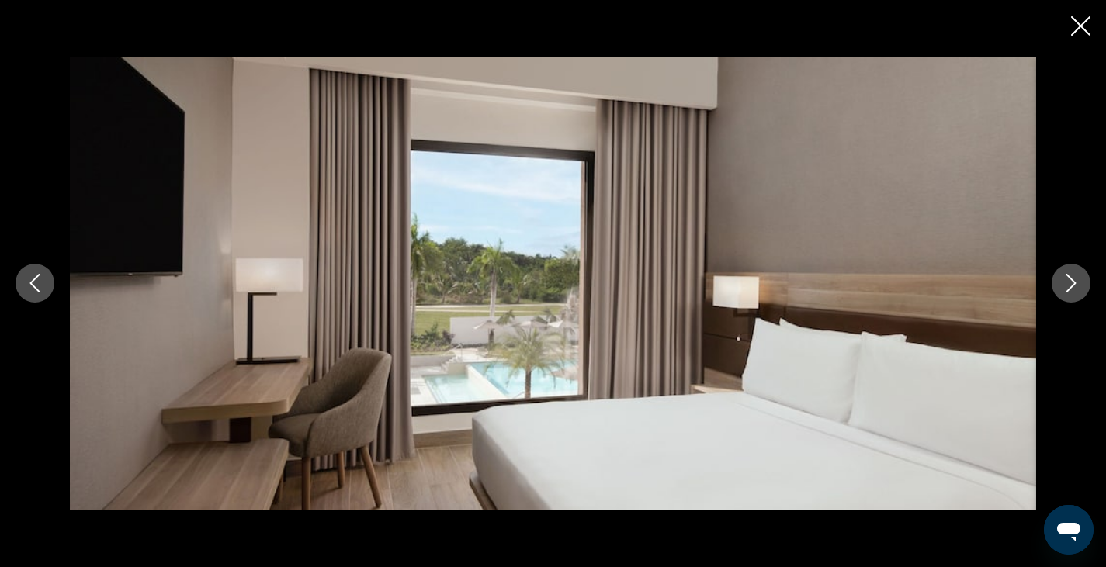
click at [1072, 286] on icon "Next image" at bounding box center [1071, 283] width 19 height 19
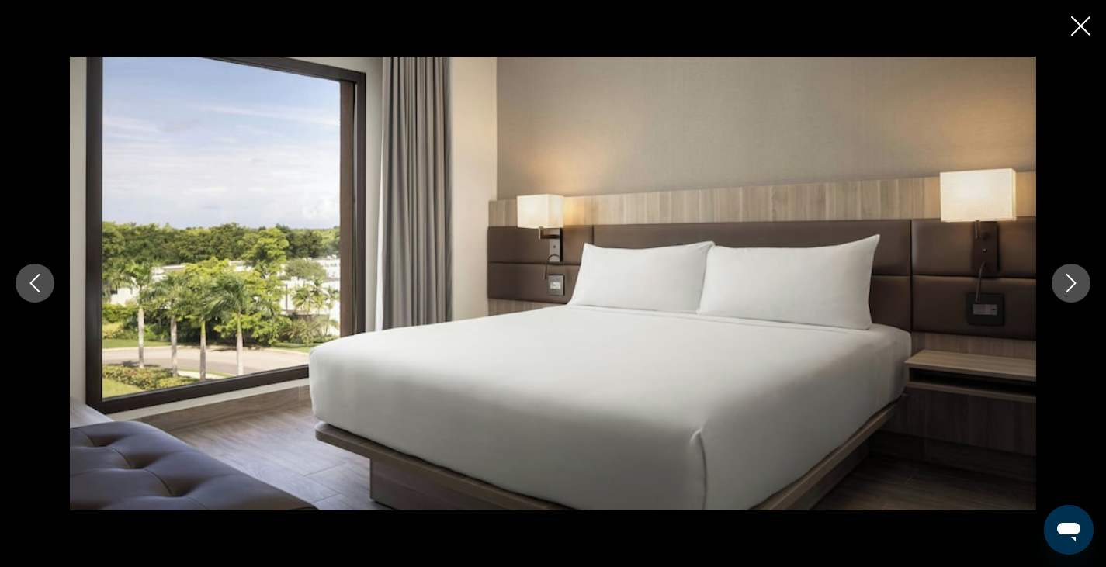
click at [1072, 286] on icon "Next image" at bounding box center [1071, 283] width 19 height 19
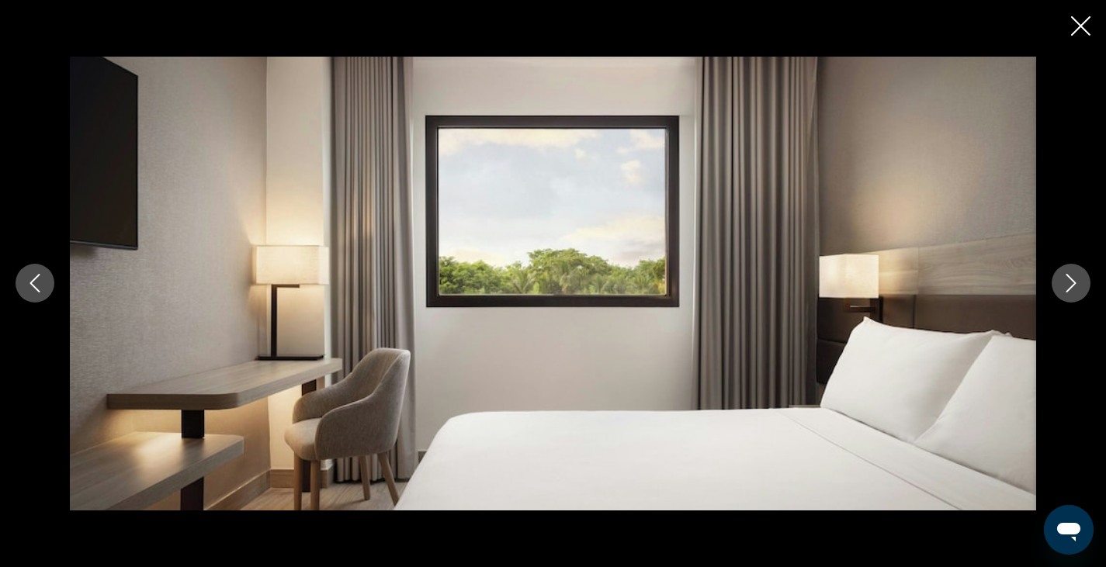
click at [1072, 286] on icon "Next image" at bounding box center [1071, 283] width 19 height 19
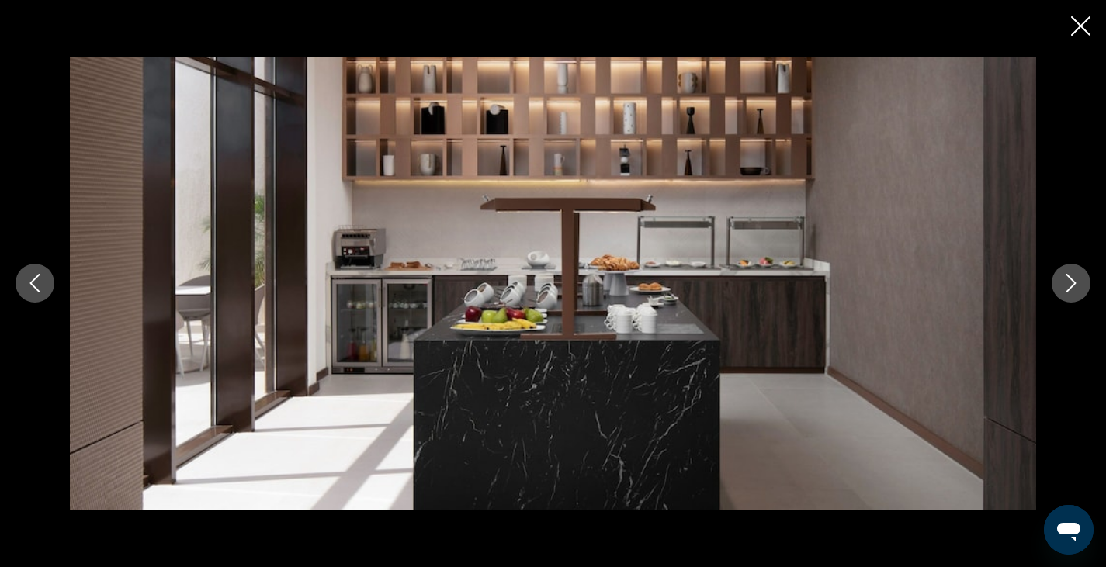
click at [1072, 286] on icon "Next image" at bounding box center [1071, 283] width 19 height 19
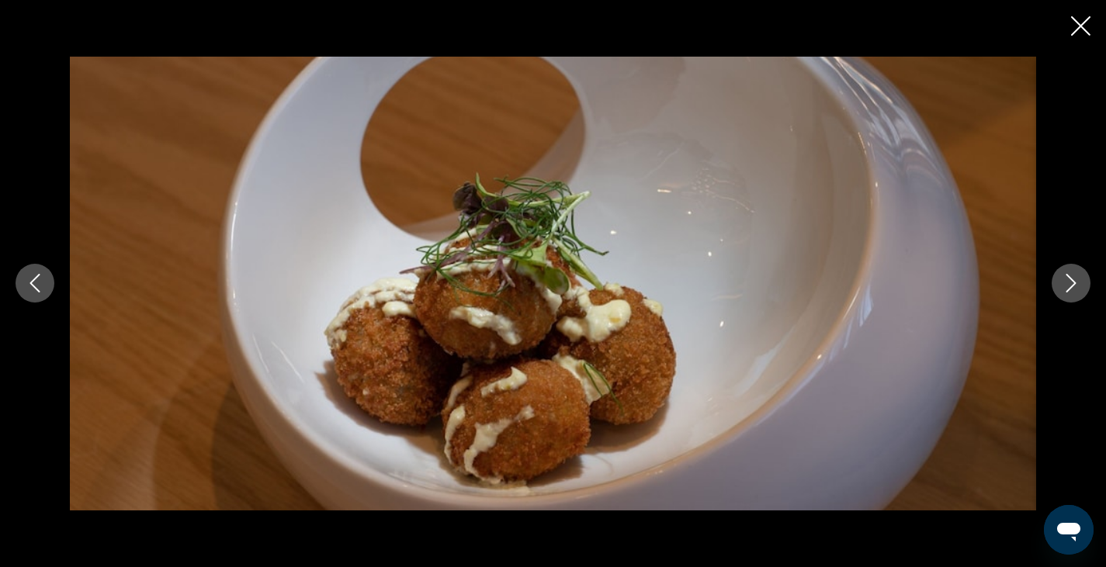
click at [1072, 286] on icon "Next image" at bounding box center [1071, 283] width 19 height 19
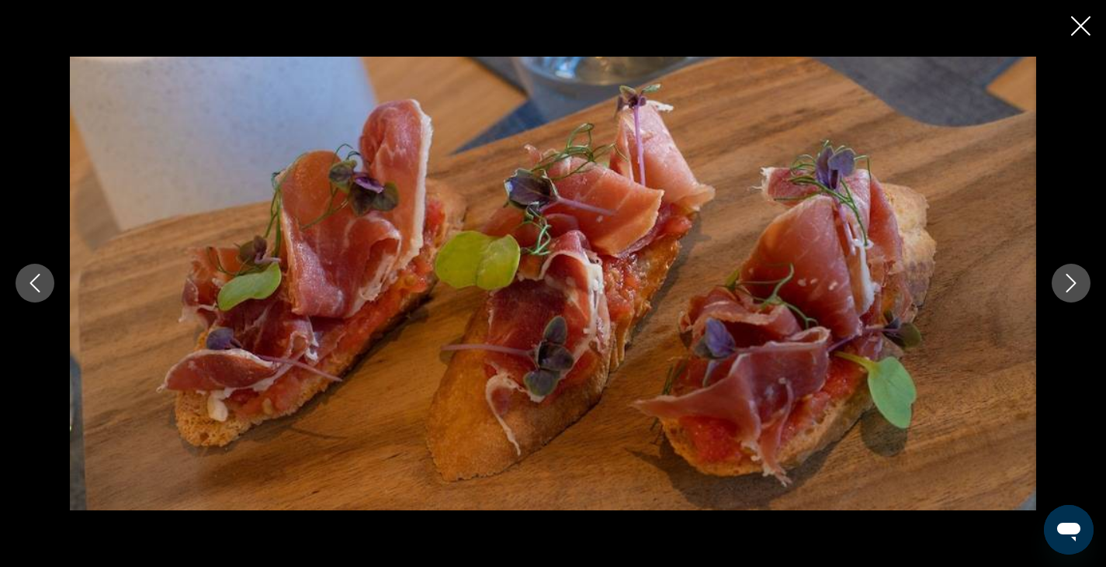
click at [1072, 286] on icon "Next image" at bounding box center [1071, 283] width 19 height 19
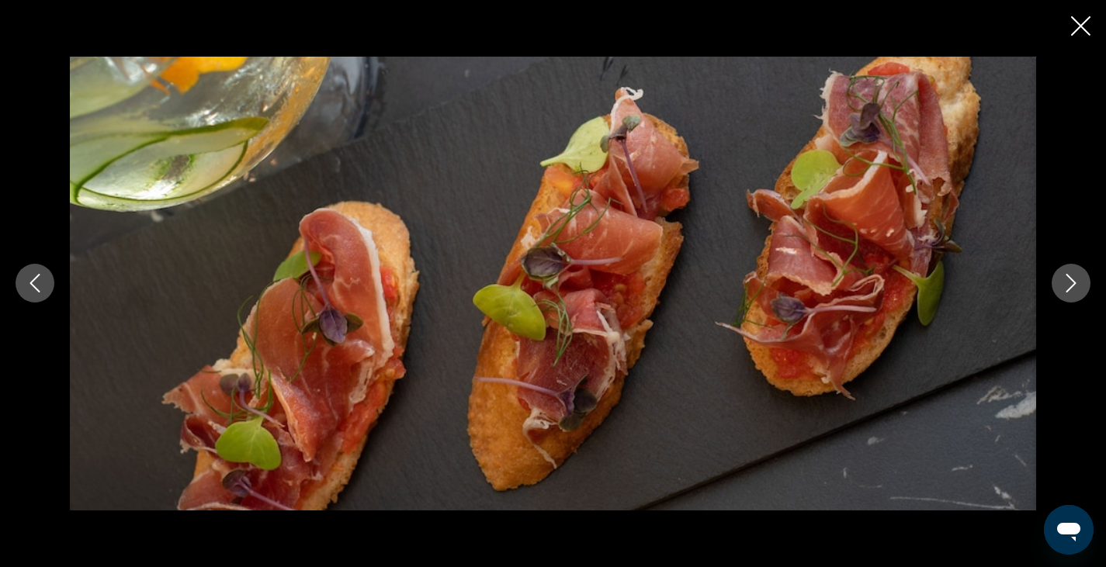
click at [1072, 286] on icon "Next image" at bounding box center [1071, 283] width 19 height 19
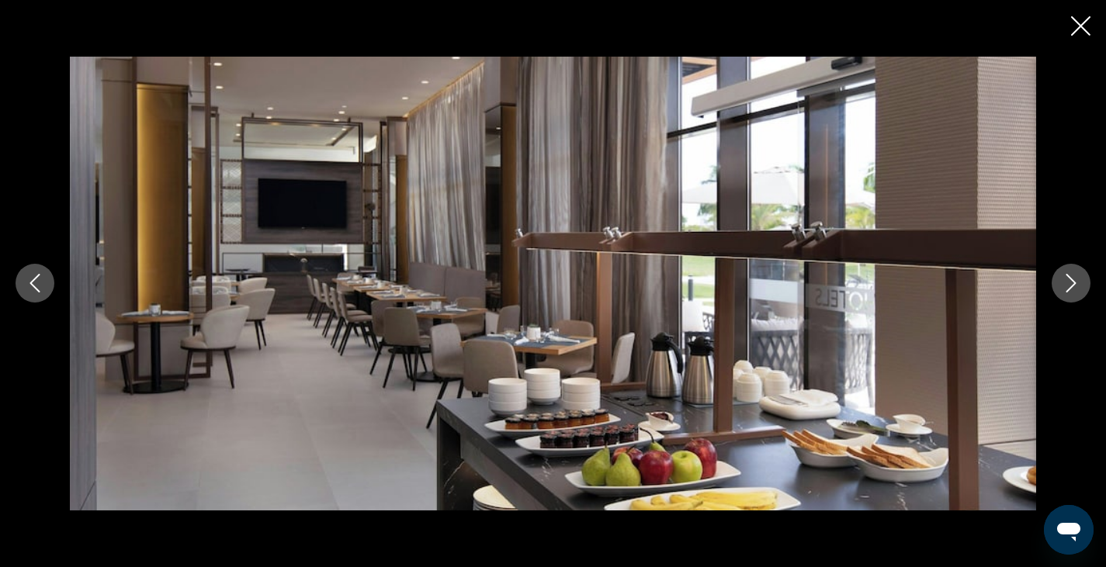
click at [1072, 286] on icon "Next image" at bounding box center [1071, 283] width 19 height 19
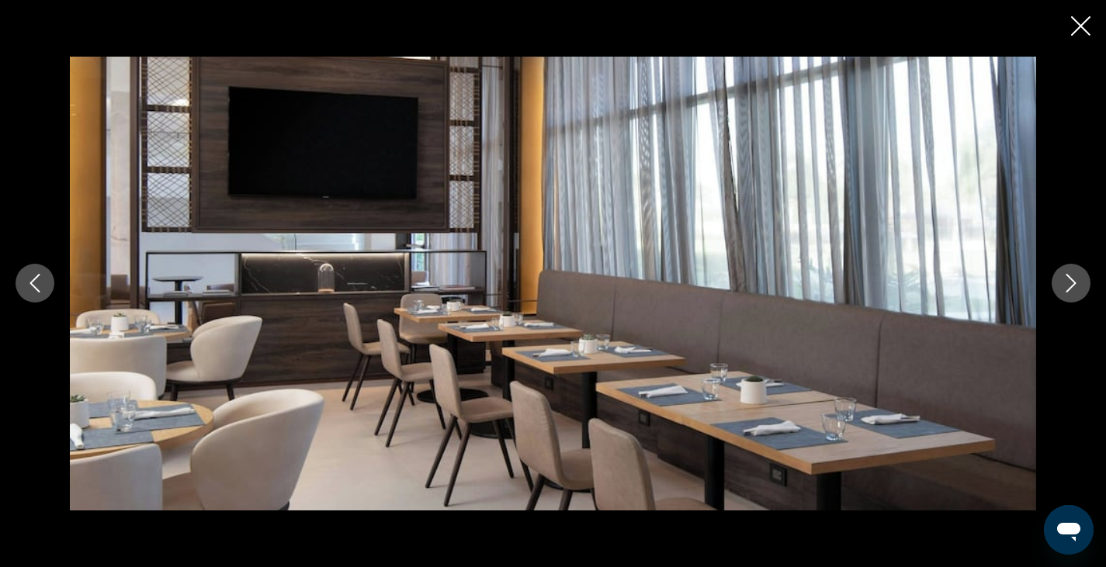
click at [1072, 286] on icon "Next image" at bounding box center [1071, 283] width 19 height 19
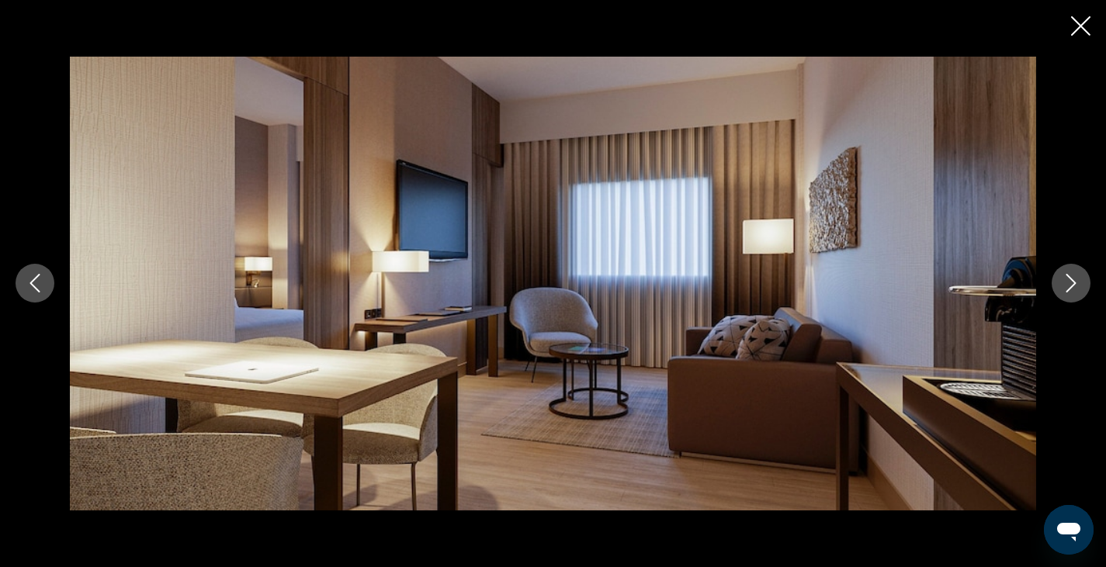
click at [1072, 286] on icon "Next image" at bounding box center [1071, 283] width 19 height 19
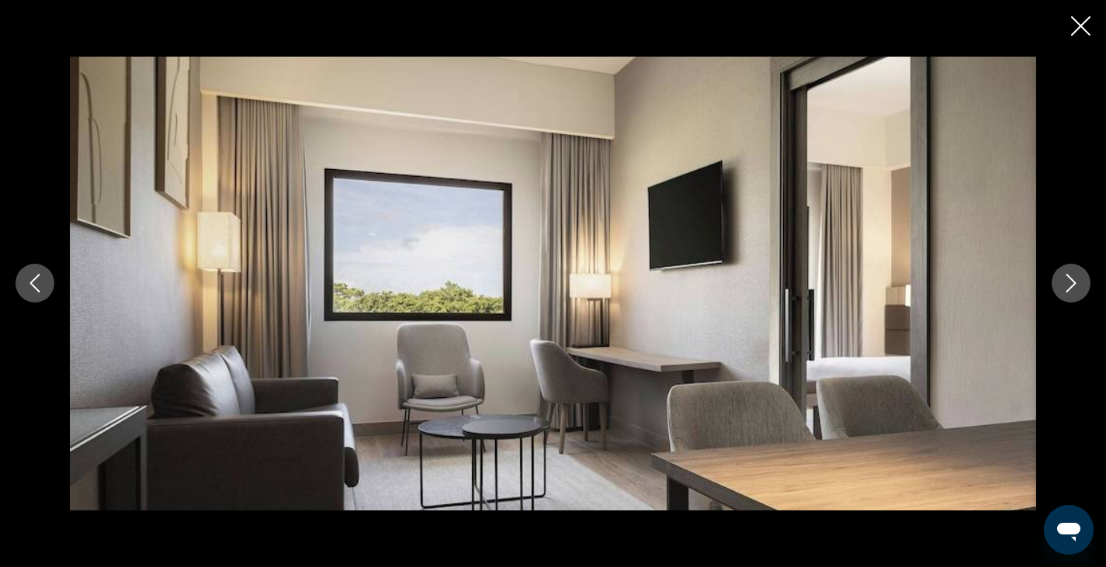
click at [37, 282] on icon "Previous image" at bounding box center [35, 283] width 19 height 19
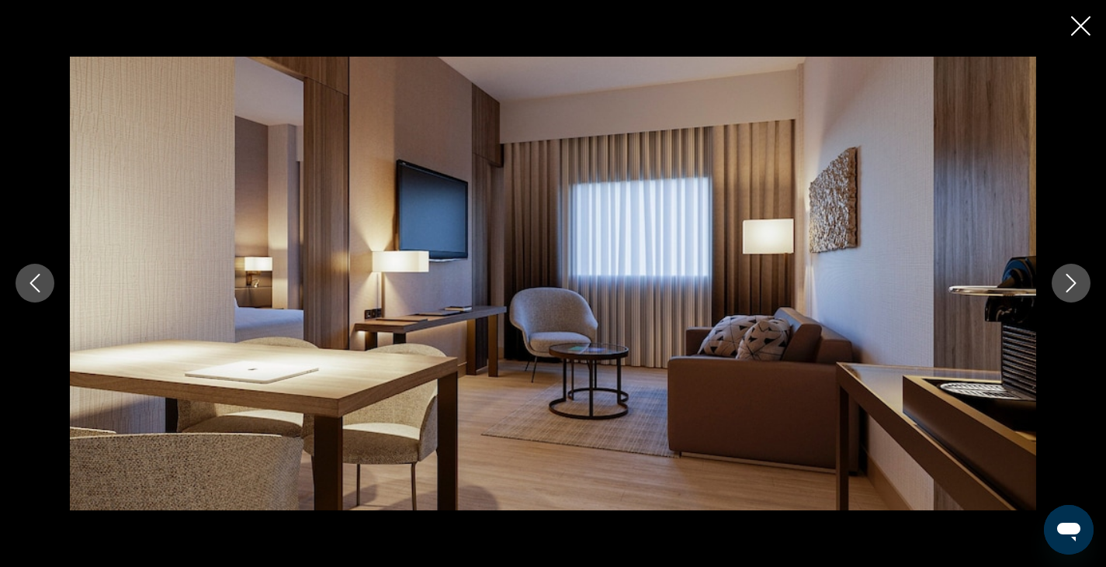
click at [1086, 27] on icon "Close slideshow" at bounding box center [1080, 25] width 19 height 19
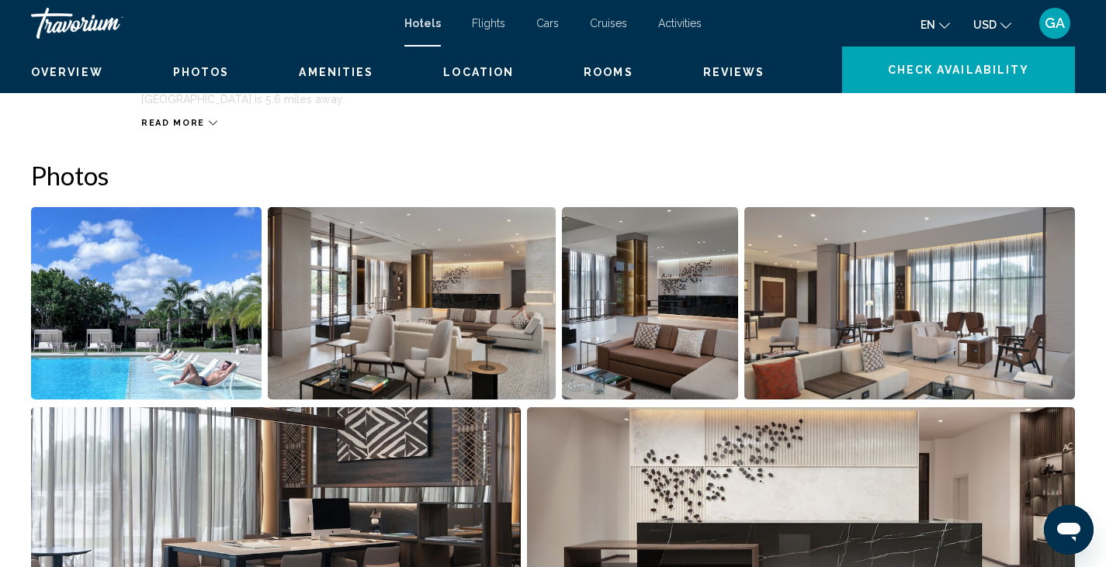
scroll to position [0, 0]
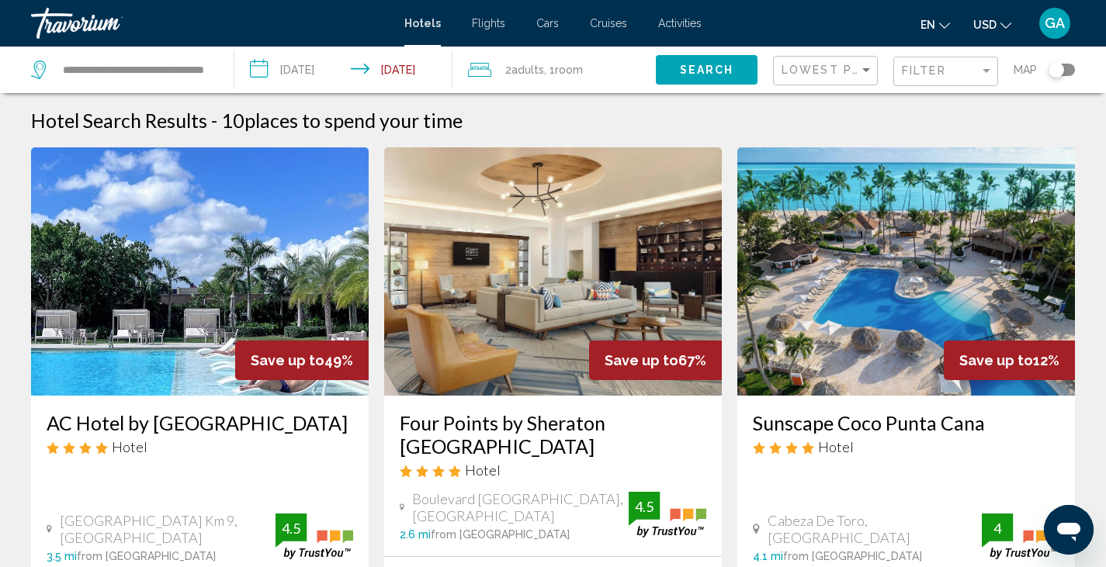
click at [508, 307] on img "Main content" at bounding box center [553, 271] width 338 height 248
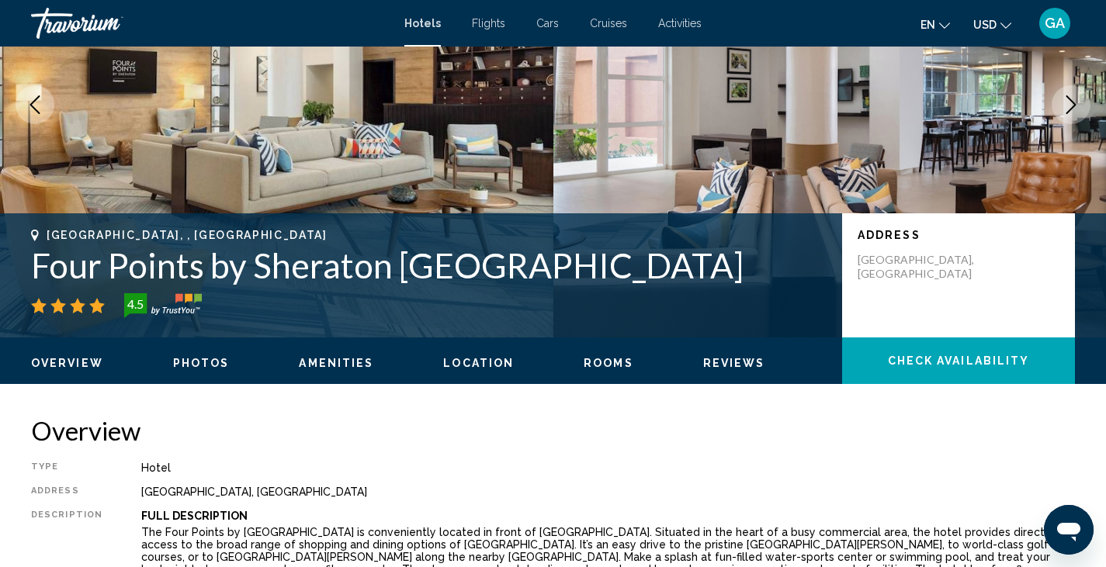
scroll to position [173, 0]
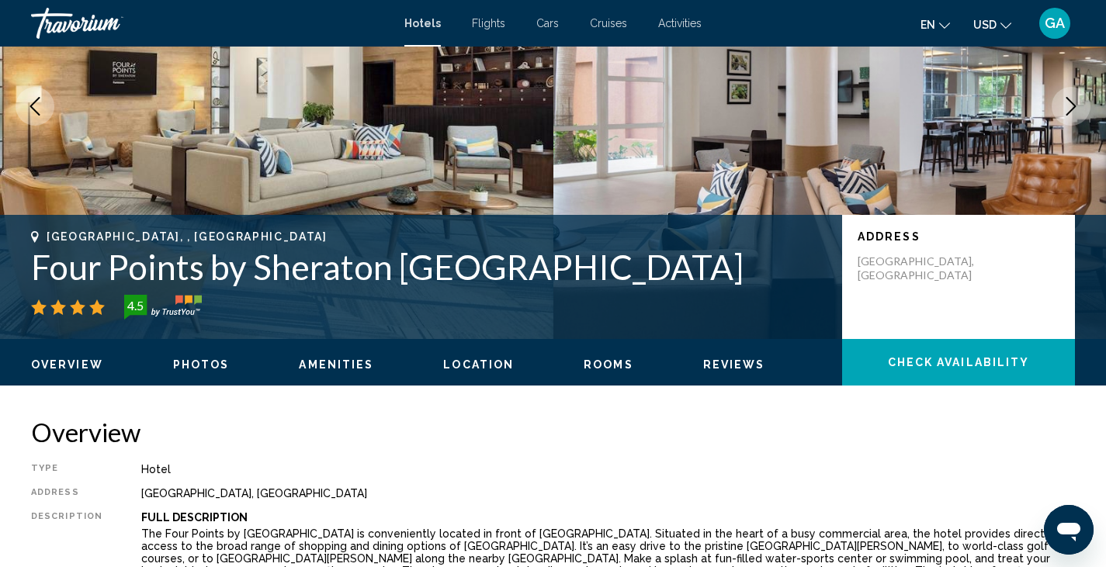
click at [210, 363] on span "Photos" at bounding box center [201, 365] width 57 height 12
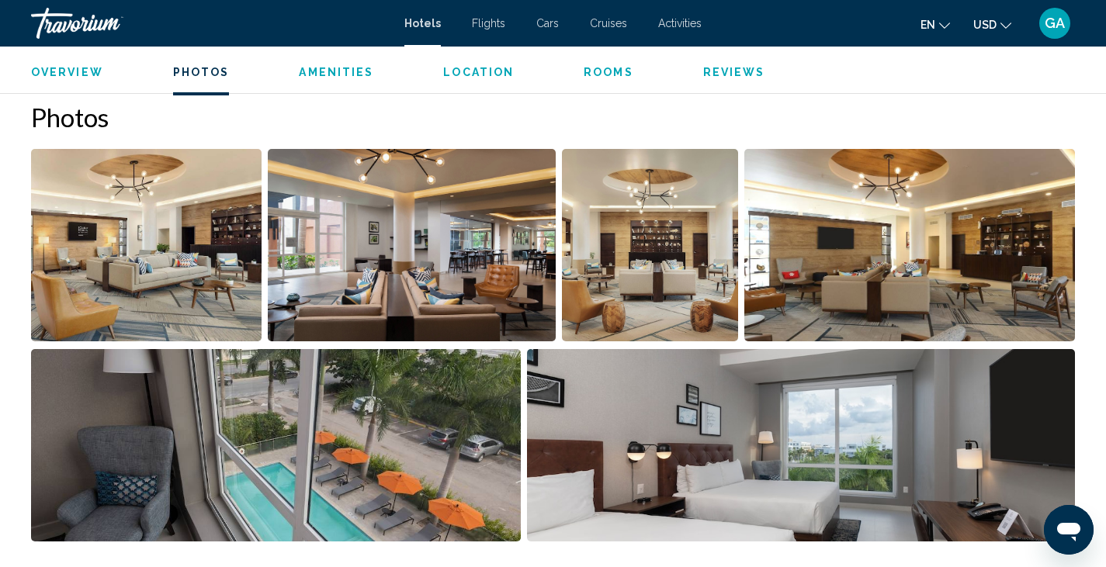
scroll to position [724, 0]
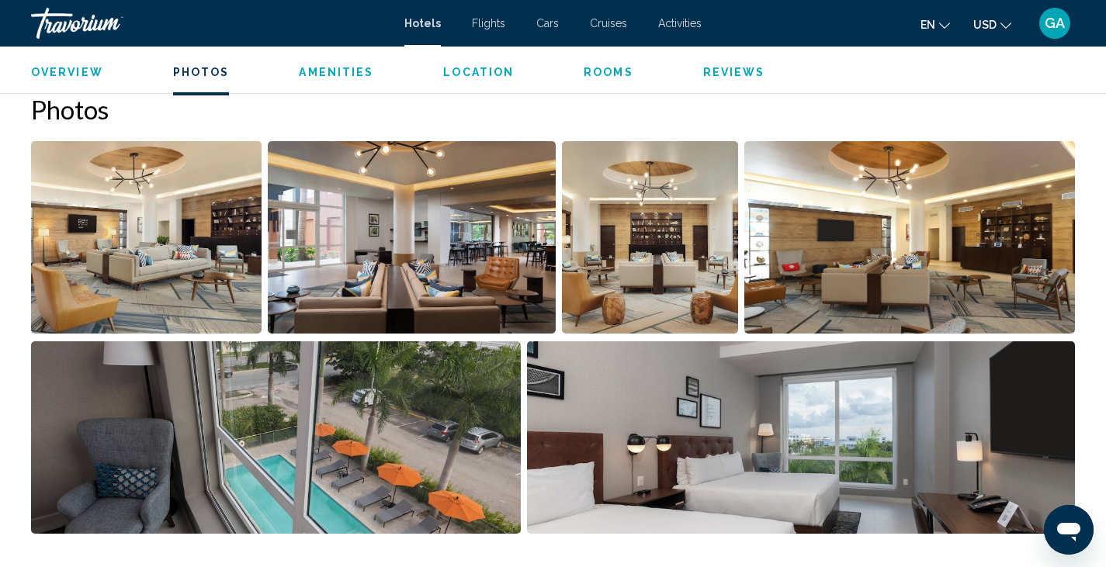
click at [130, 227] on img "Open full-screen image slider" at bounding box center [146, 237] width 231 height 192
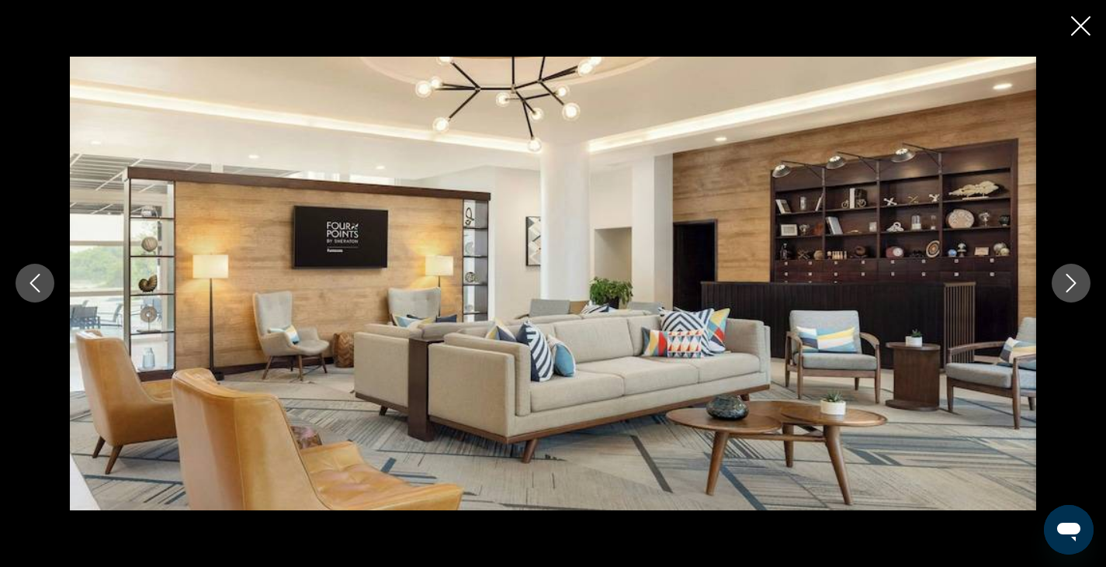
click at [1073, 286] on icon "Next image" at bounding box center [1071, 284] width 10 height 19
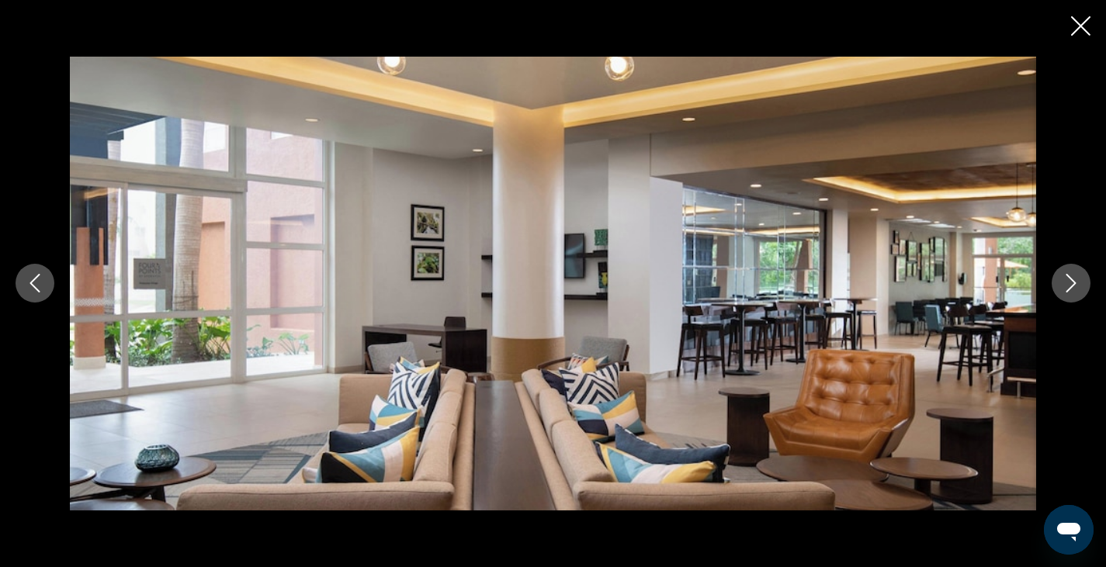
click at [1073, 286] on icon "Next image" at bounding box center [1071, 284] width 10 height 19
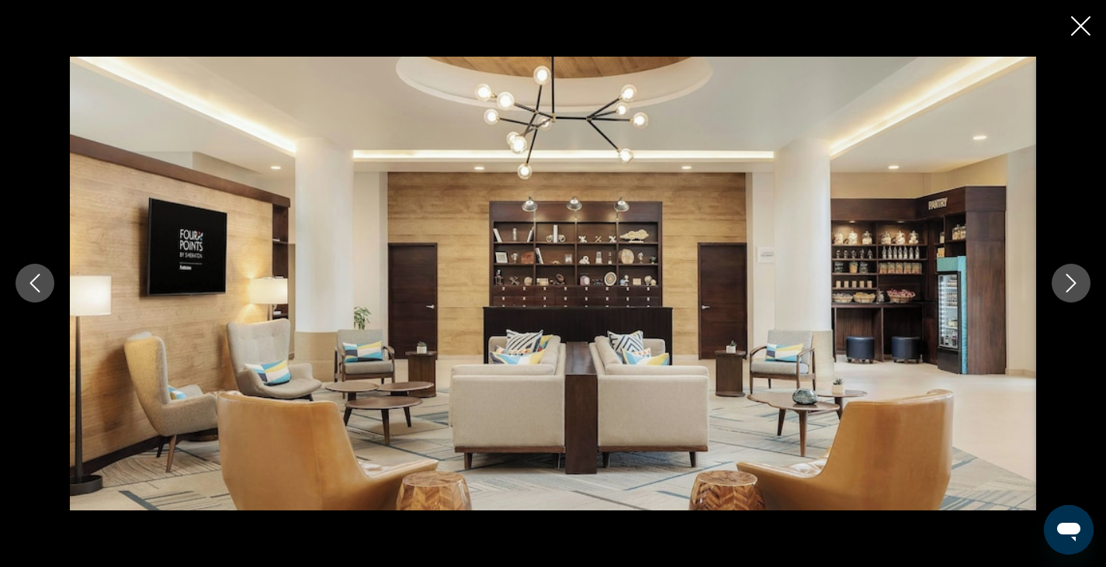
click at [1073, 286] on icon "Next image" at bounding box center [1071, 284] width 10 height 19
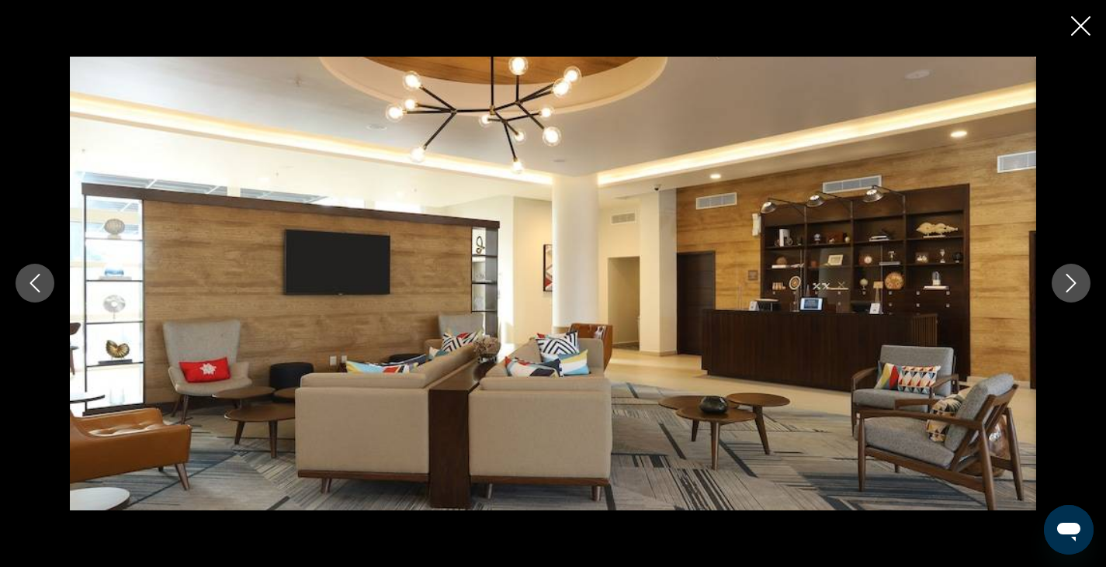
click at [1073, 286] on icon "Next image" at bounding box center [1071, 284] width 10 height 19
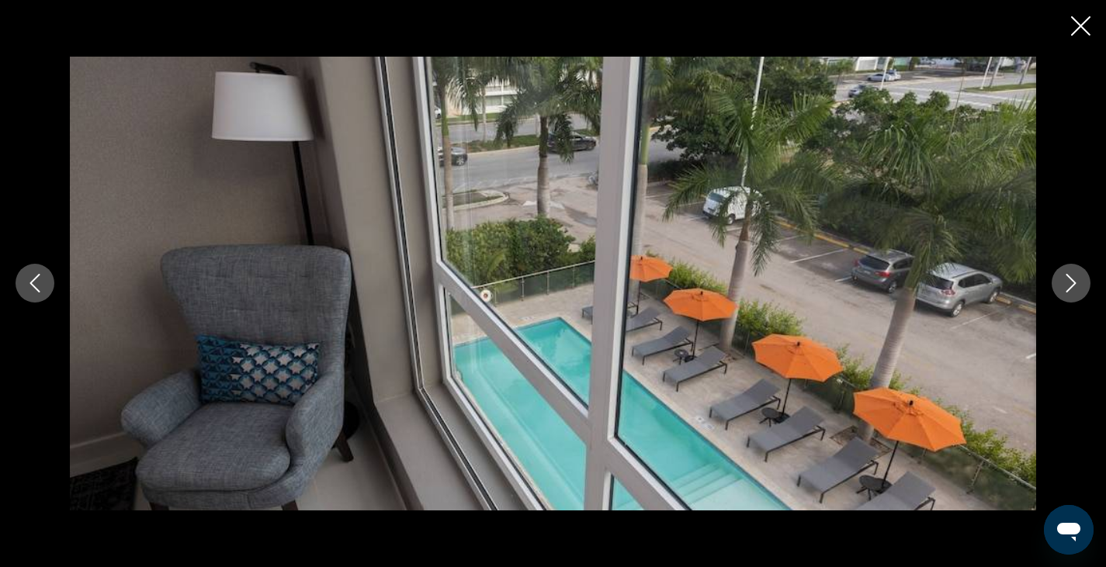
click at [1073, 286] on icon "Next image" at bounding box center [1071, 284] width 10 height 19
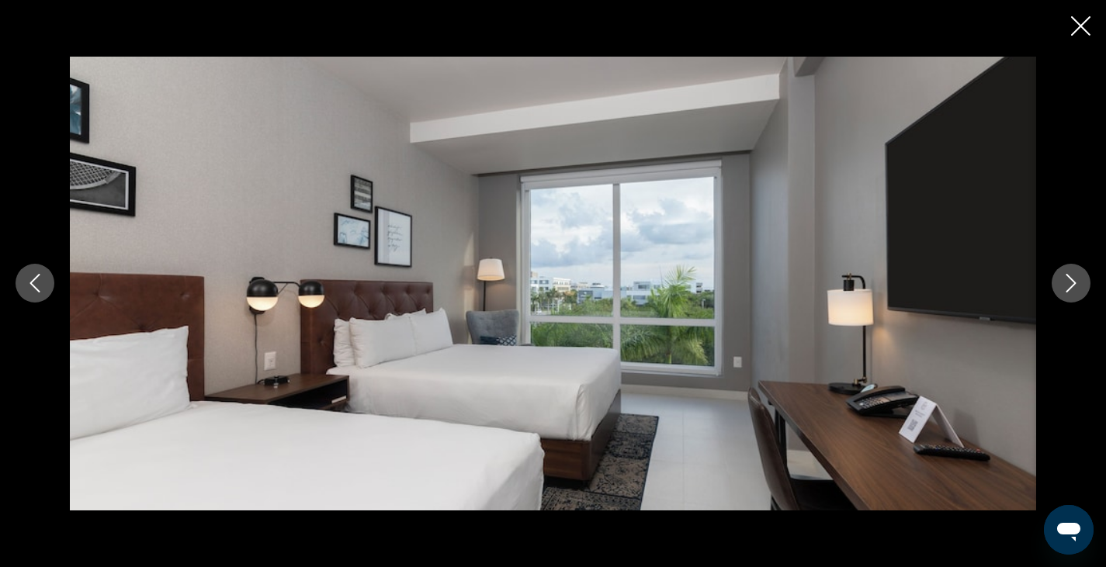
click at [1073, 286] on icon "Next image" at bounding box center [1071, 284] width 10 height 19
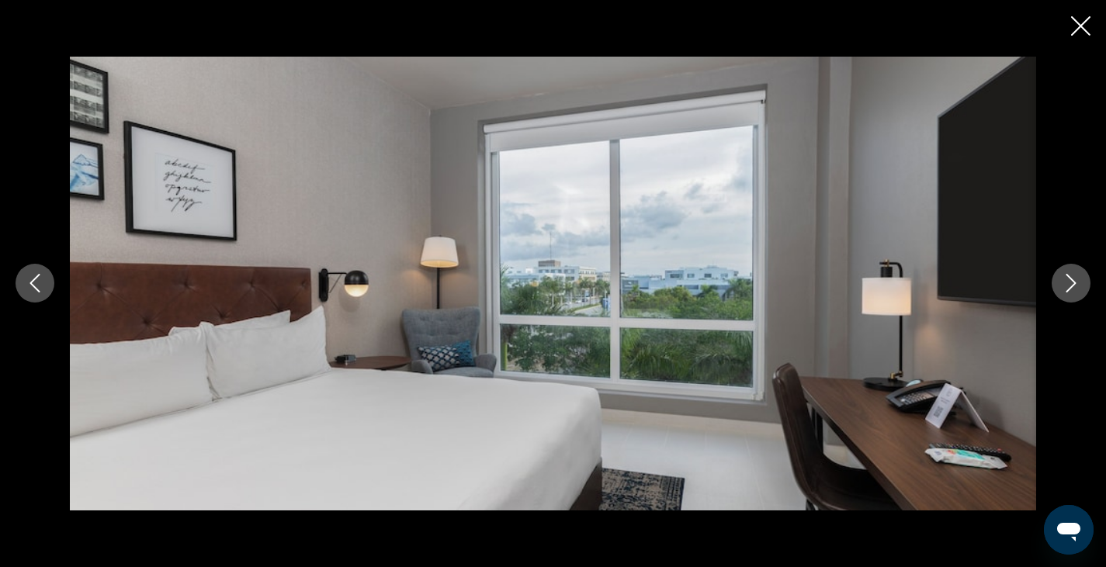
drag, startPoint x: 1073, startPoint y: 286, endPoint x: 1080, endPoint y: 289, distance: 8.4
click at [1080, 289] on button "Next image" at bounding box center [1071, 283] width 39 height 39
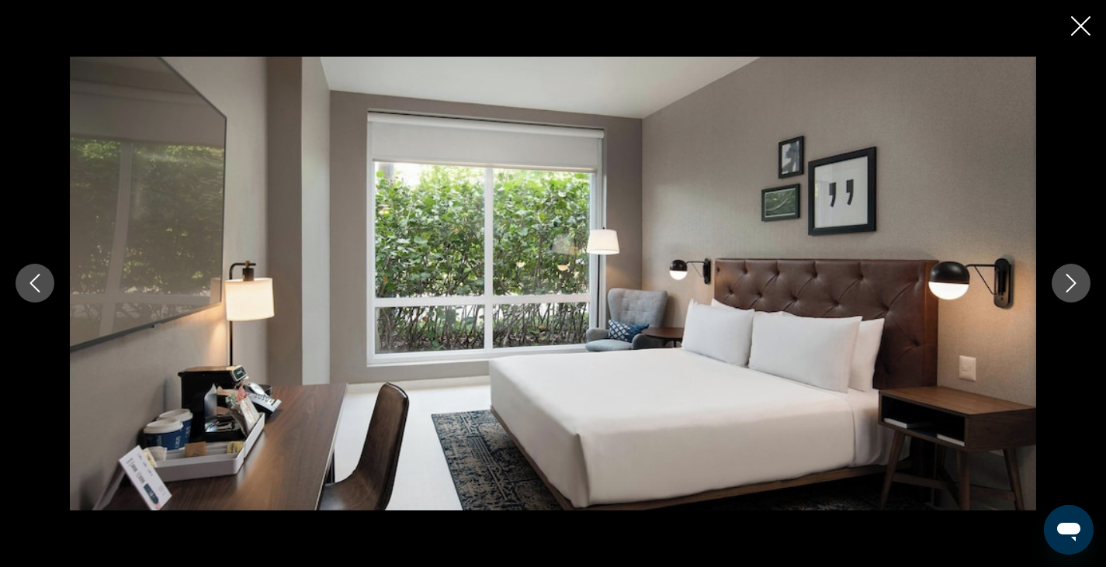
click at [1080, 289] on button "Next image" at bounding box center [1071, 283] width 39 height 39
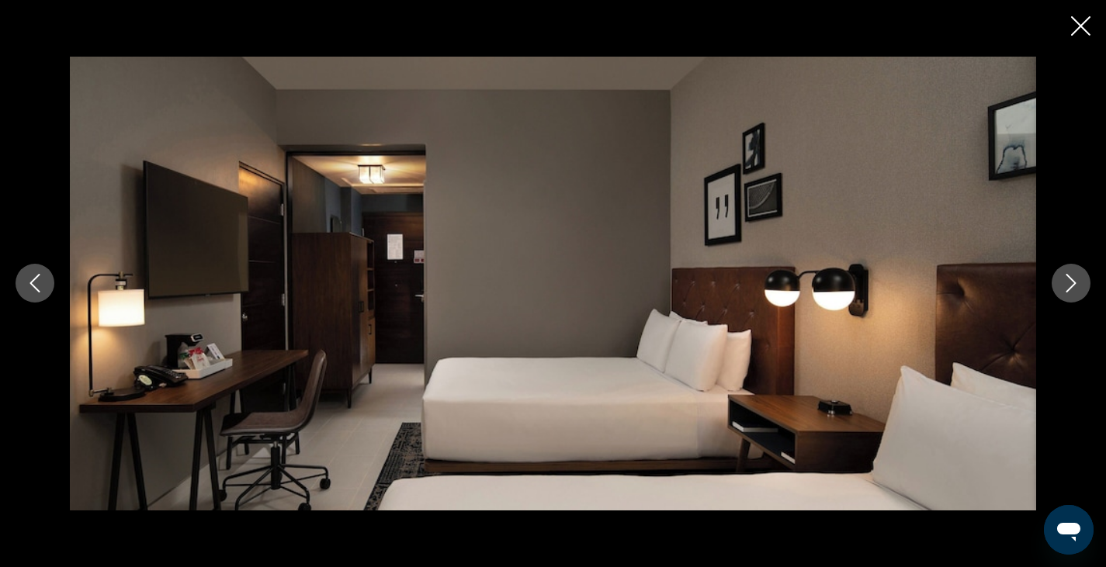
click at [1071, 287] on icon "Next image" at bounding box center [1071, 284] width 10 height 19
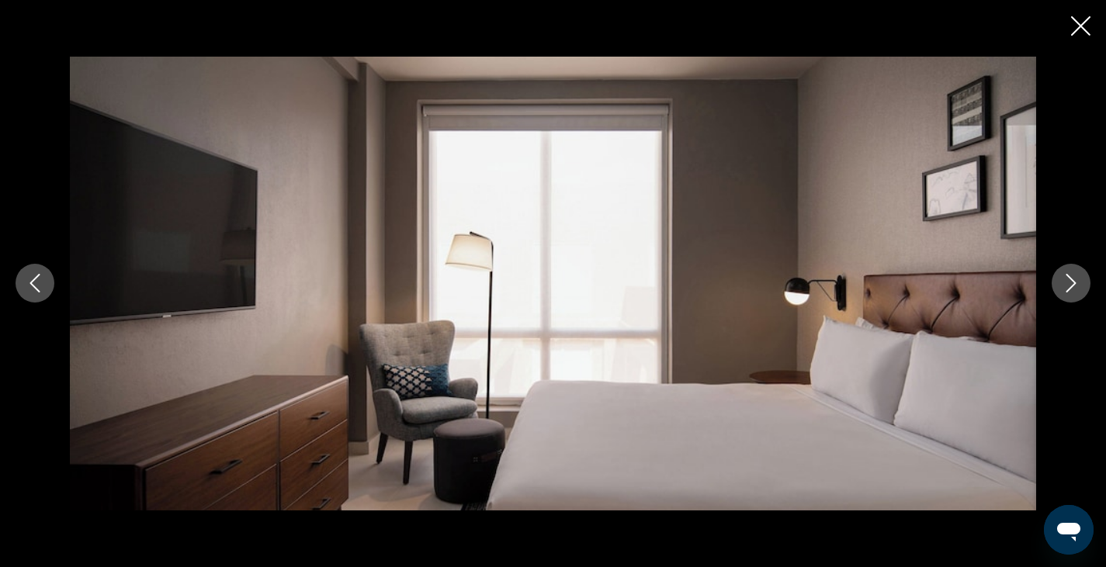
click at [1071, 287] on icon "Next image" at bounding box center [1071, 284] width 10 height 19
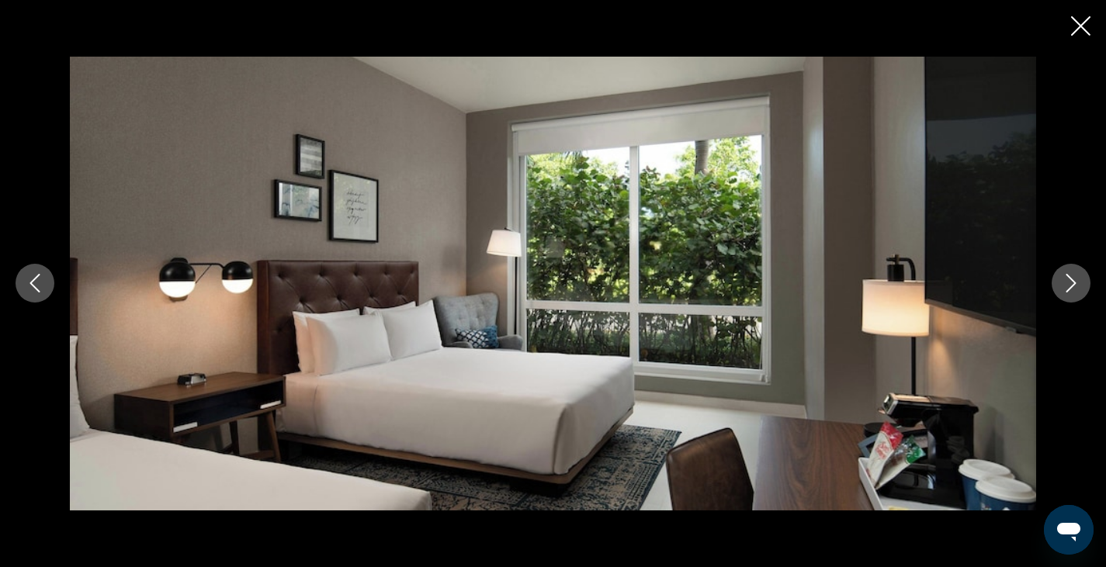
click at [1071, 287] on icon "Next image" at bounding box center [1071, 284] width 10 height 19
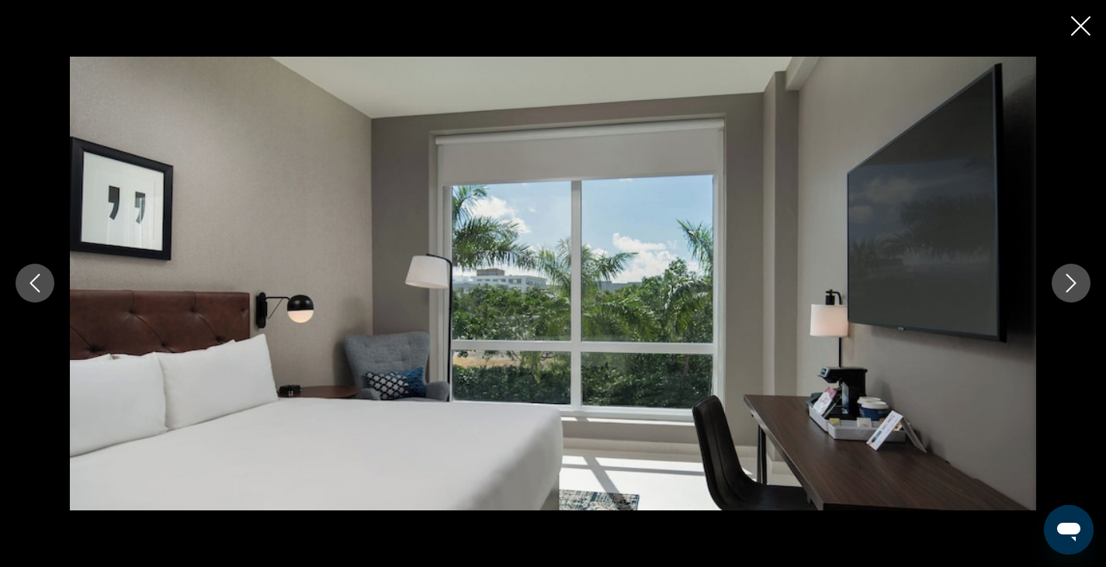
click at [1071, 287] on icon "Next image" at bounding box center [1071, 284] width 10 height 19
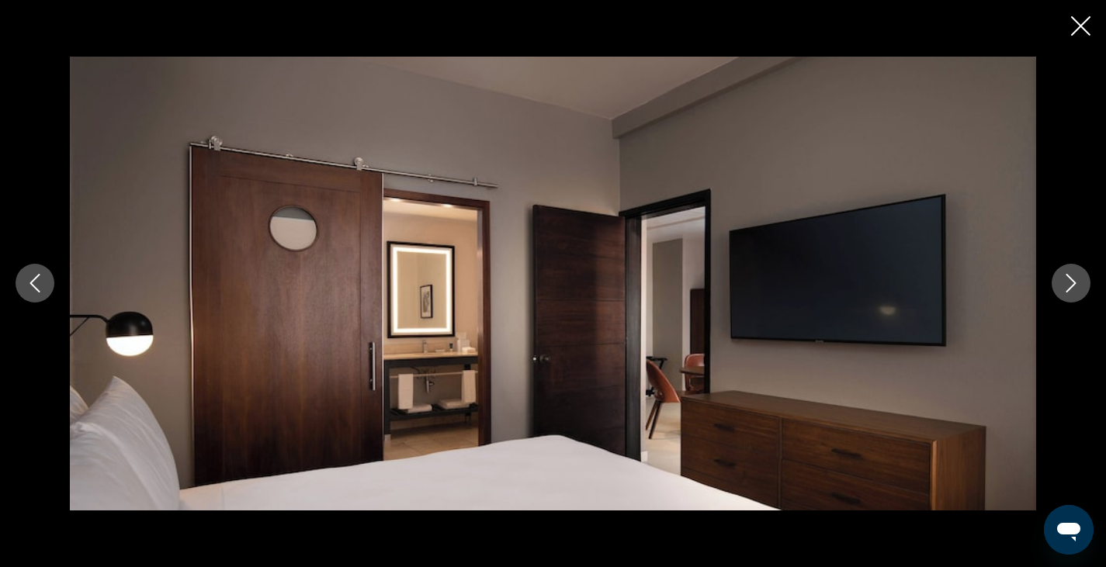
click at [1071, 287] on icon "Next image" at bounding box center [1071, 284] width 10 height 19
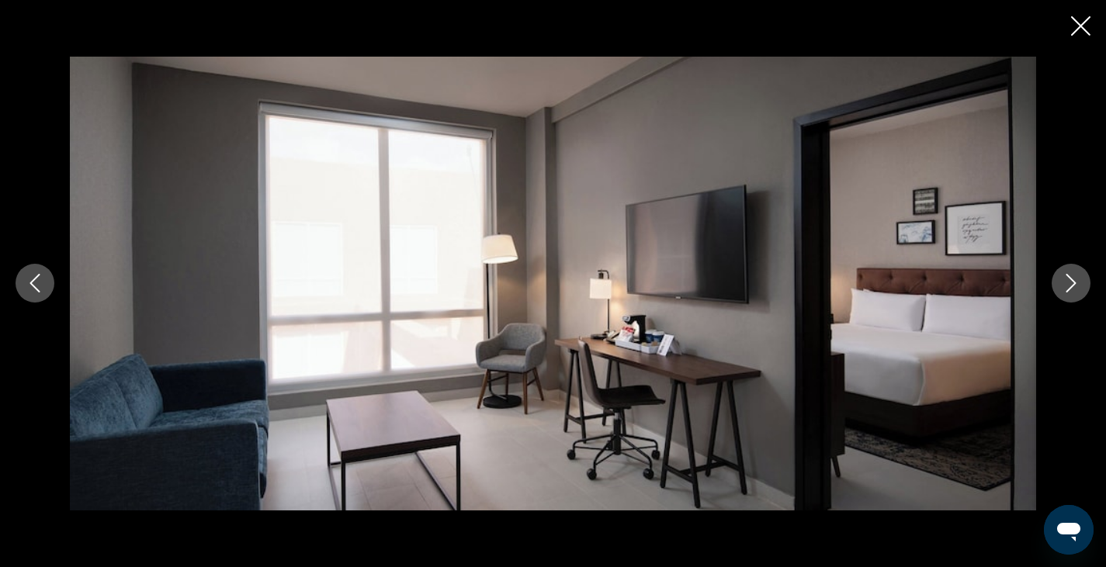
click at [1071, 287] on icon "Next image" at bounding box center [1071, 284] width 10 height 19
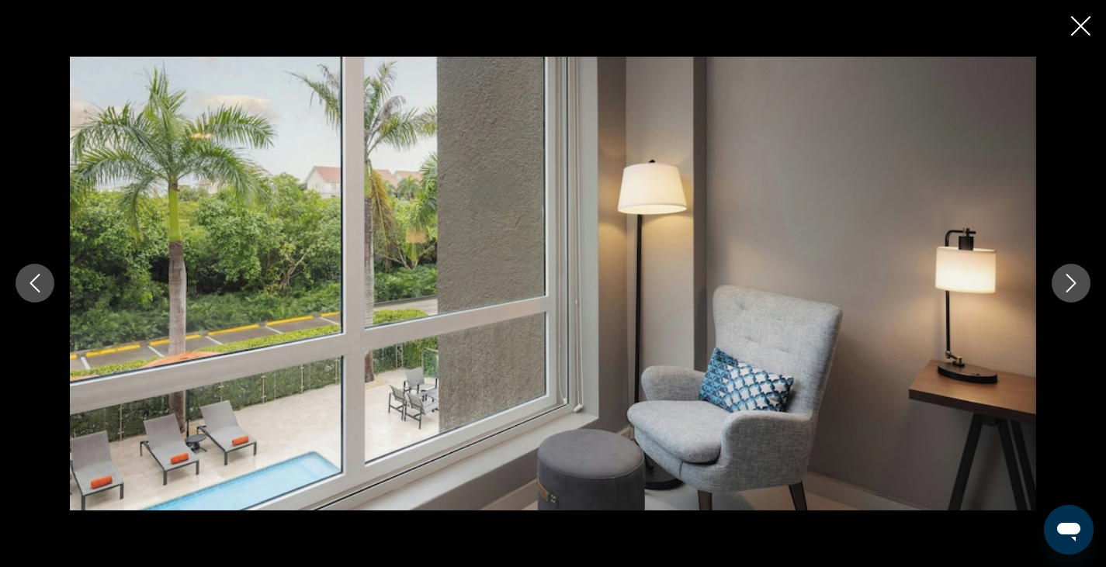
click at [1070, 283] on icon "Next image" at bounding box center [1071, 283] width 19 height 19
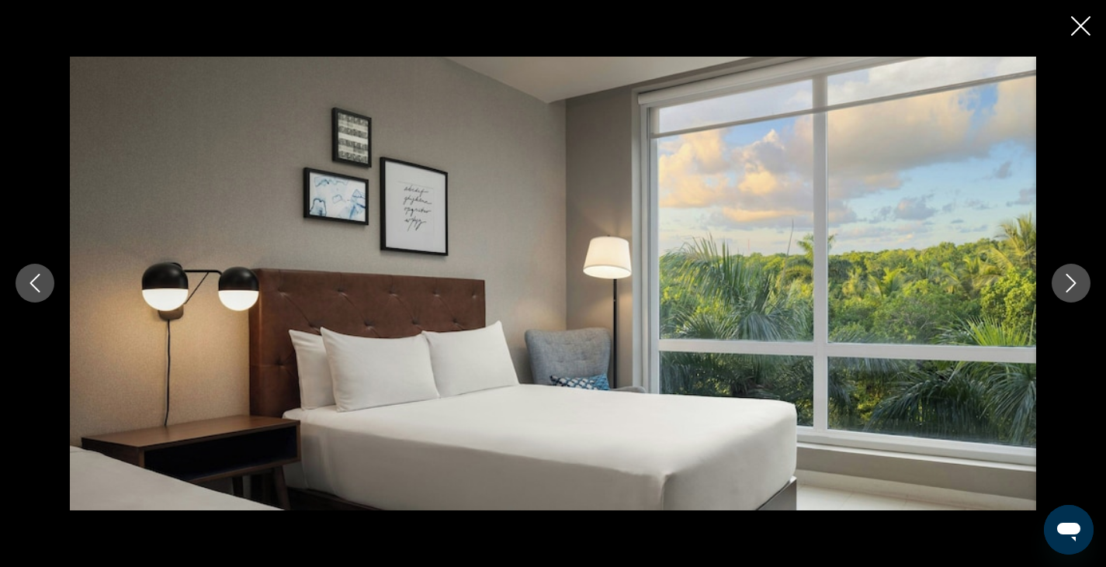
click at [1070, 283] on icon "Next image" at bounding box center [1071, 283] width 19 height 19
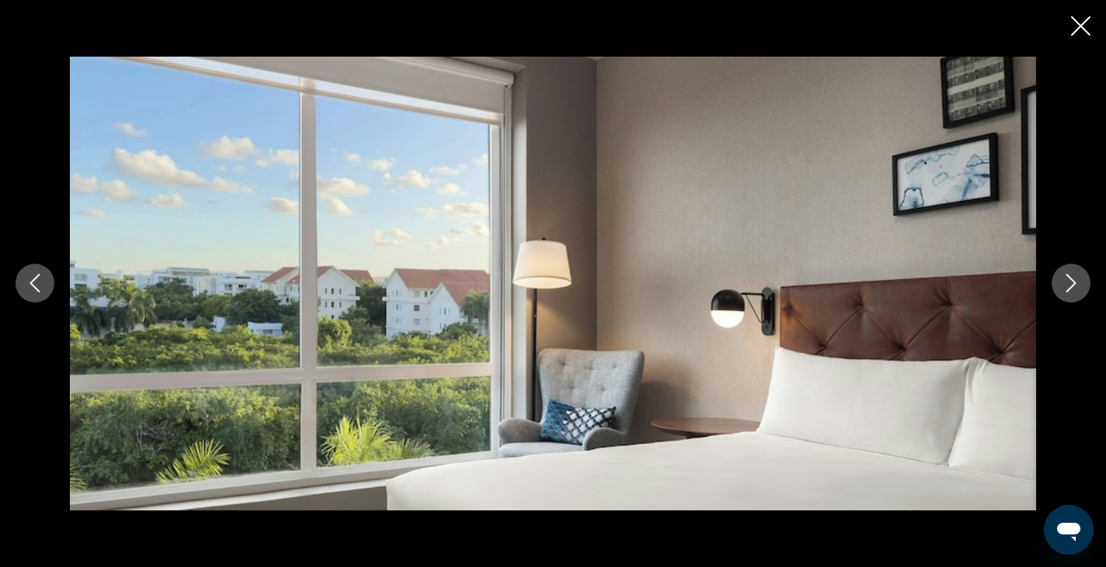
click at [1070, 283] on icon "Next image" at bounding box center [1071, 283] width 19 height 19
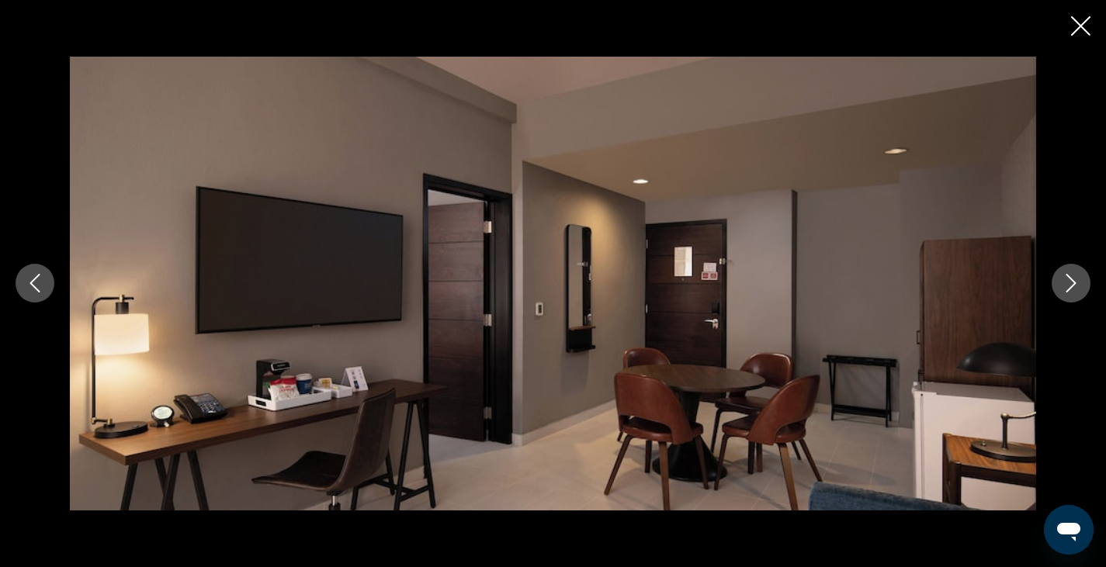
click at [1070, 283] on icon "Next image" at bounding box center [1071, 283] width 19 height 19
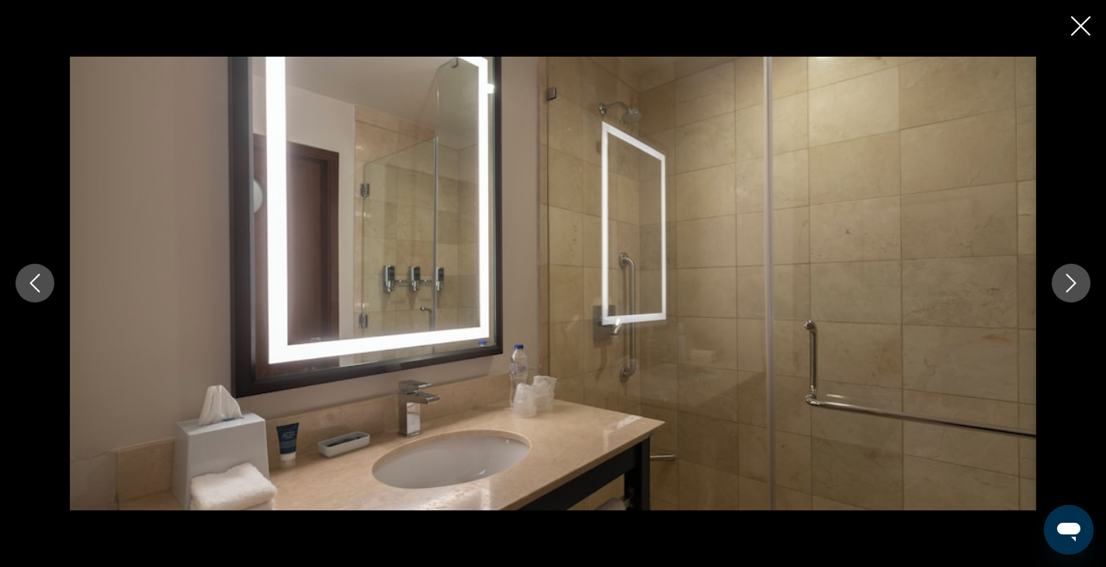
click at [1070, 283] on icon "Next image" at bounding box center [1071, 283] width 19 height 19
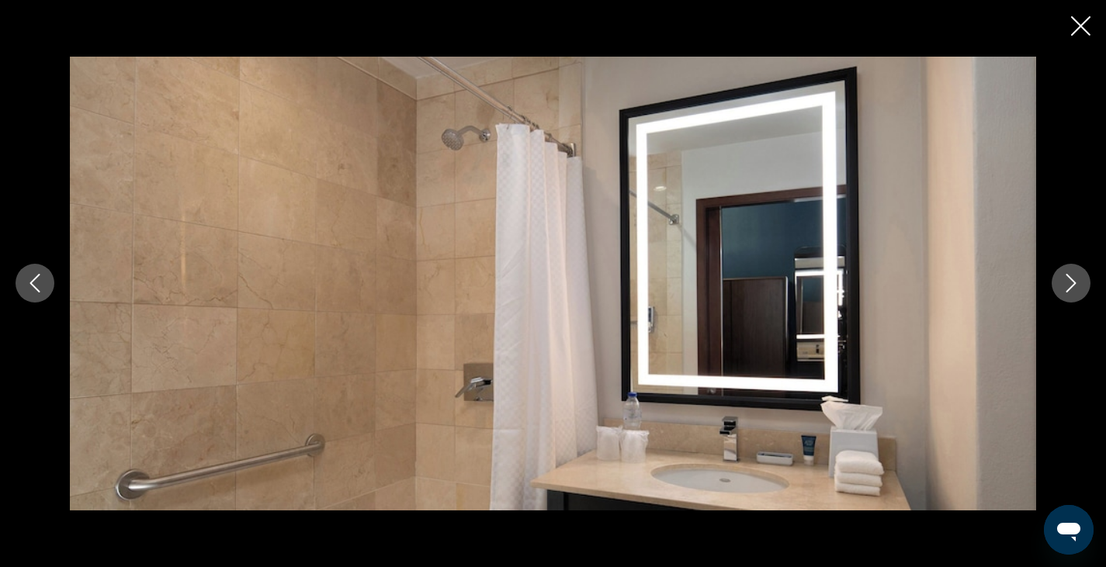
click at [1070, 283] on icon "Next image" at bounding box center [1071, 283] width 19 height 19
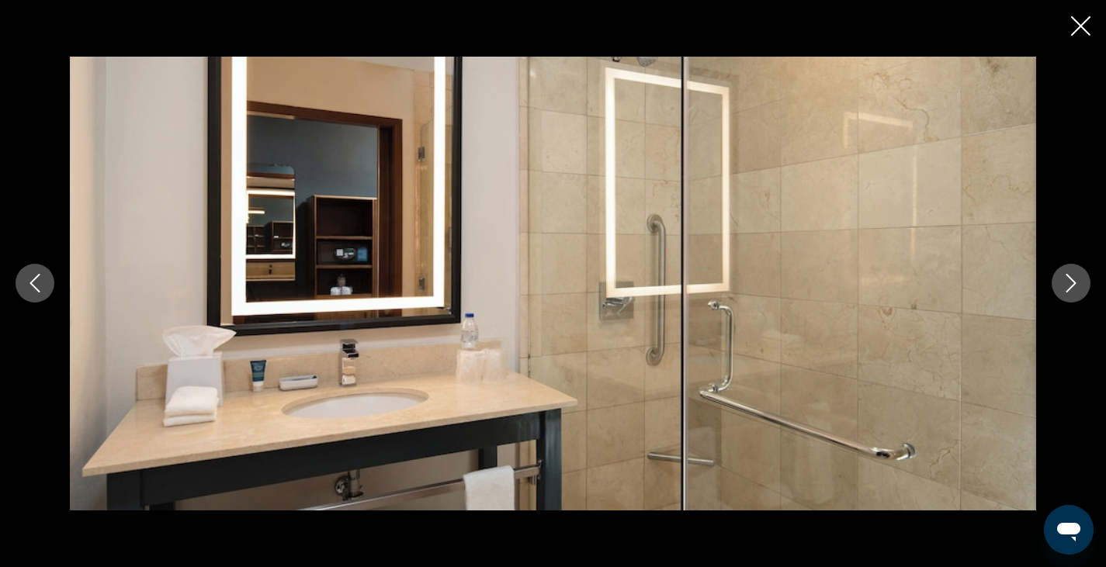
click at [1070, 283] on icon "Next image" at bounding box center [1071, 283] width 19 height 19
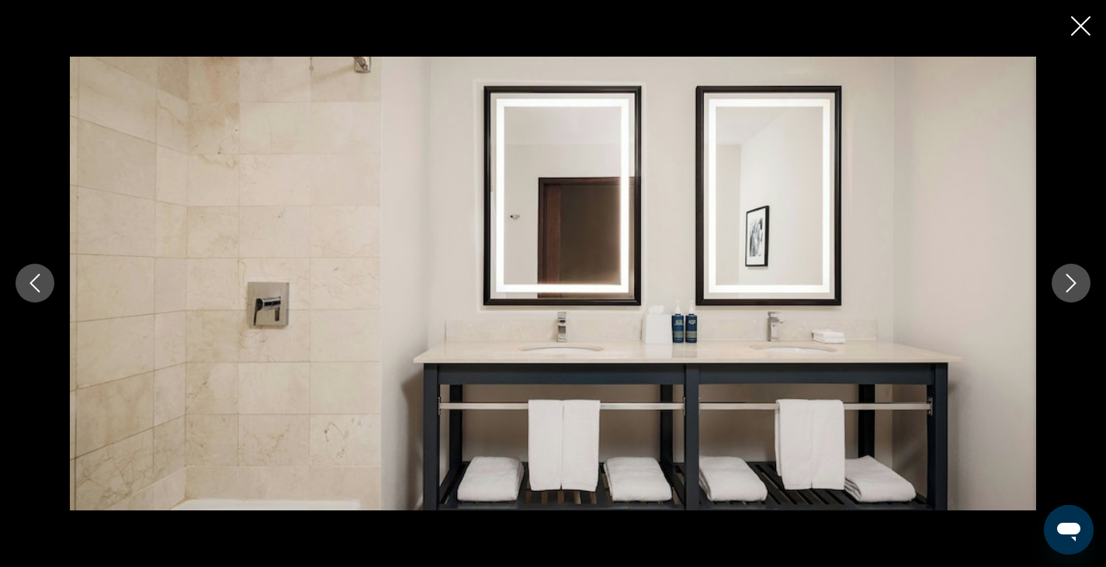
click at [1069, 279] on icon "Next image" at bounding box center [1071, 283] width 19 height 19
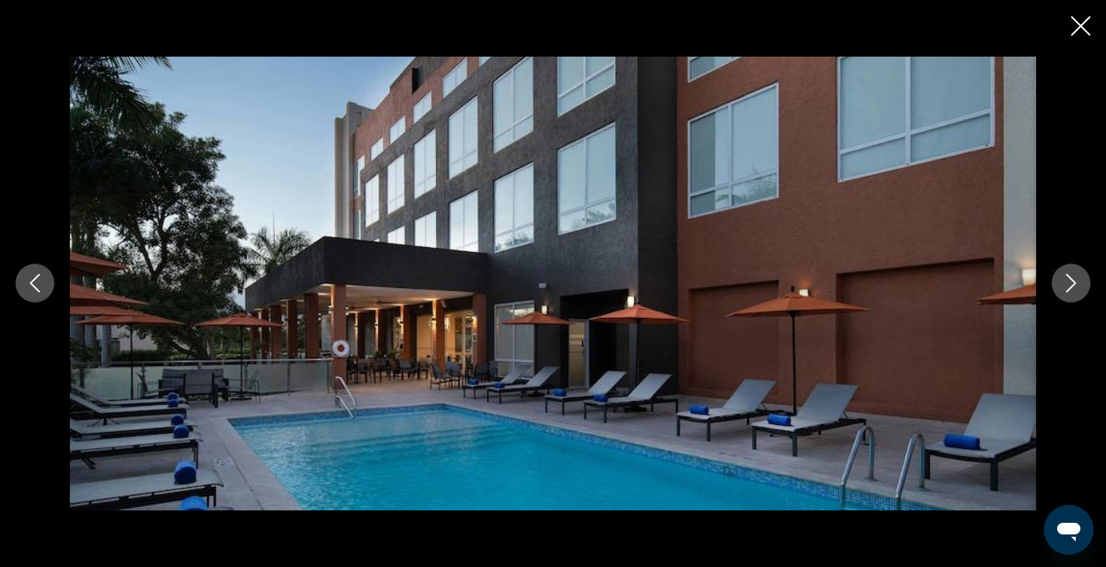
click at [1069, 279] on icon "Next image" at bounding box center [1071, 283] width 19 height 19
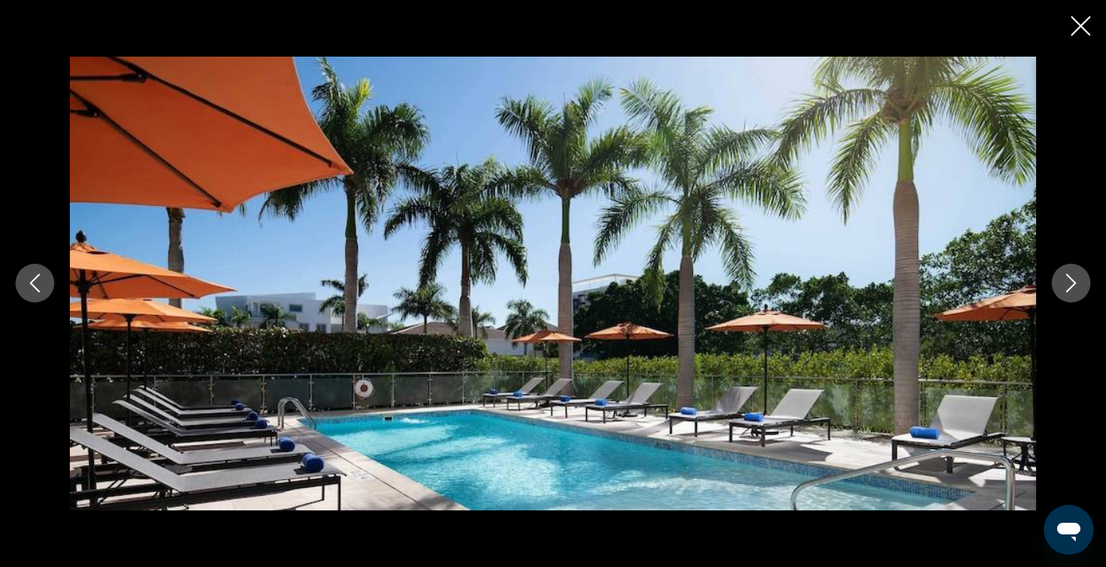
click at [1069, 279] on icon "Next image" at bounding box center [1071, 283] width 19 height 19
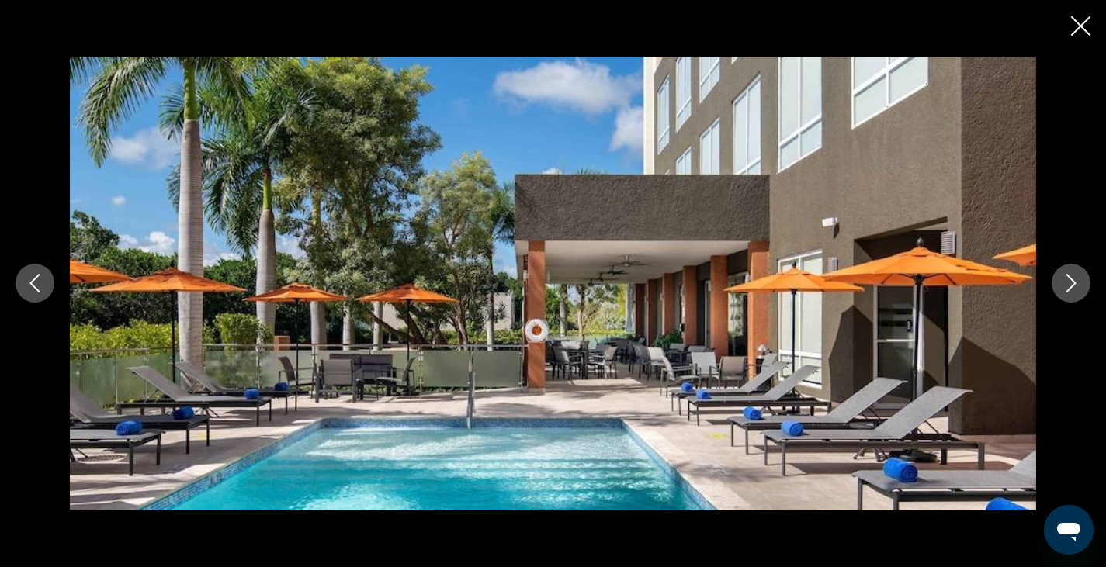
click at [1069, 279] on icon "Next image" at bounding box center [1071, 283] width 19 height 19
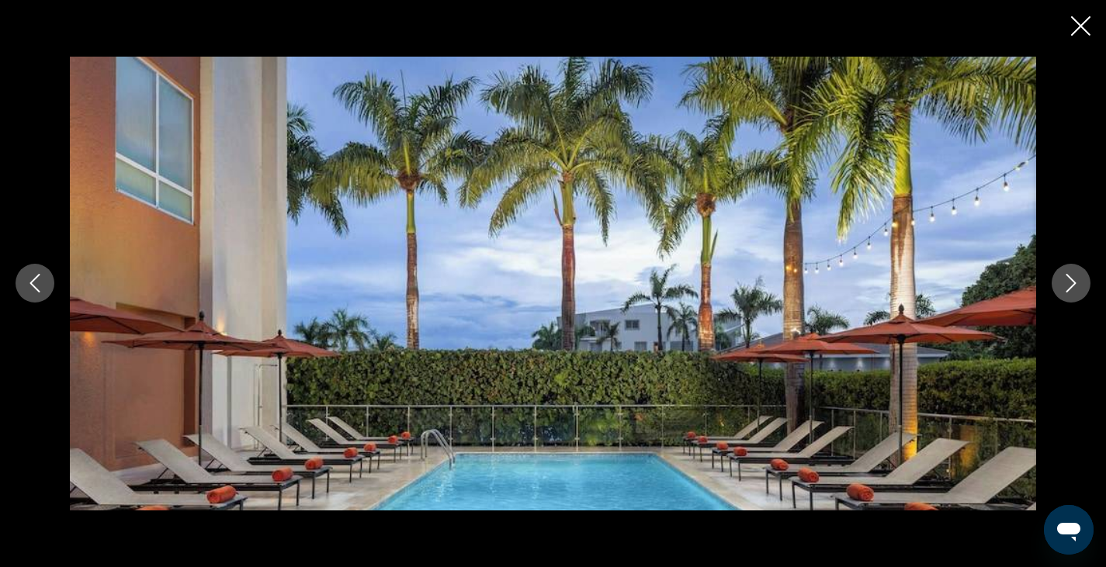
click at [1069, 279] on icon "Next image" at bounding box center [1071, 283] width 19 height 19
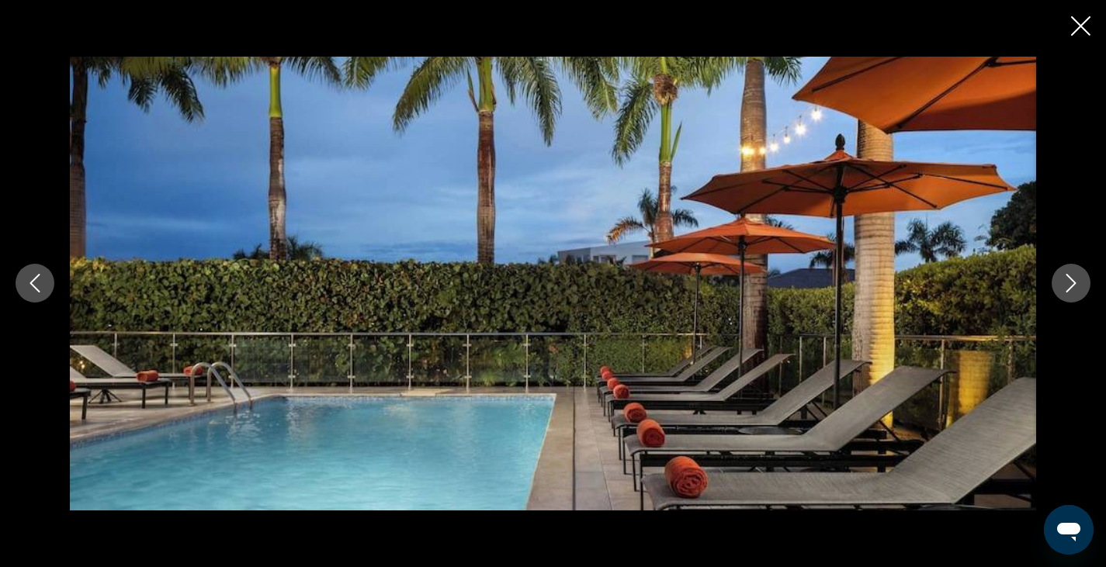
click at [1069, 279] on icon "Next image" at bounding box center [1071, 283] width 19 height 19
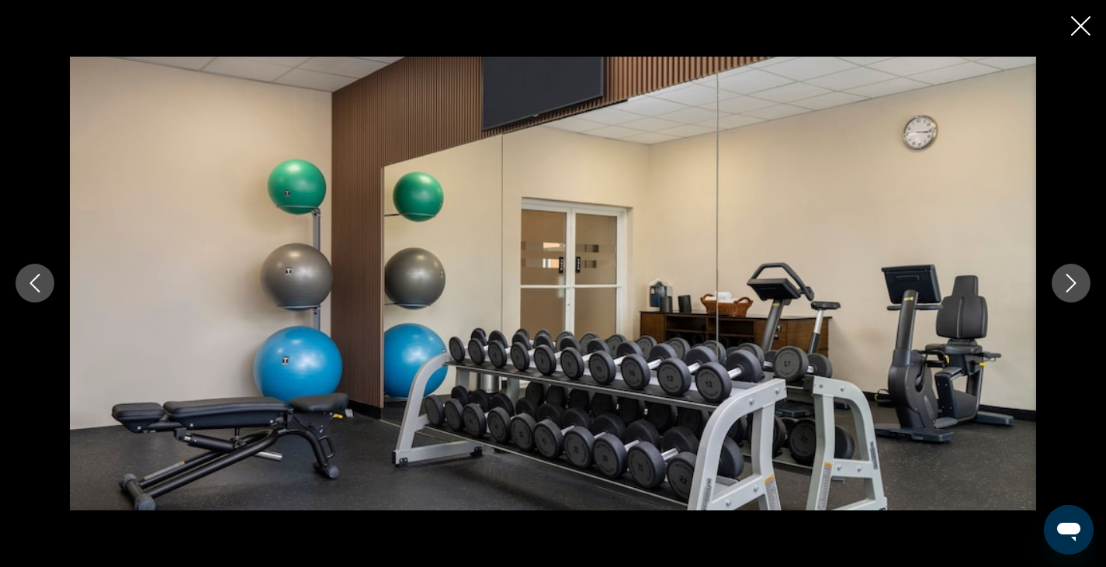
click at [1069, 279] on icon "Next image" at bounding box center [1071, 283] width 19 height 19
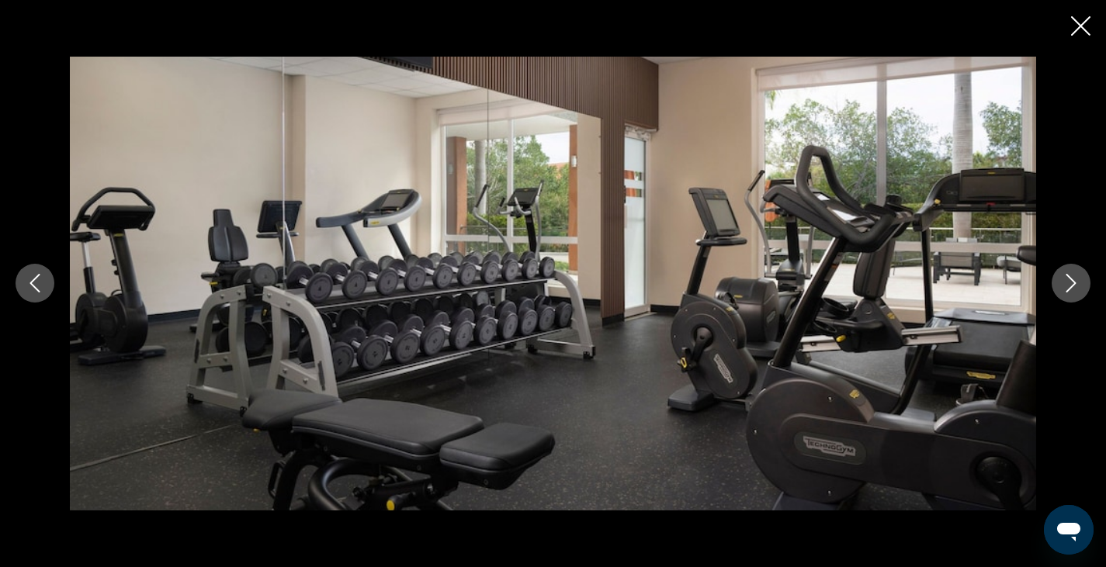
drag, startPoint x: 1069, startPoint y: 279, endPoint x: 1076, endPoint y: 289, distance: 12.3
click at [1076, 289] on icon "Next image" at bounding box center [1071, 283] width 19 height 19
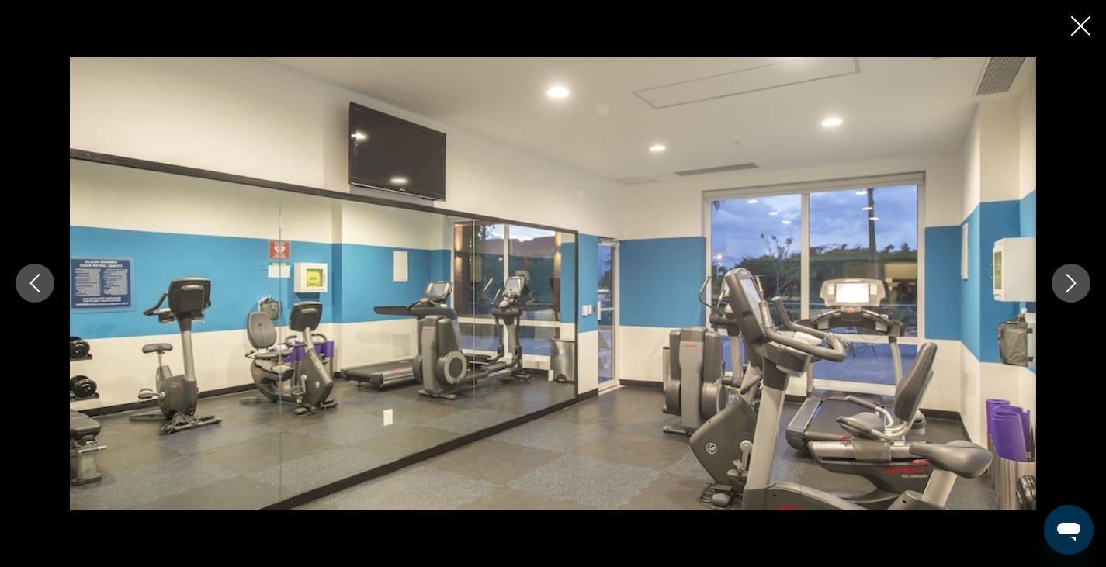
click at [1076, 289] on icon "Next image" at bounding box center [1071, 283] width 19 height 19
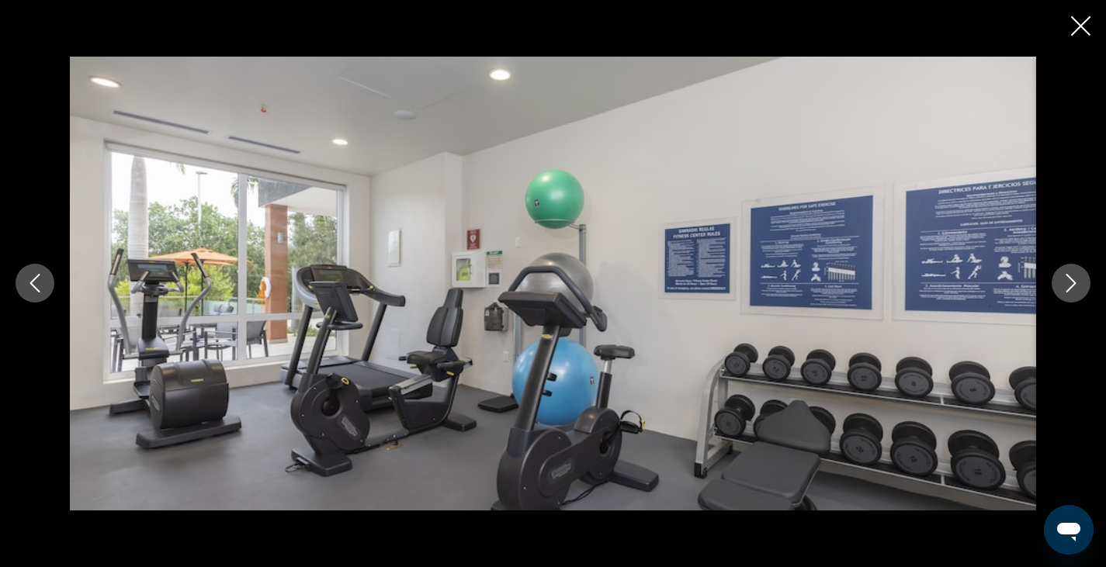
click at [1076, 289] on icon "Next image" at bounding box center [1071, 283] width 19 height 19
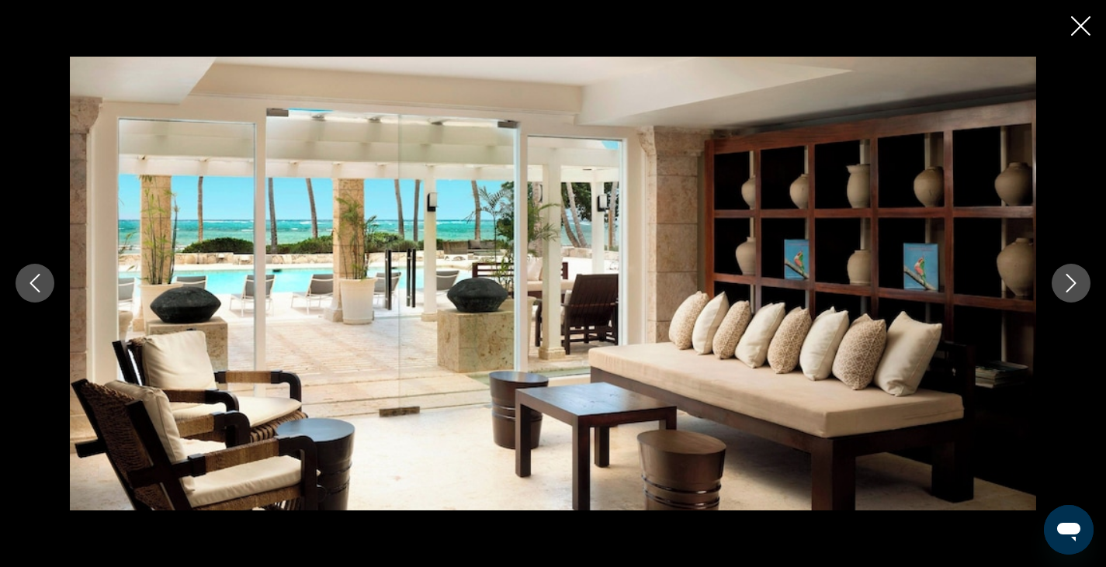
click at [1076, 289] on icon "Next image" at bounding box center [1071, 283] width 19 height 19
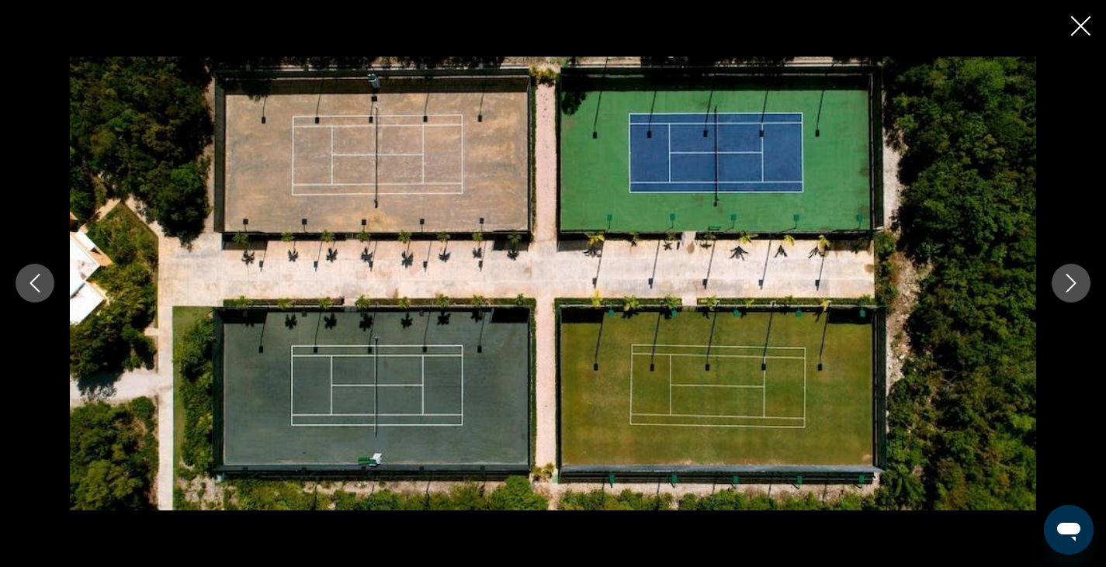
click at [1076, 289] on icon "Next image" at bounding box center [1071, 283] width 19 height 19
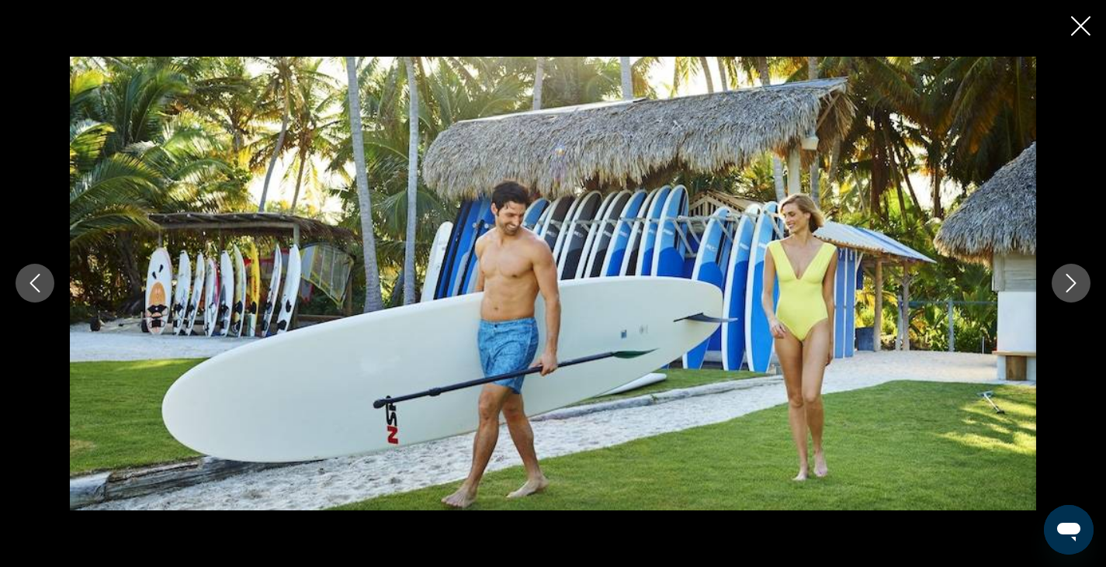
click at [1076, 289] on icon "Next image" at bounding box center [1071, 283] width 19 height 19
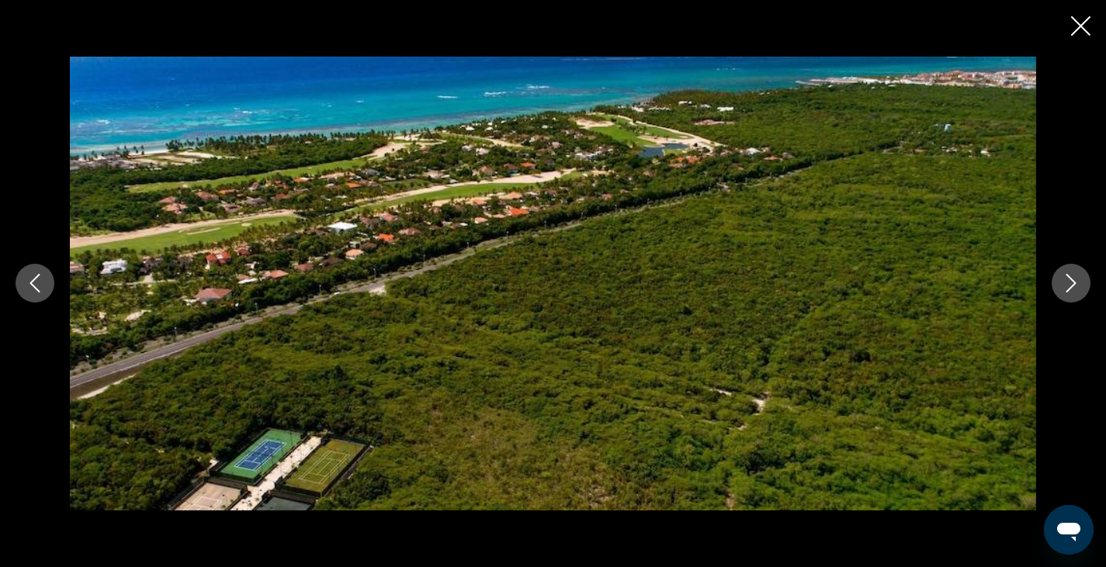
click at [1069, 286] on icon "Next image" at bounding box center [1071, 283] width 19 height 19
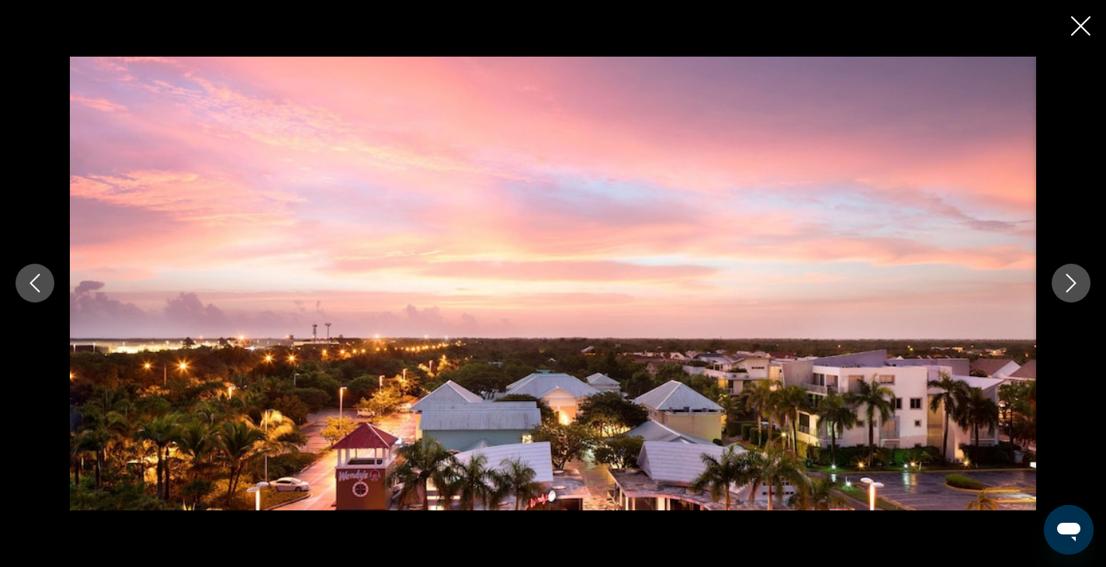
click at [1069, 286] on icon "Next image" at bounding box center [1071, 283] width 19 height 19
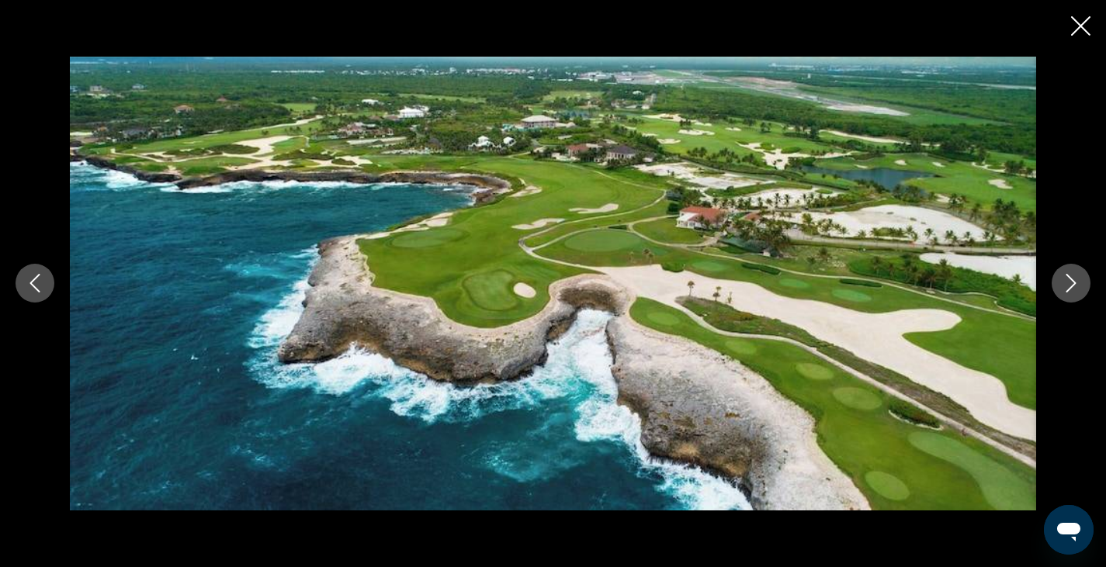
click at [1069, 286] on icon "Next image" at bounding box center [1071, 283] width 19 height 19
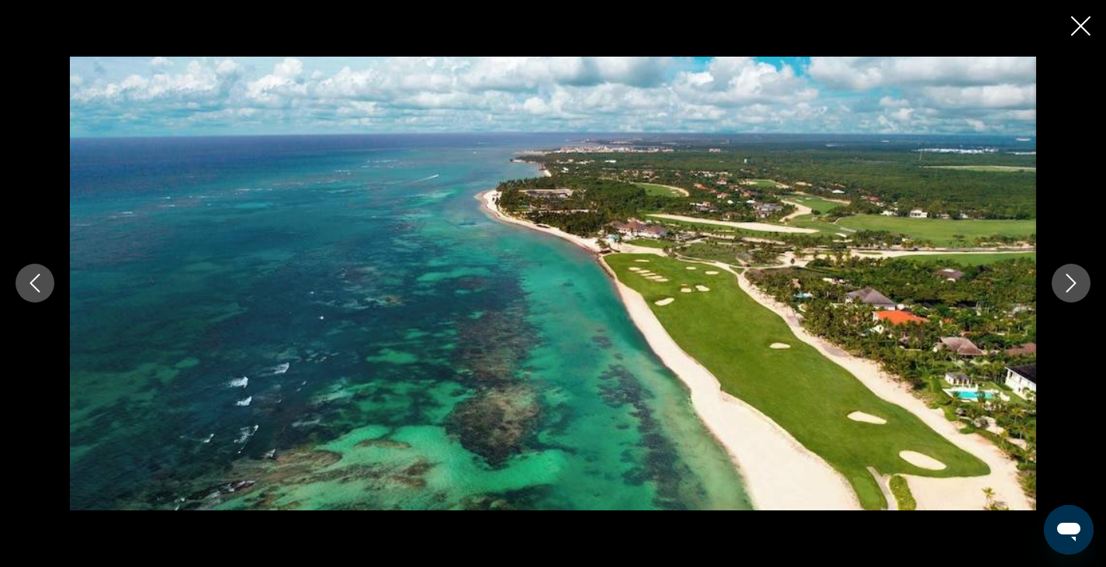
click at [1069, 286] on icon "Next image" at bounding box center [1071, 283] width 19 height 19
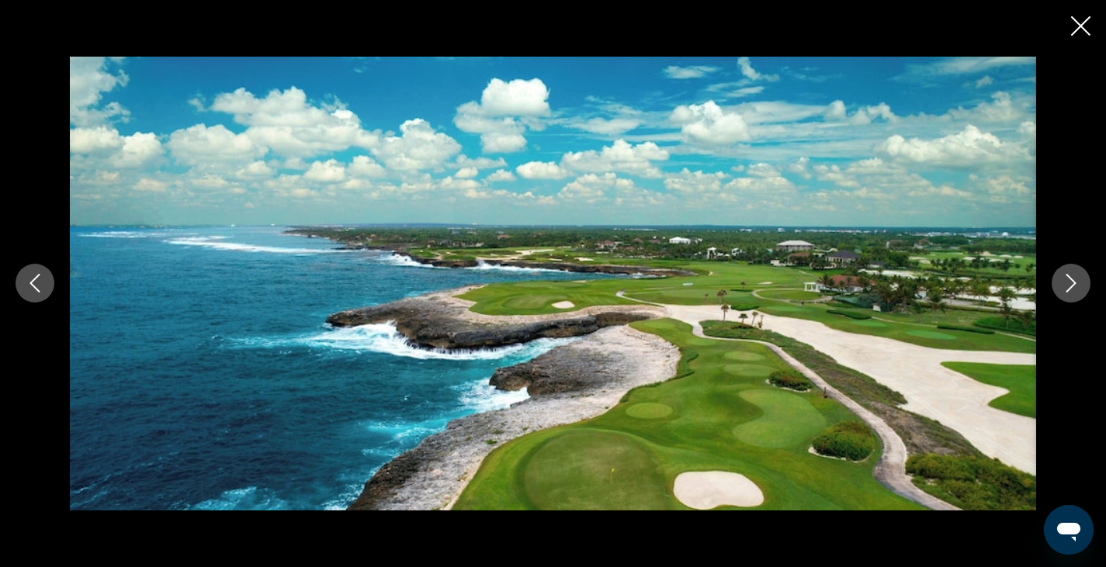
drag, startPoint x: 1069, startPoint y: 286, endPoint x: 1092, endPoint y: 25, distance: 261.8
click at [1092, 25] on div "Main content" at bounding box center [553, 283] width 1106 height 567
click at [1084, 31] on icon "Close slideshow" at bounding box center [1080, 25] width 19 height 19
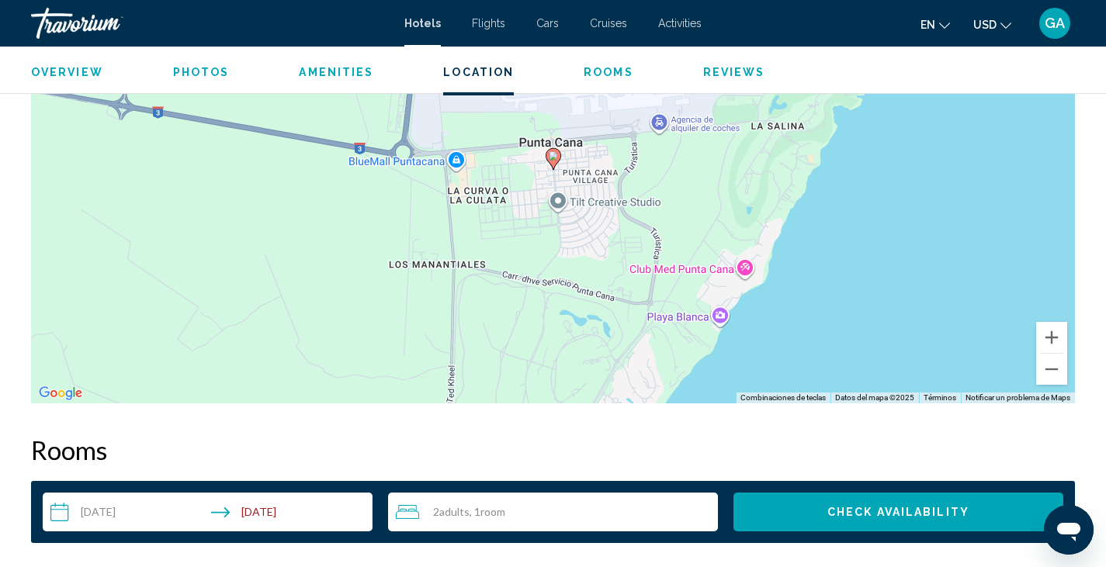
scroll to position [1406, 0]
